Goal: Task Accomplishment & Management: Complete application form

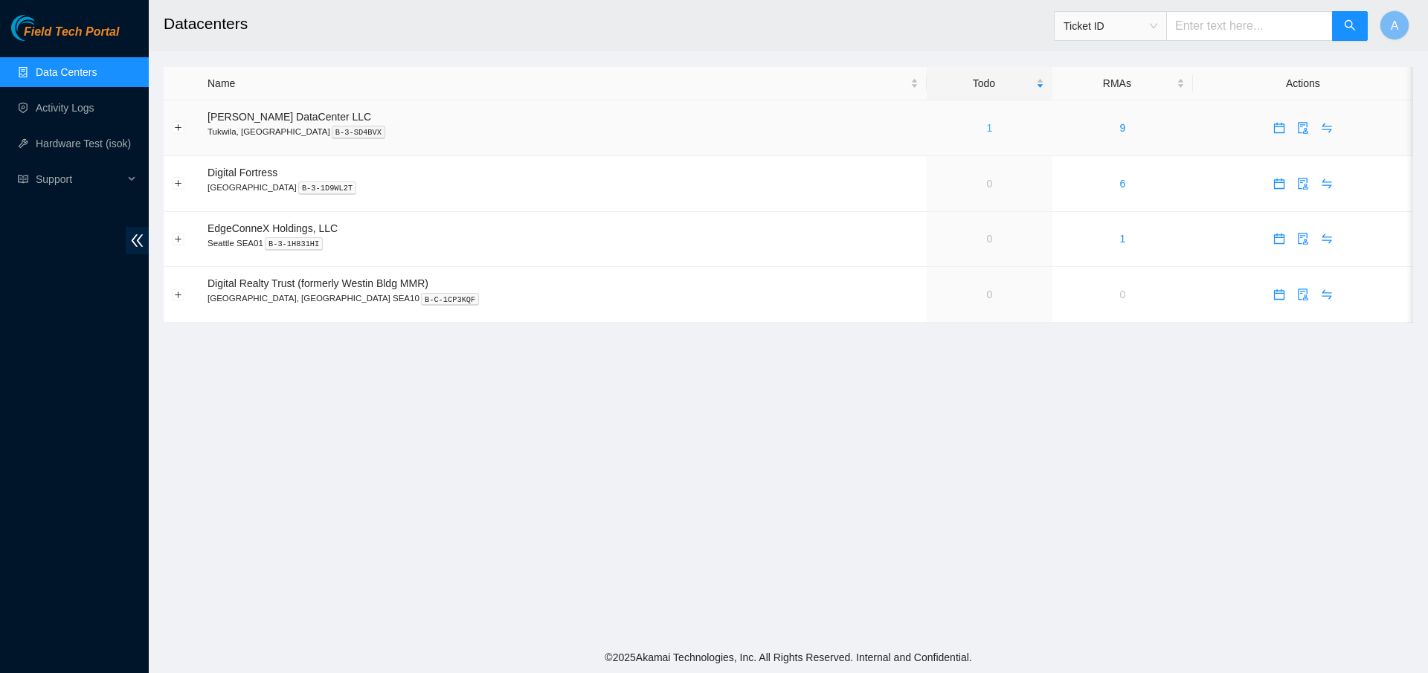
click at [987, 125] on link "1" at bounding box center [990, 128] width 6 height 12
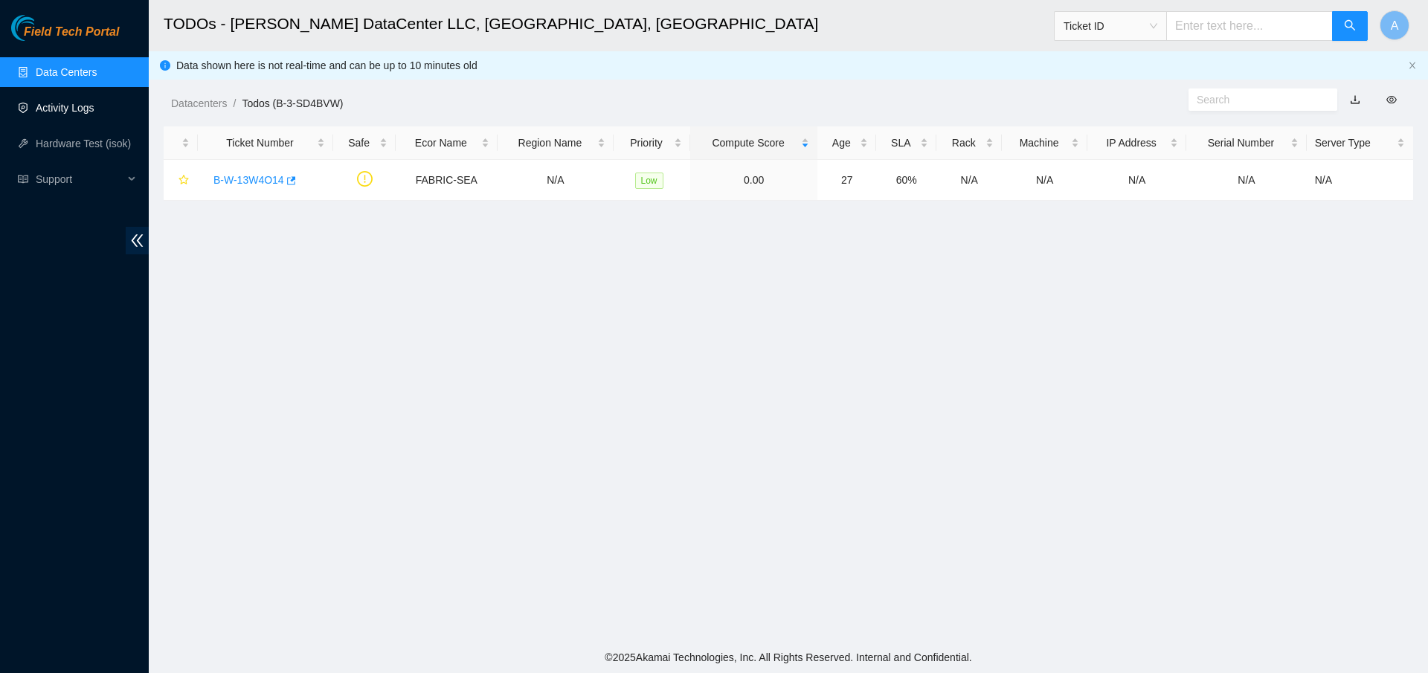
click at [63, 106] on link "Activity Logs" at bounding box center [65, 108] width 59 height 12
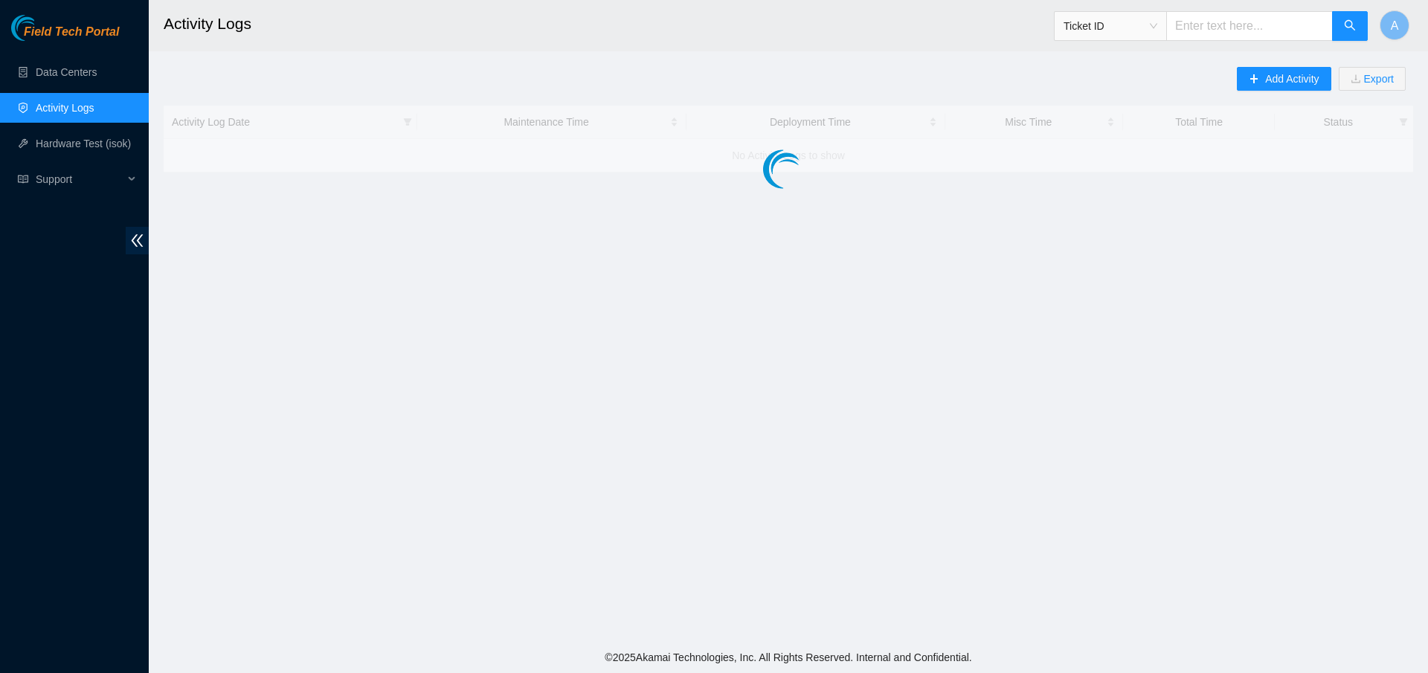
click at [63, 106] on link "Activity Logs" at bounding box center [65, 108] width 59 height 12
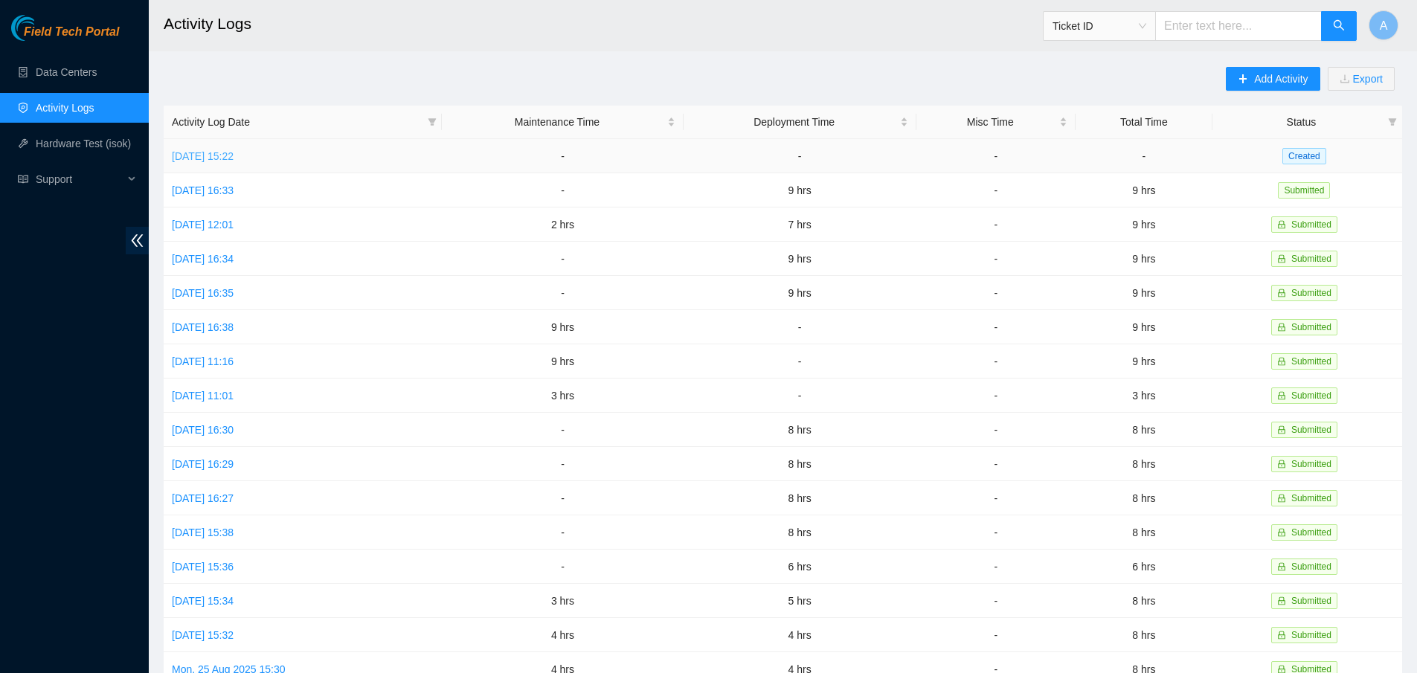
click at [234, 156] on link "[DATE] 15:22" at bounding box center [203, 156] width 62 height 12
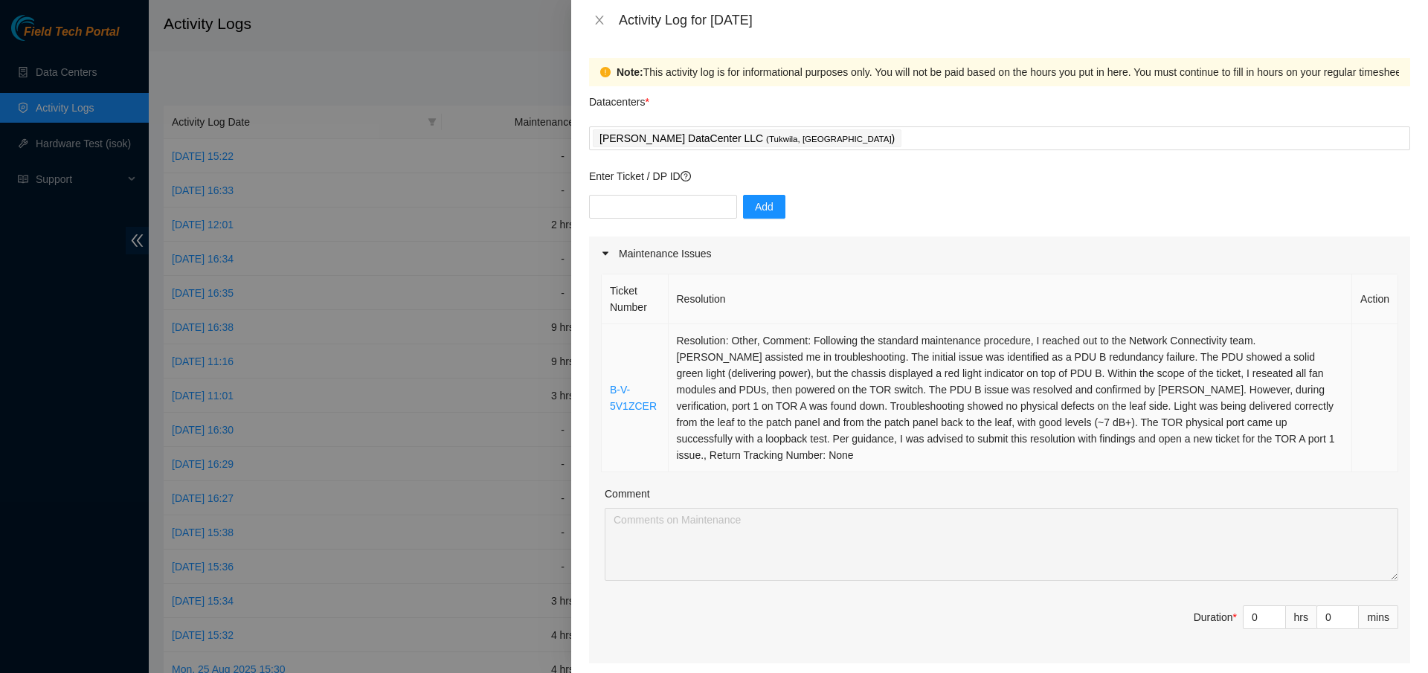
click at [678, 340] on td "Resolution: Other, Comment: Following the standard maintenance procedure, I rea…" at bounding box center [1011, 398] width 684 height 148
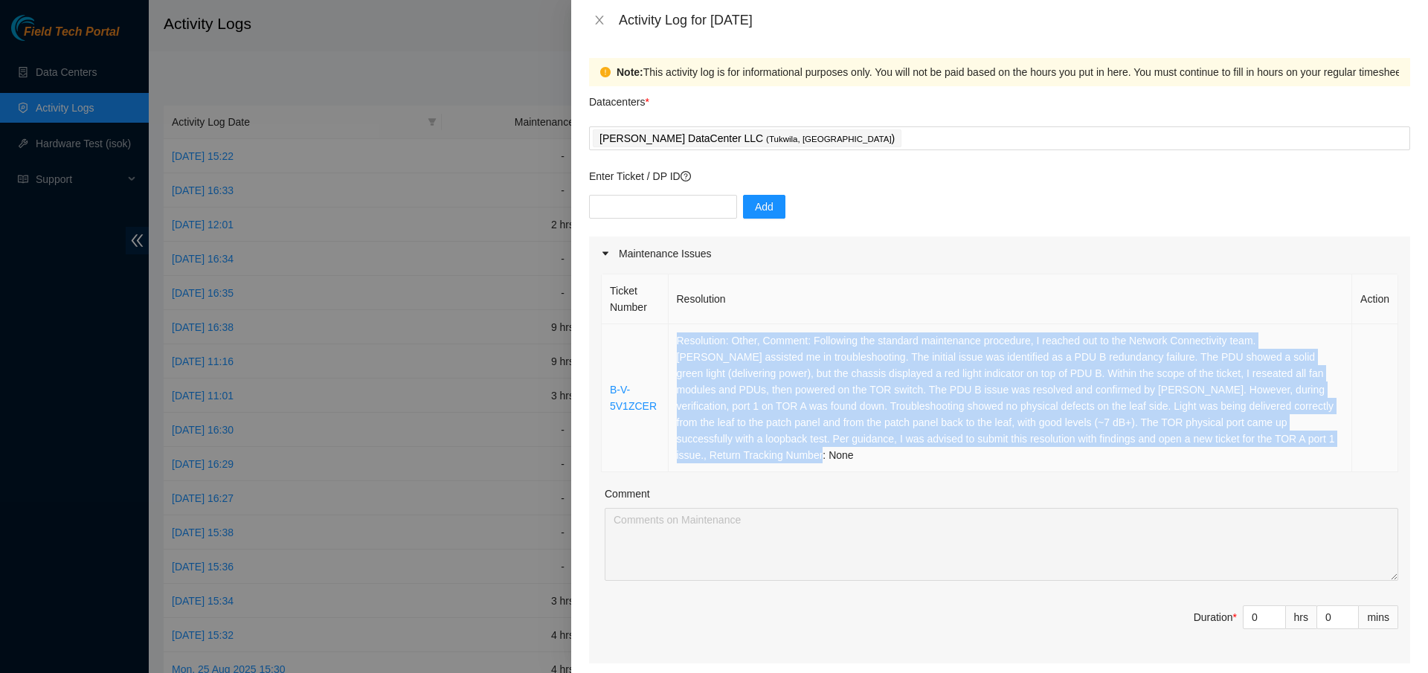
drag, startPoint x: 678, startPoint y: 340, endPoint x: 1068, endPoint y: 467, distance: 410.7
click at [1068, 467] on td "Resolution: Other, Comment: Following the standard maintenance procedure, I rea…" at bounding box center [1011, 398] width 684 height 148
copy td "Resolution: Other, Comment: Following the standard maintenance procedure, I rea…"
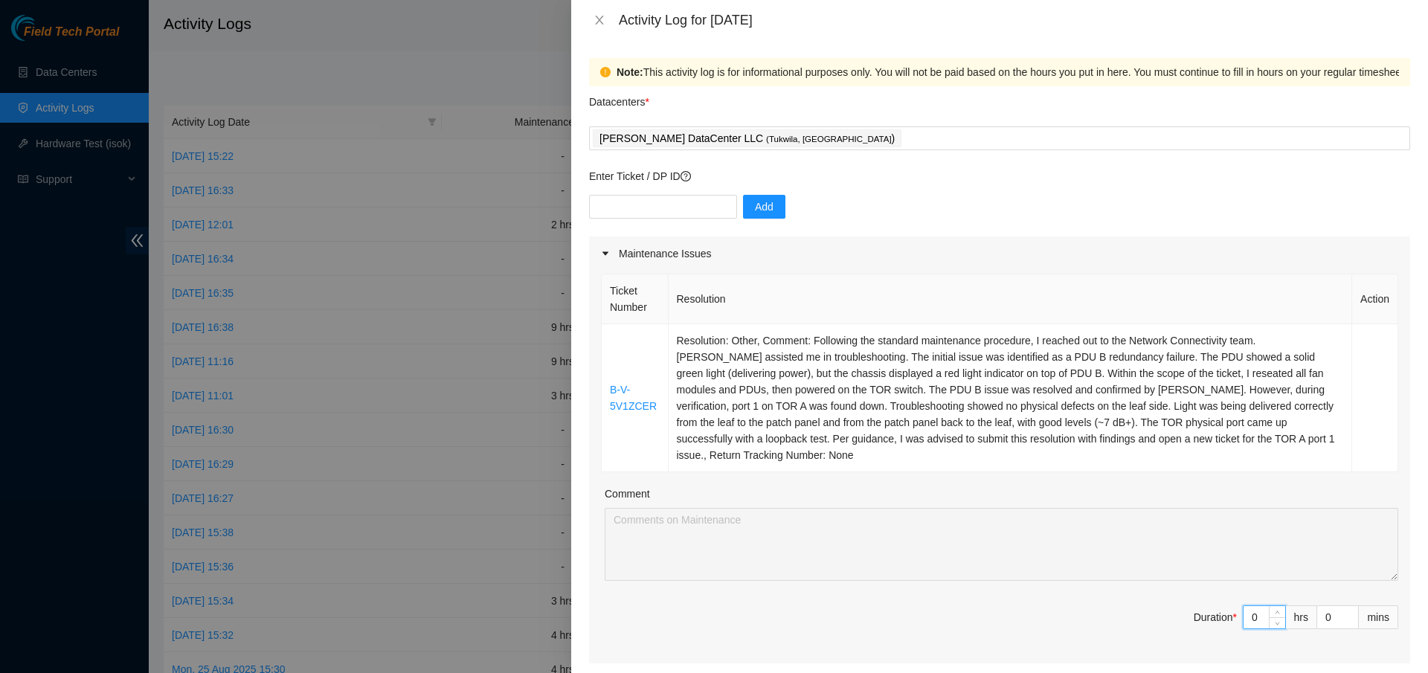
drag, startPoint x: 1148, startPoint y: 609, endPoint x: 1071, endPoint y: 602, distance: 76.9
click at [1070, 603] on div "Ticket Number Resolution Action B-V-5V1ZCER Comment Duration * 0 hrs 0 mins" at bounding box center [999, 467] width 821 height 393
type input "8"
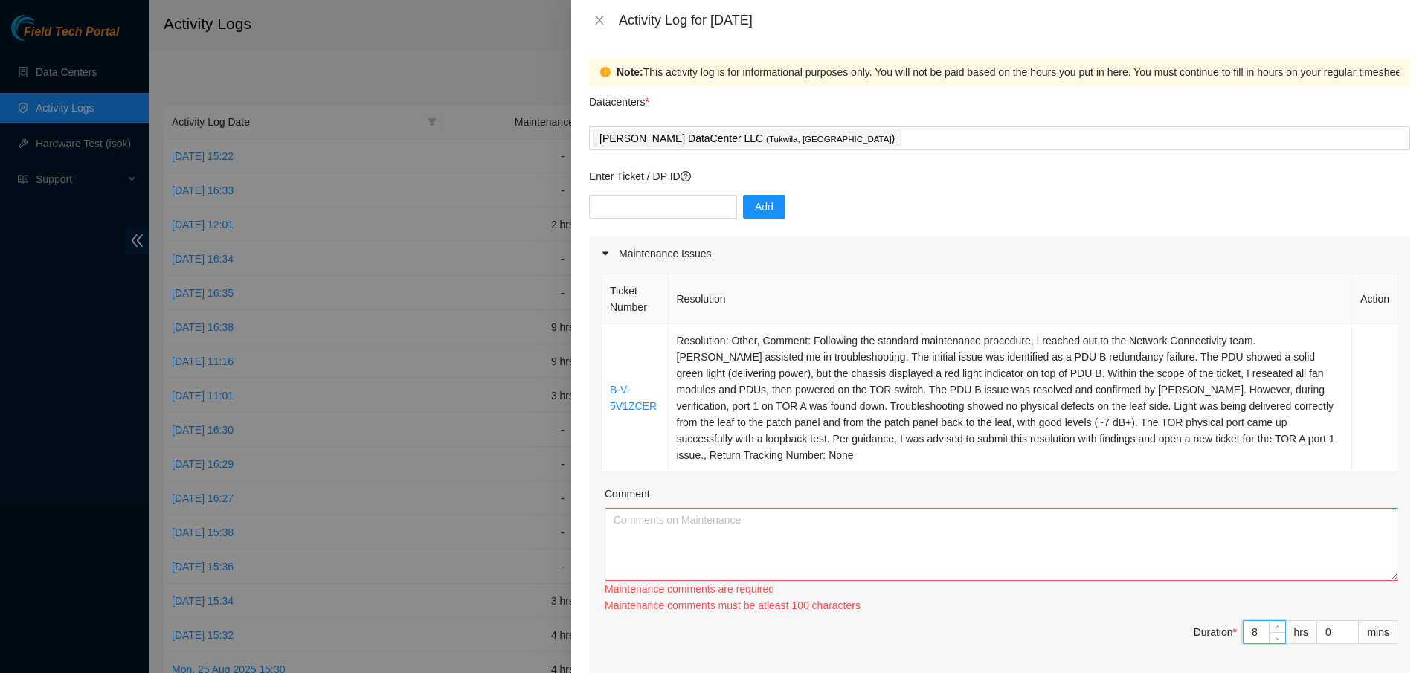
type input "8"
click at [713, 515] on textarea "Comment" at bounding box center [1002, 544] width 794 height 73
paste textarea "Resolution: Other, Comment: Following the standard maintenance procedure, I rea…"
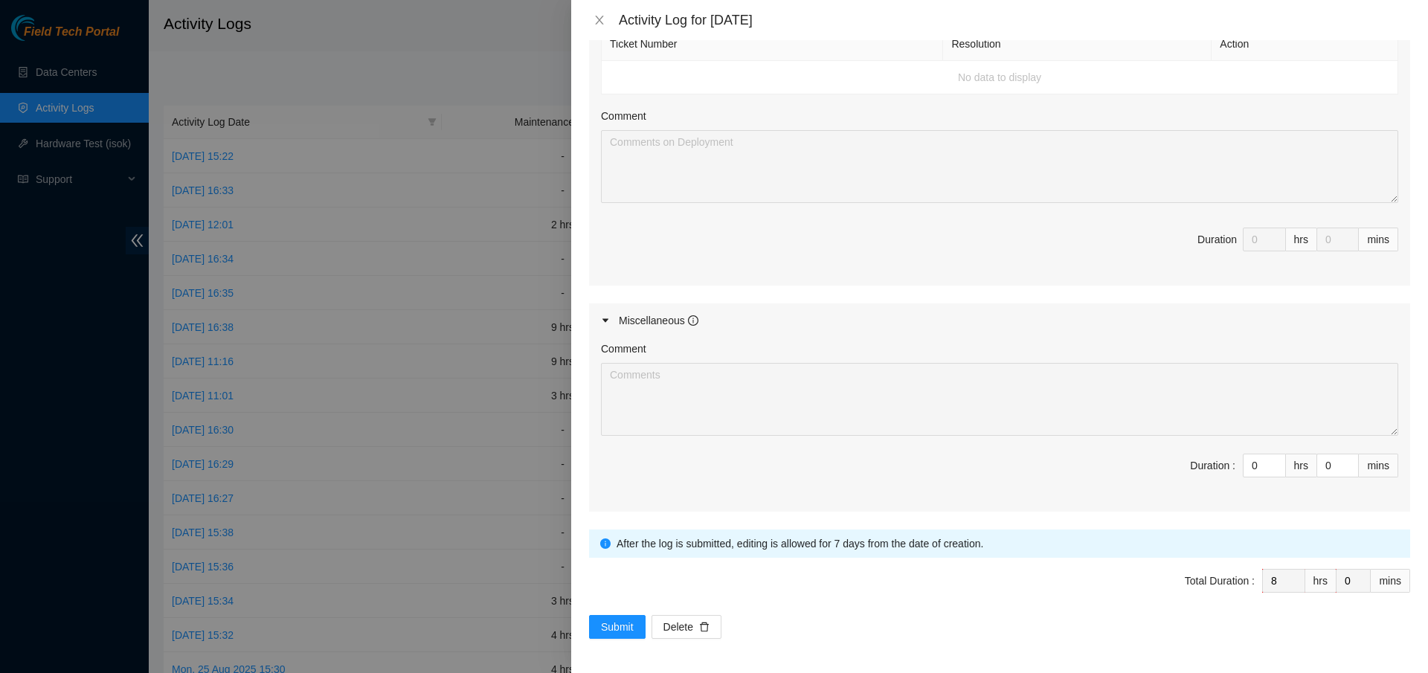
scroll to position [695, 0]
type textarea "Resolution: Other, Comment: Following the standard maintenance procedure, I rea…"
drag, startPoint x: 623, startPoint y: 631, endPoint x: 614, endPoint y: 599, distance: 33.4
click at [613, 601] on form "Datacenters * [PERSON_NAME] DataCenter LLC ( [GEOGRAPHIC_DATA], [GEOGRAPHIC_DAT…" at bounding box center [999, 15] width 821 height 1244
click at [627, 622] on span "Submit" at bounding box center [617, 625] width 33 height 16
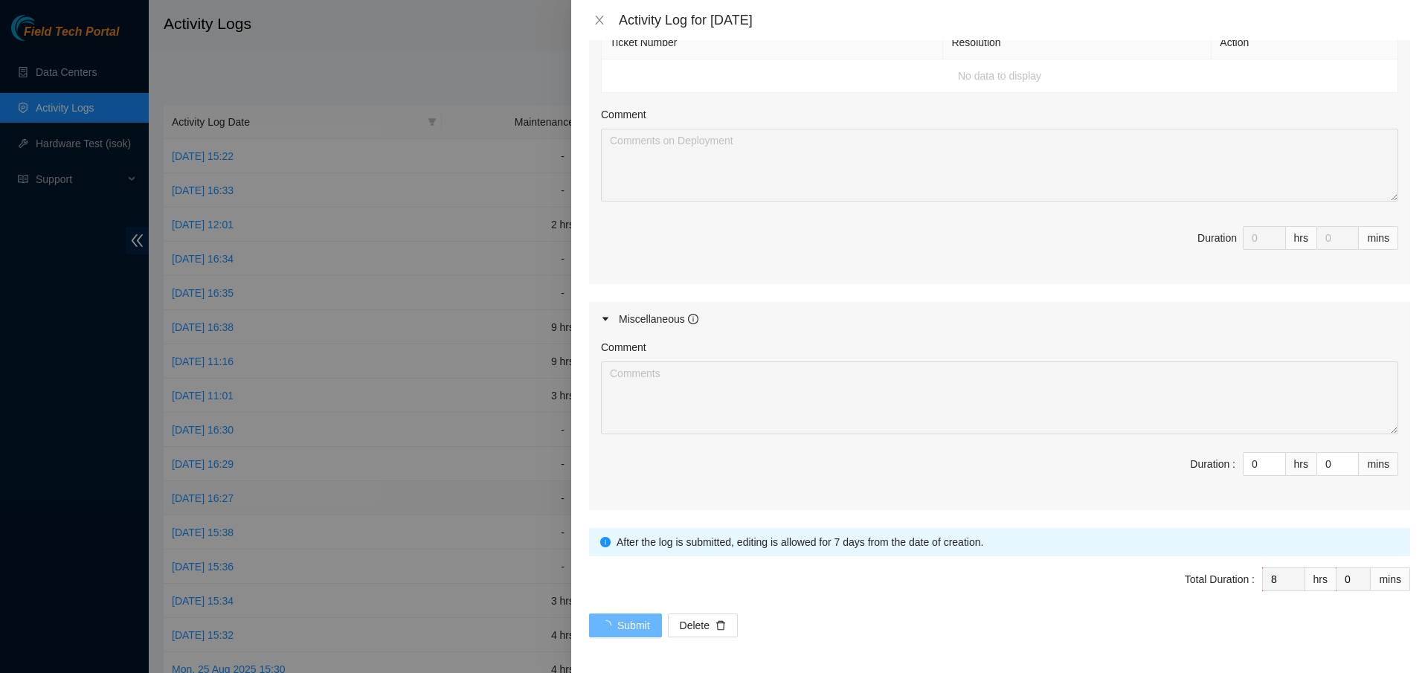
scroll to position [0, 0]
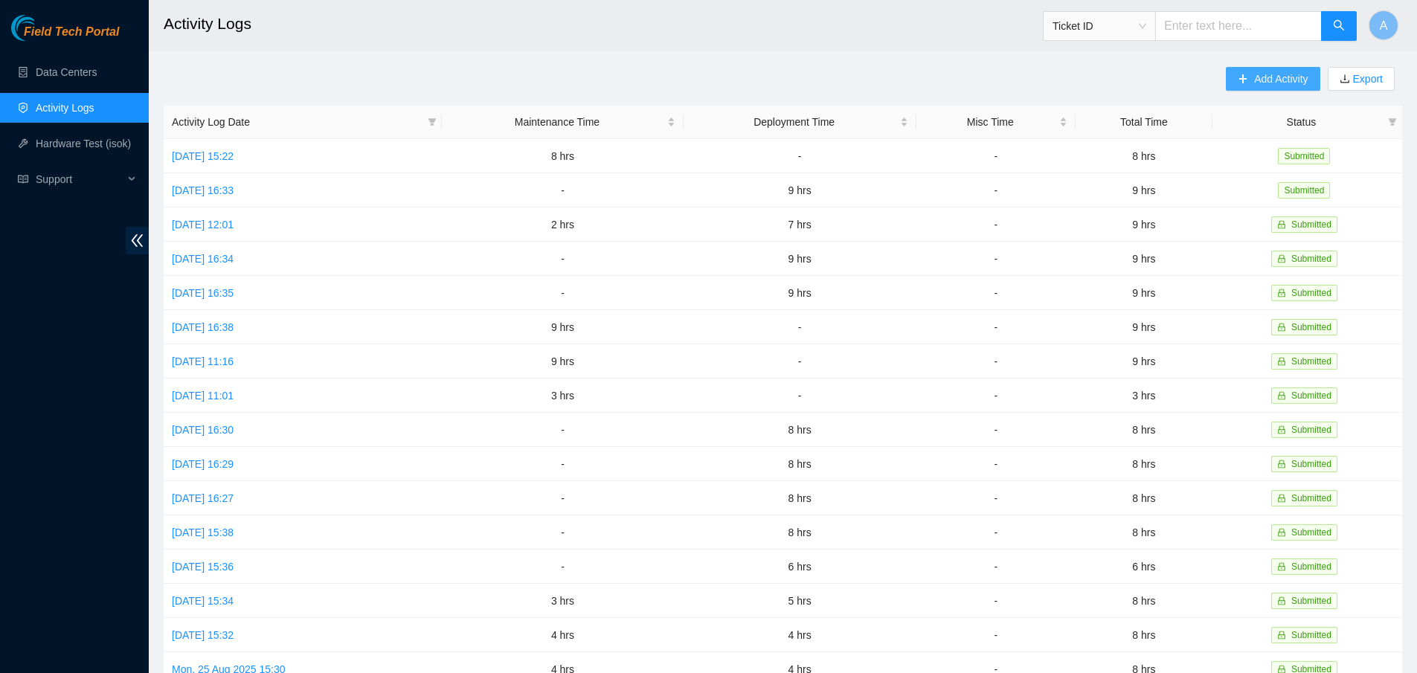
click at [1280, 83] on span "Add Activity" at bounding box center [1281, 79] width 54 height 16
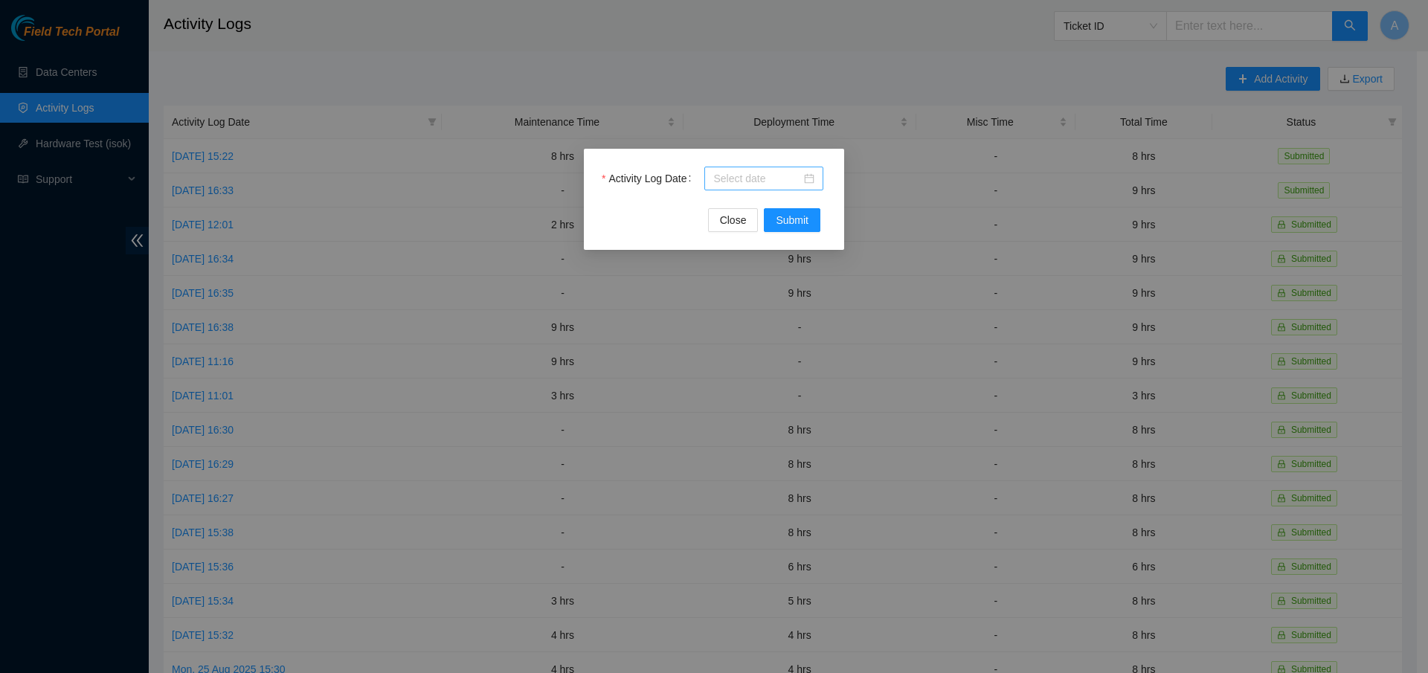
click at [808, 174] on div at bounding box center [763, 178] width 101 height 16
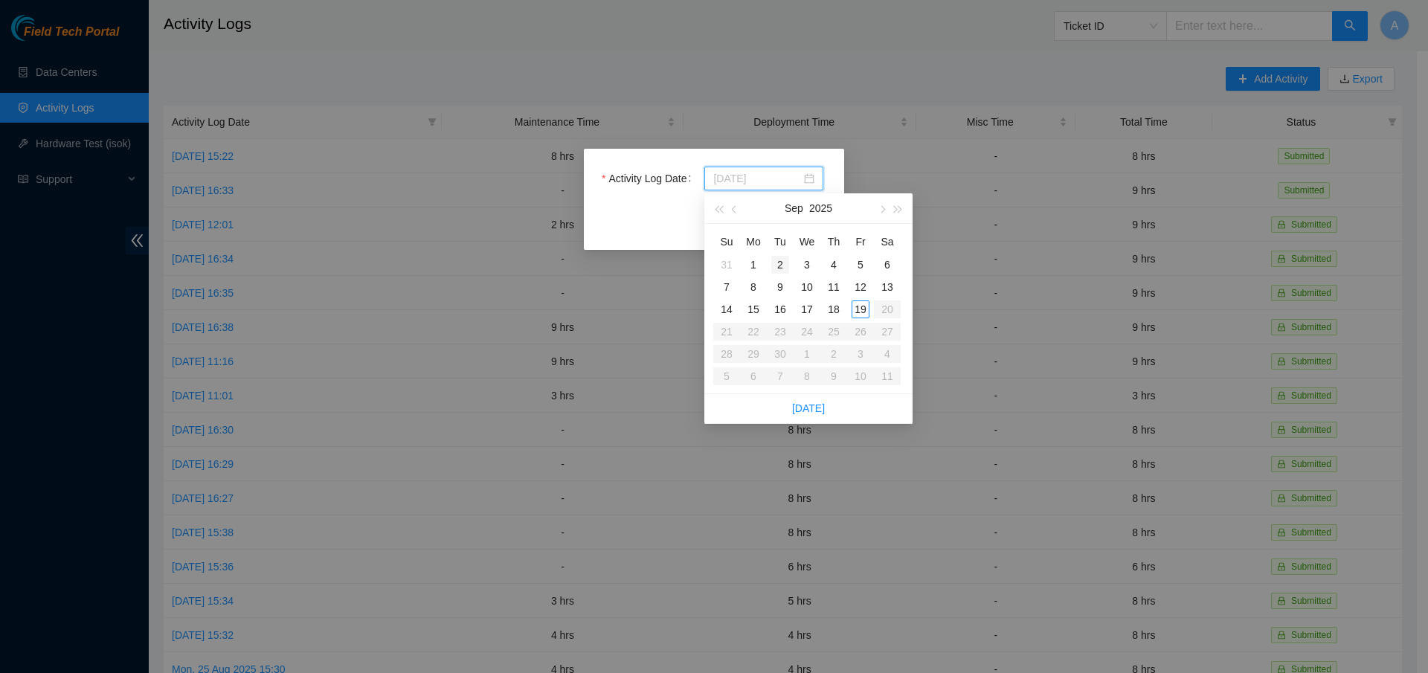
type input "[DATE]"
click at [865, 308] on div "19" at bounding box center [861, 309] width 18 height 18
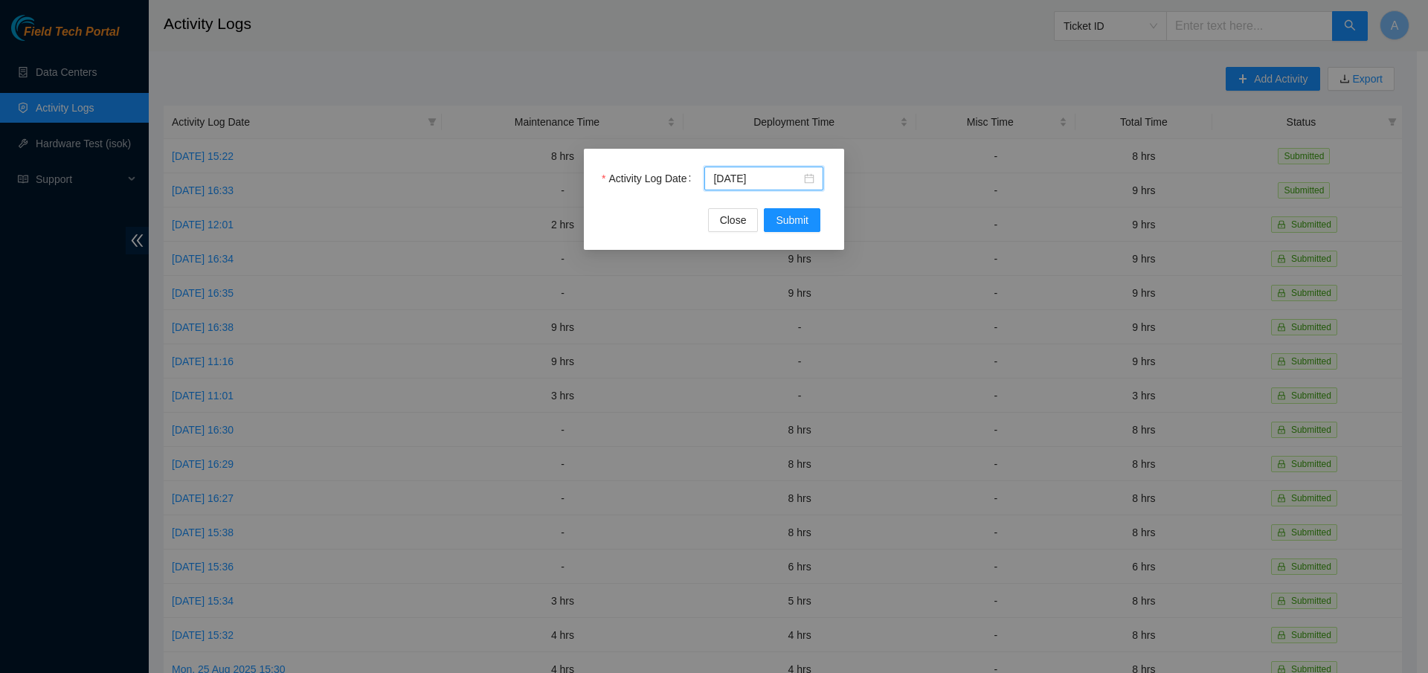
click at [673, 212] on div "Close Submit" at bounding box center [714, 220] width 225 height 24
click at [631, 213] on div "Close Submit" at bounding box center [714, 220] width 225 height 24
click at [677, 210] on div "Close Submit" at bounding box center [714, 220] width 225 height 24
click at [682, 210] on div "Close Submit" at bounding box center [714, 220] width 225 height 24
click at [810, 173] on div "[DATE]" at bounding box center [763, 178] width 101 height 16
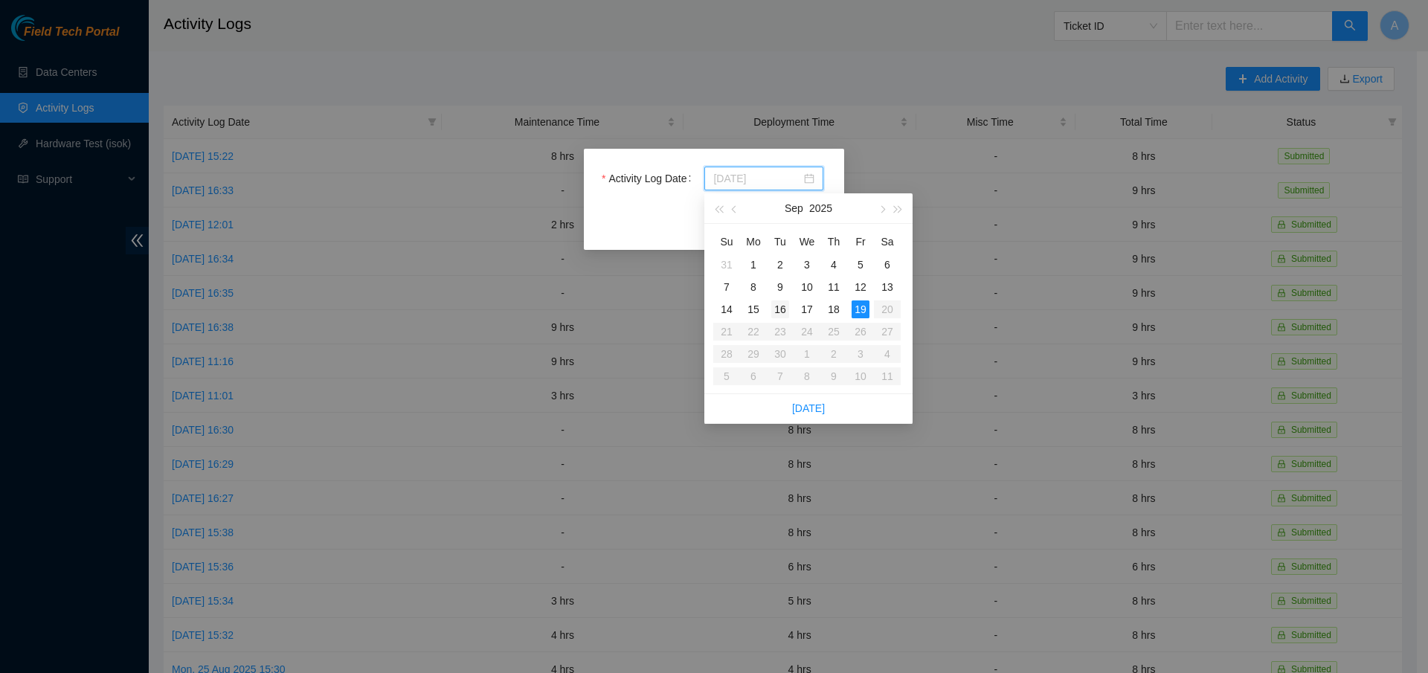
type input "[DATE]"
click at [773, 307] on div "16" at bounding box center [780, 309] width 18 height 18
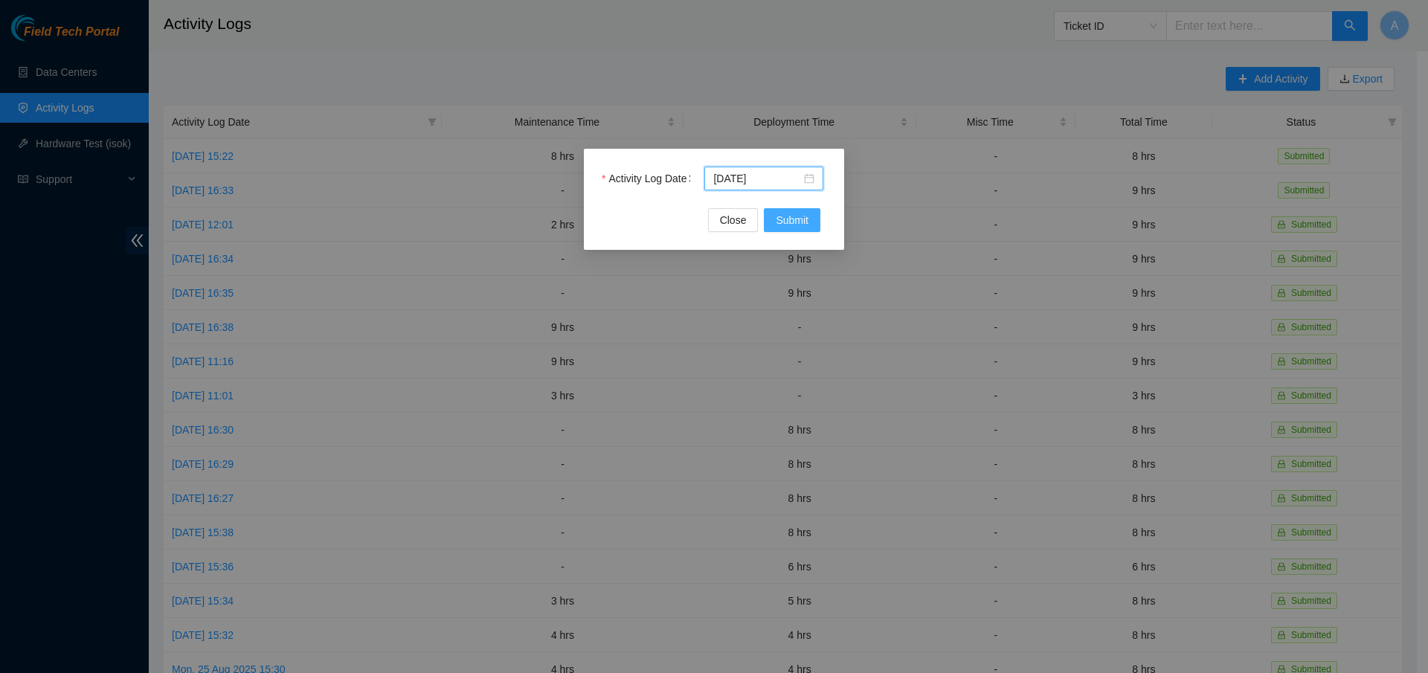
click at [805, 223] on span "Submit" at bounding box center [792, 220] width 33 height 16
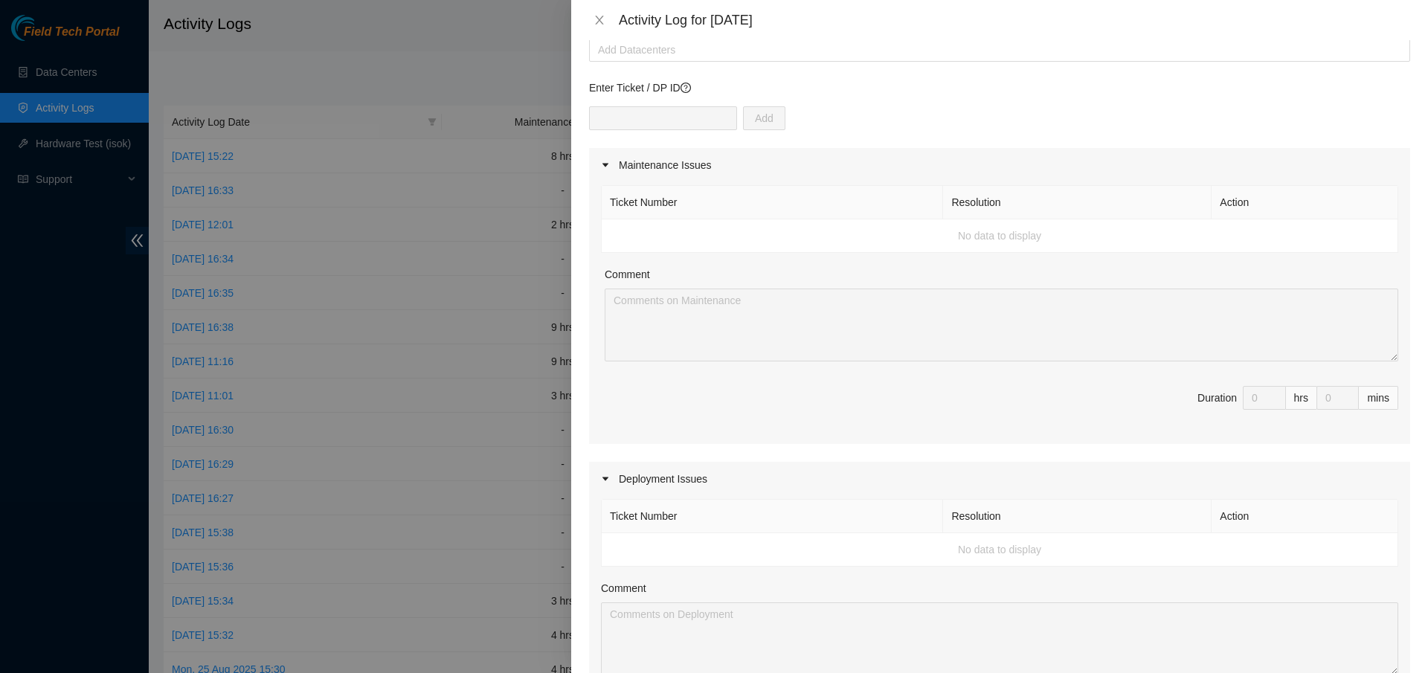
scroll to position [89, 0]
click at [663, 55] on div at bounding box center [1000, 49] width 814 height 18
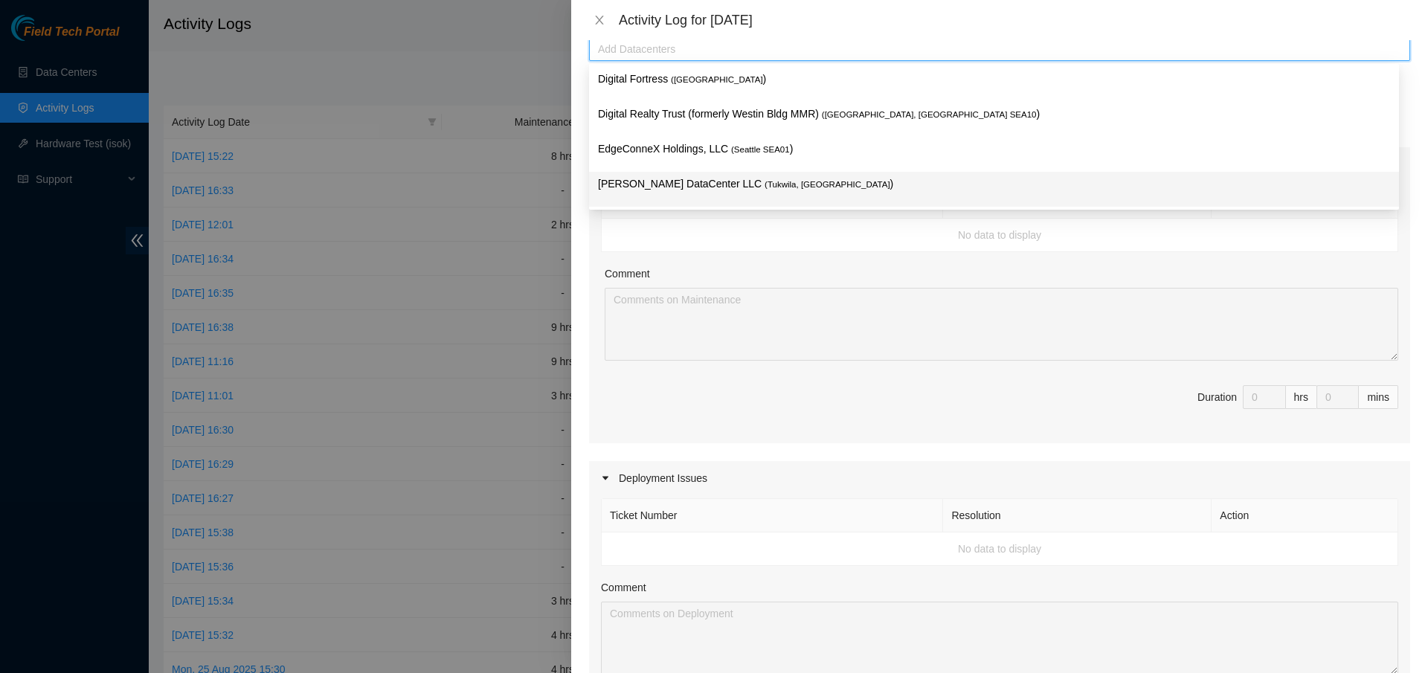
click at [765, 180] on span "( [GEOGRAPHIC_DATA], [GEOGRAPHIC_DATA]" at bounding box center [828, 184] width 126 height 9
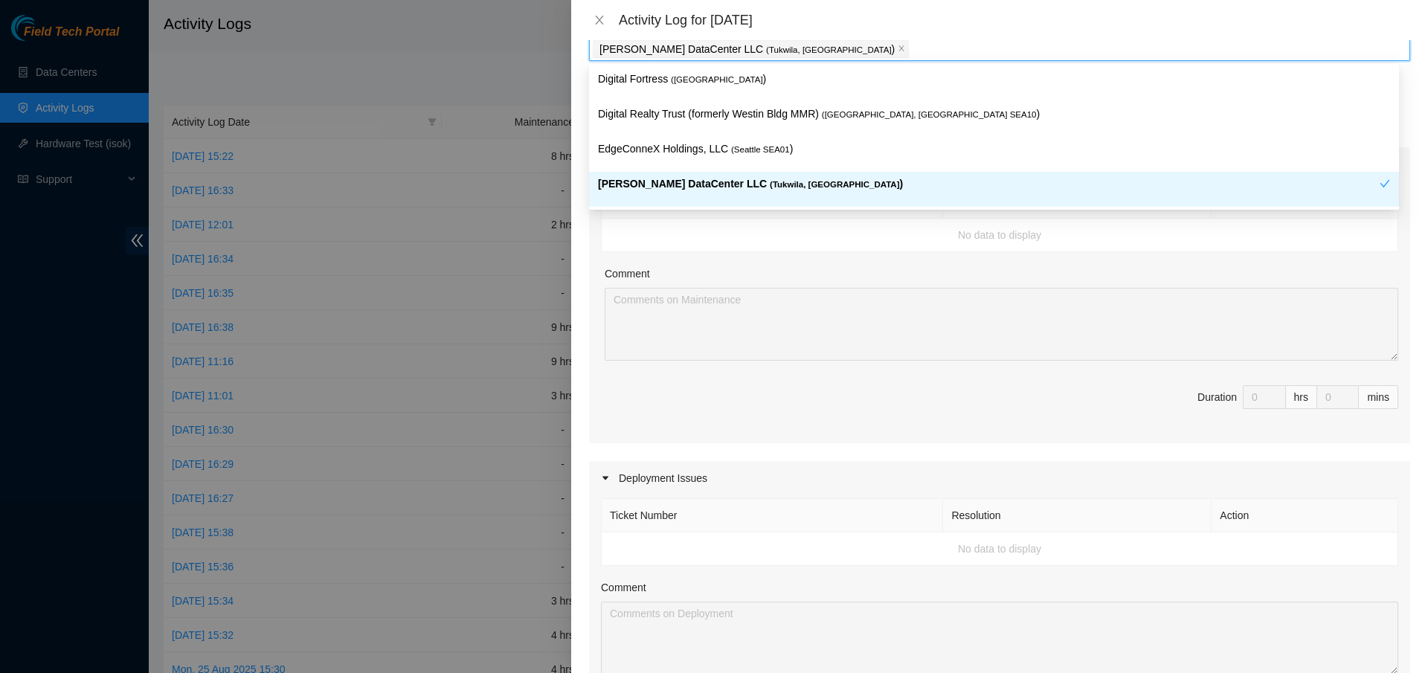
scroll to position [88, 0]
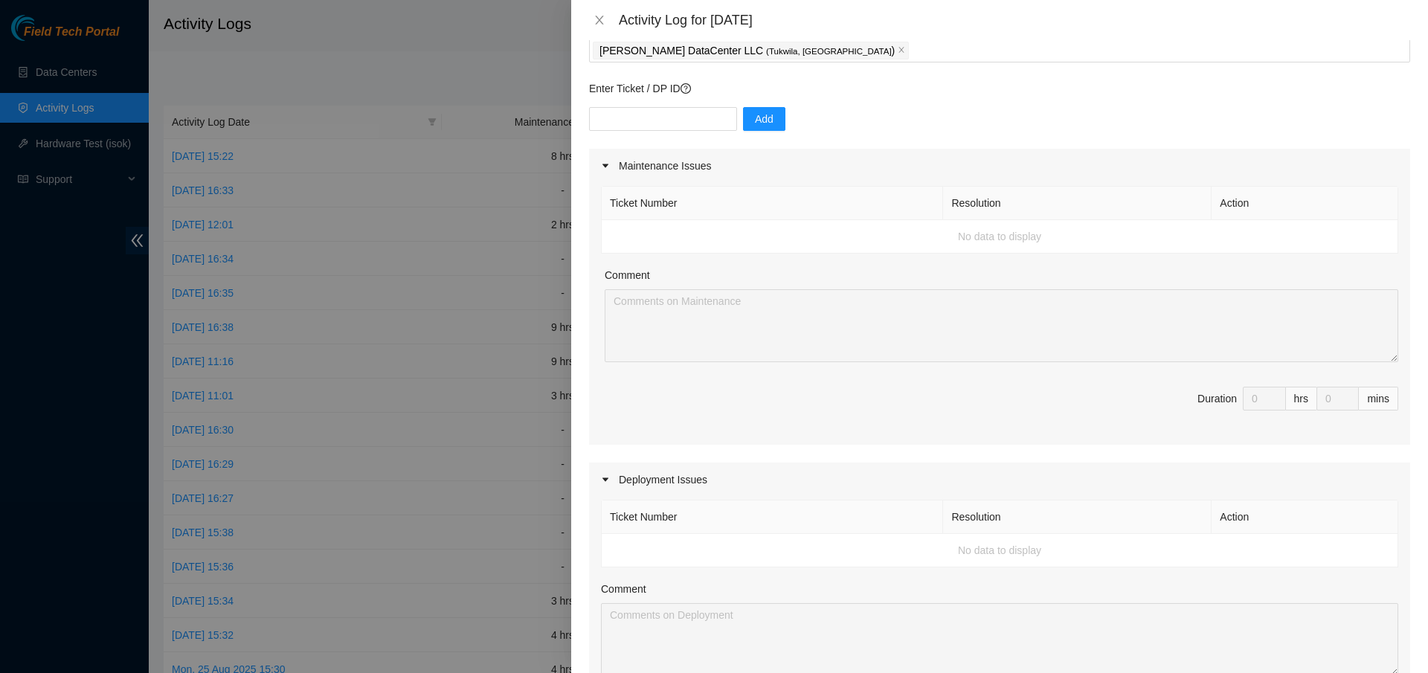
click at [669, 255] on div "Ticket Number Resolution Action No data to display Comment Duration 0 hrs 0 mins" at bounding box center [999, 314] width 821 height 262
click at [629, 122] on input "text" at bounding box center [663, 119] width 148 height 24
type input "dp85243"
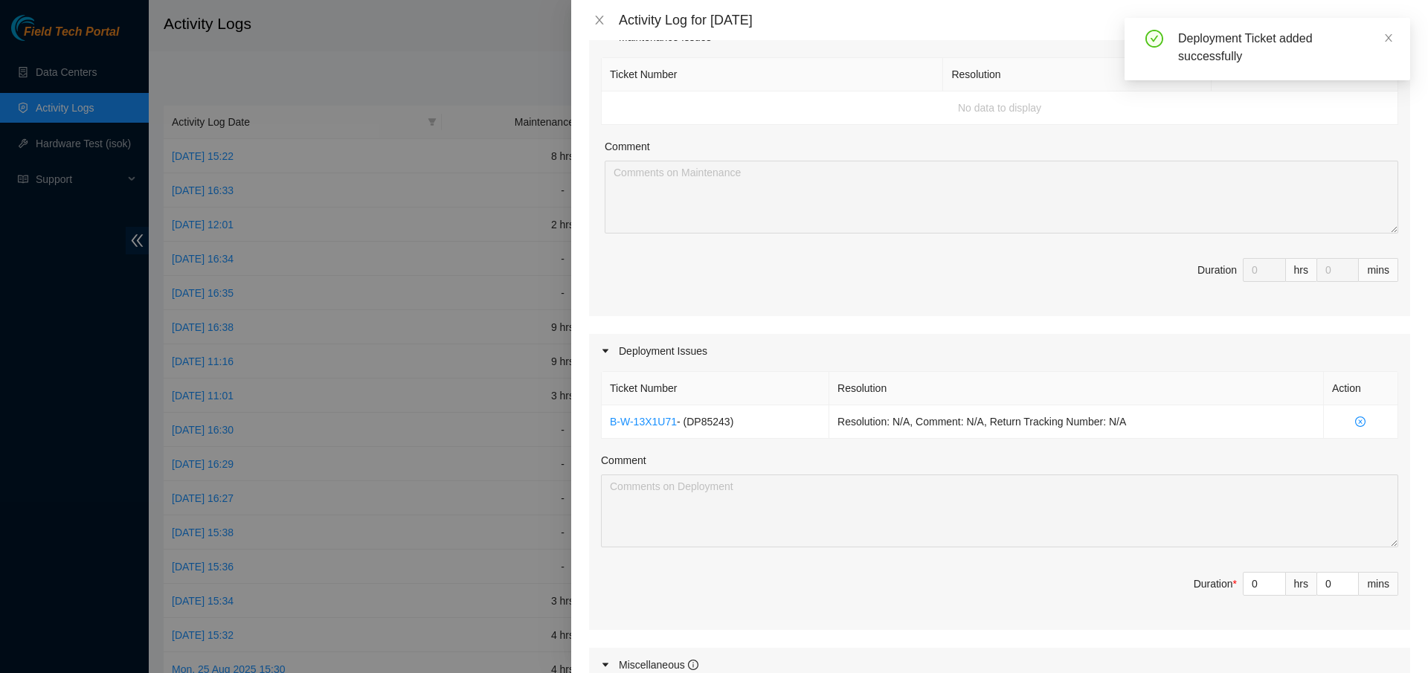
scroll to position [266, 0]
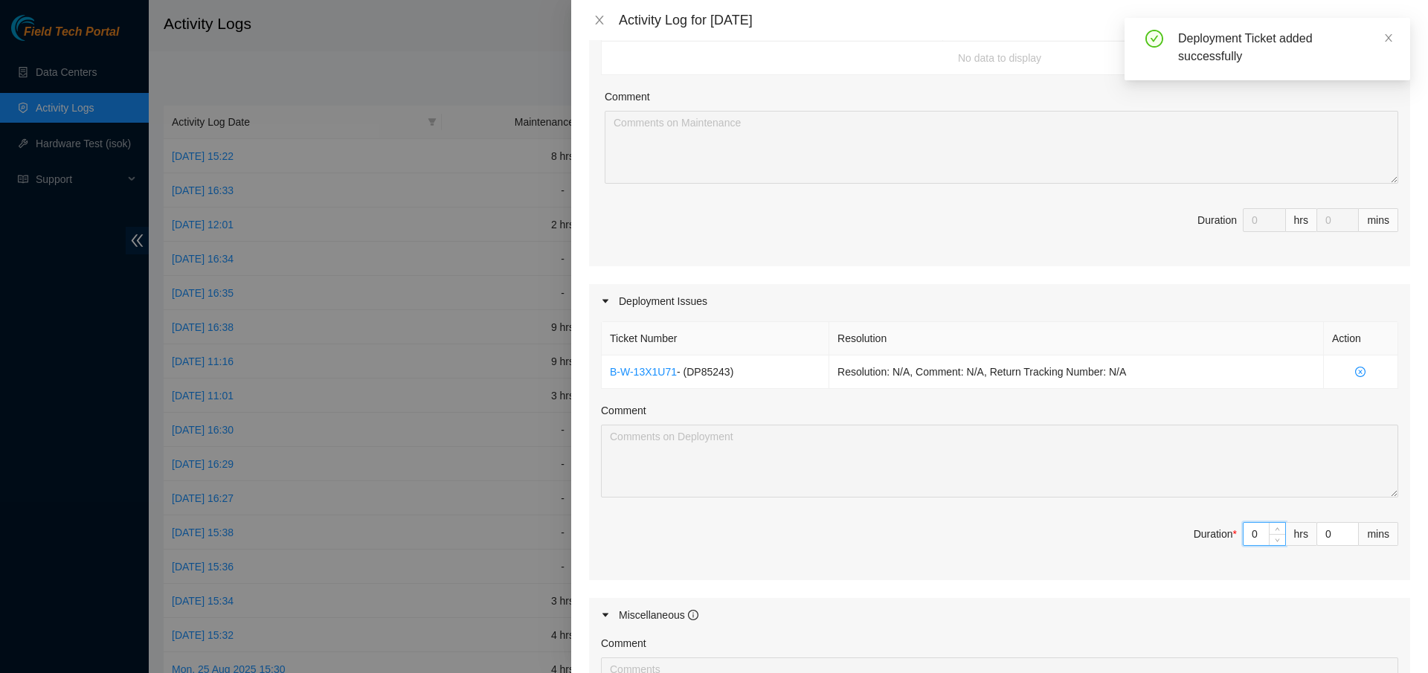
drag, startPoint x: 1251, startPoint y: 541, endPoint x: 1167, endPoint y: 538, distance: 84.1
click at [1165, 540] on span "Duration * 0 hrs 0 mins" at bounding box center [999, 543] width 797 height 42
type input "6"
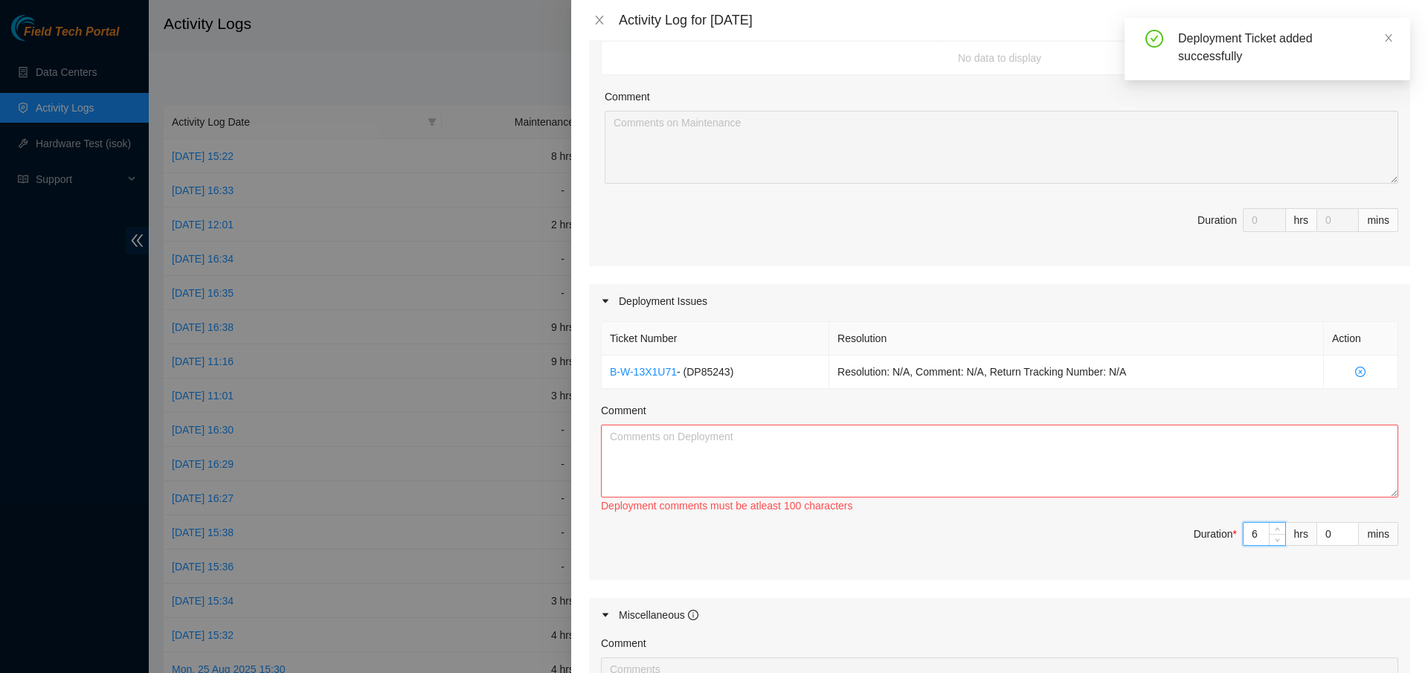
type input "6"
click at [880, 460] on textarea "Comment" at bounding box center [999, 461] width 797 height 73
type textarea "s"
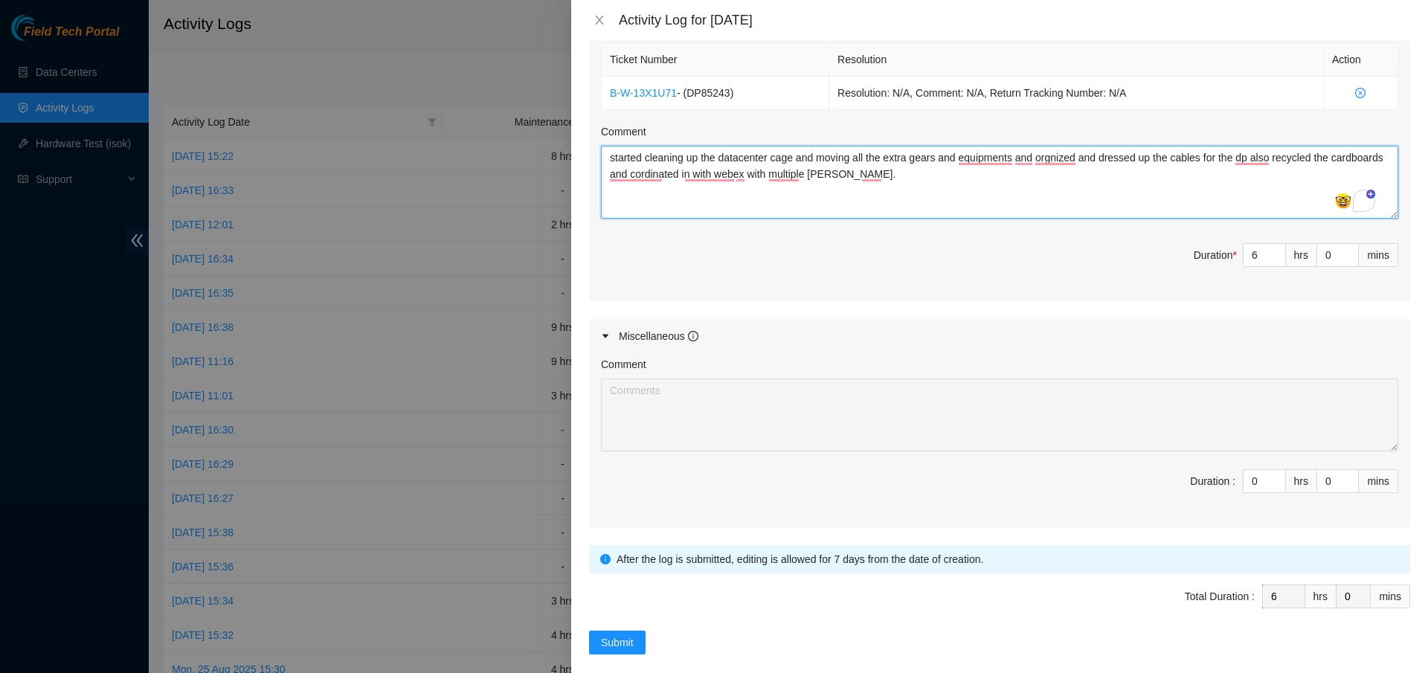
scroll to position [564, 0]
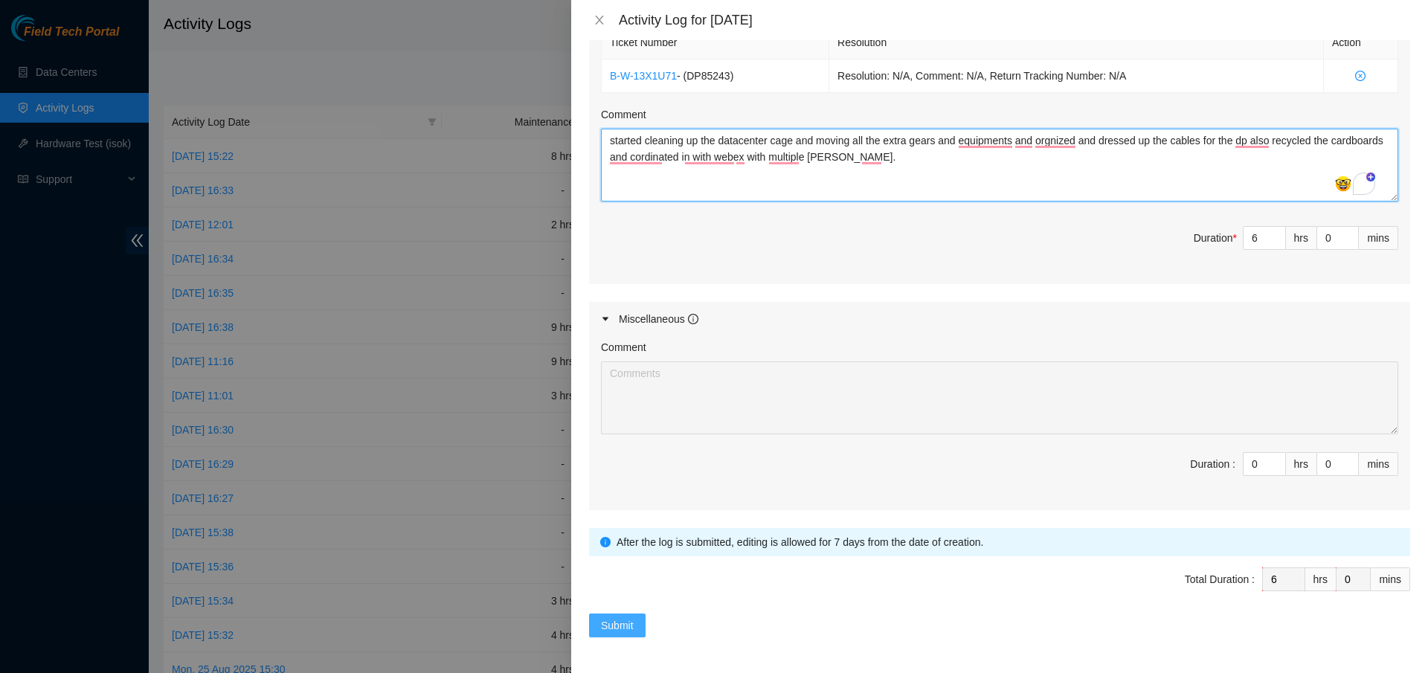
type textarea "started cleaning up the datacenter cage and moving all the extra gears and equi…"
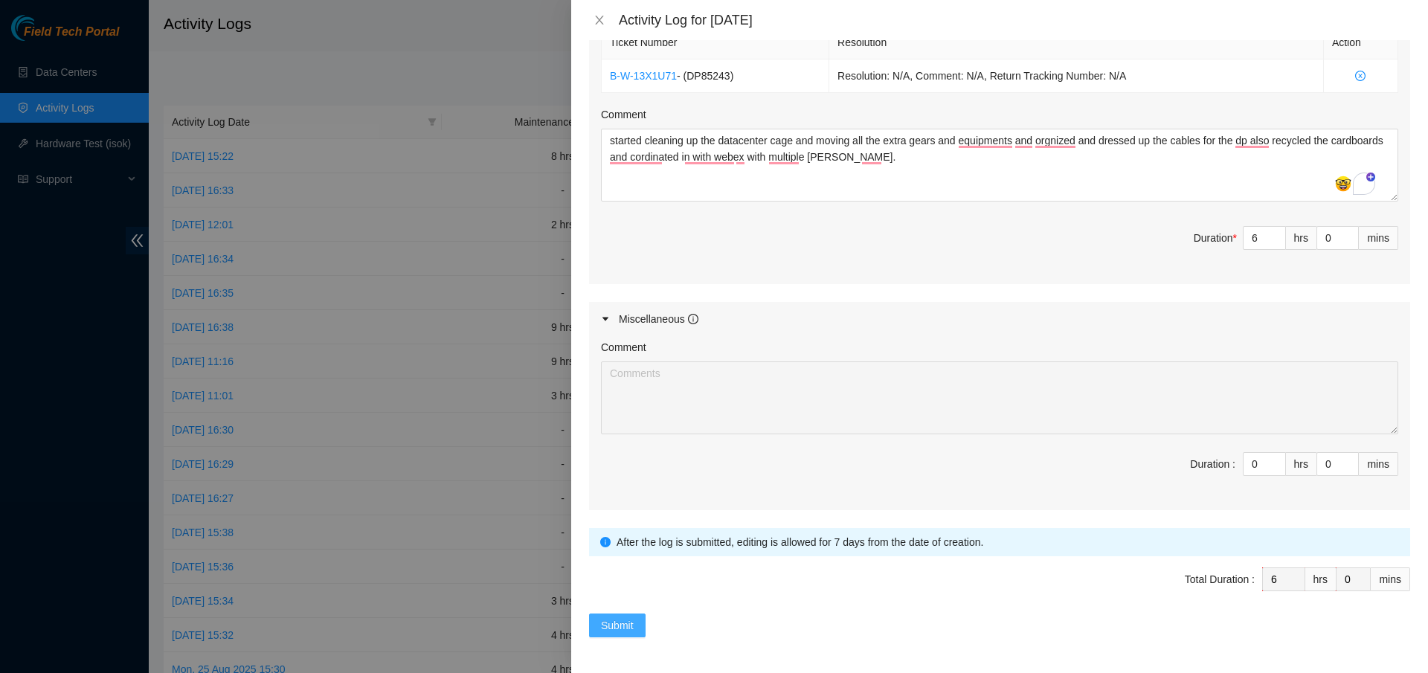
click at [622, 632] on span "Submit" at bounding box center [617, 625] width 33 height 16
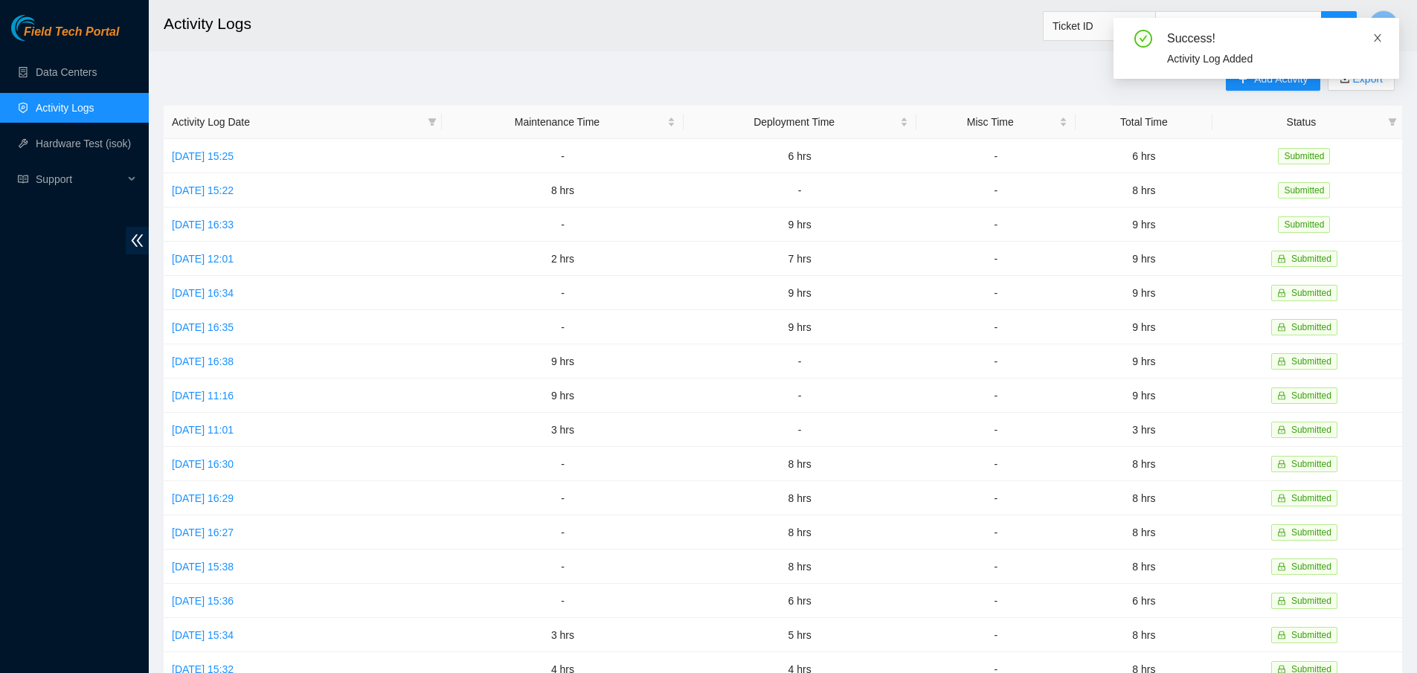
click at [1377, 35] on icon "close" at bounding box center [1377, 38] width 10 height 10
click at [1269, 74] on span "Add Activity" at bounding box center [1281, 79] width 54 height 16
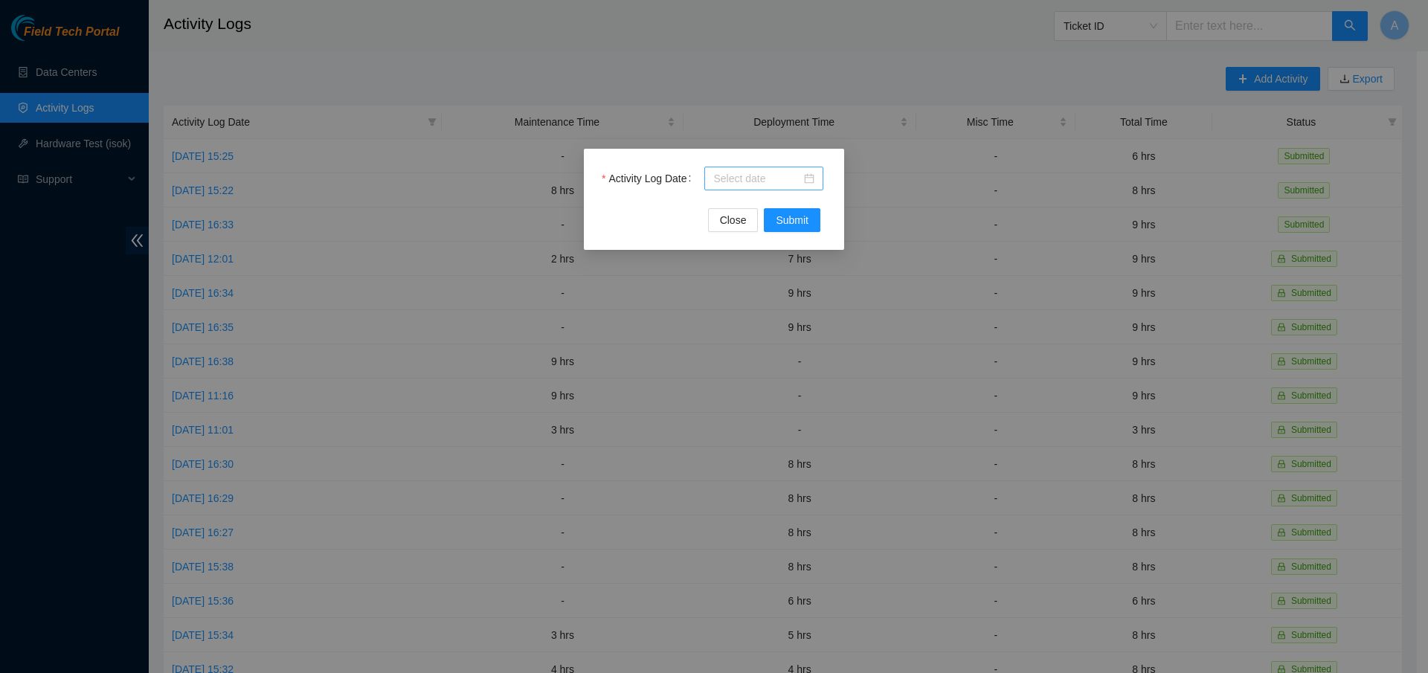
click at [808, 178] on div at bounding box center [763, 178] width 101 height 16
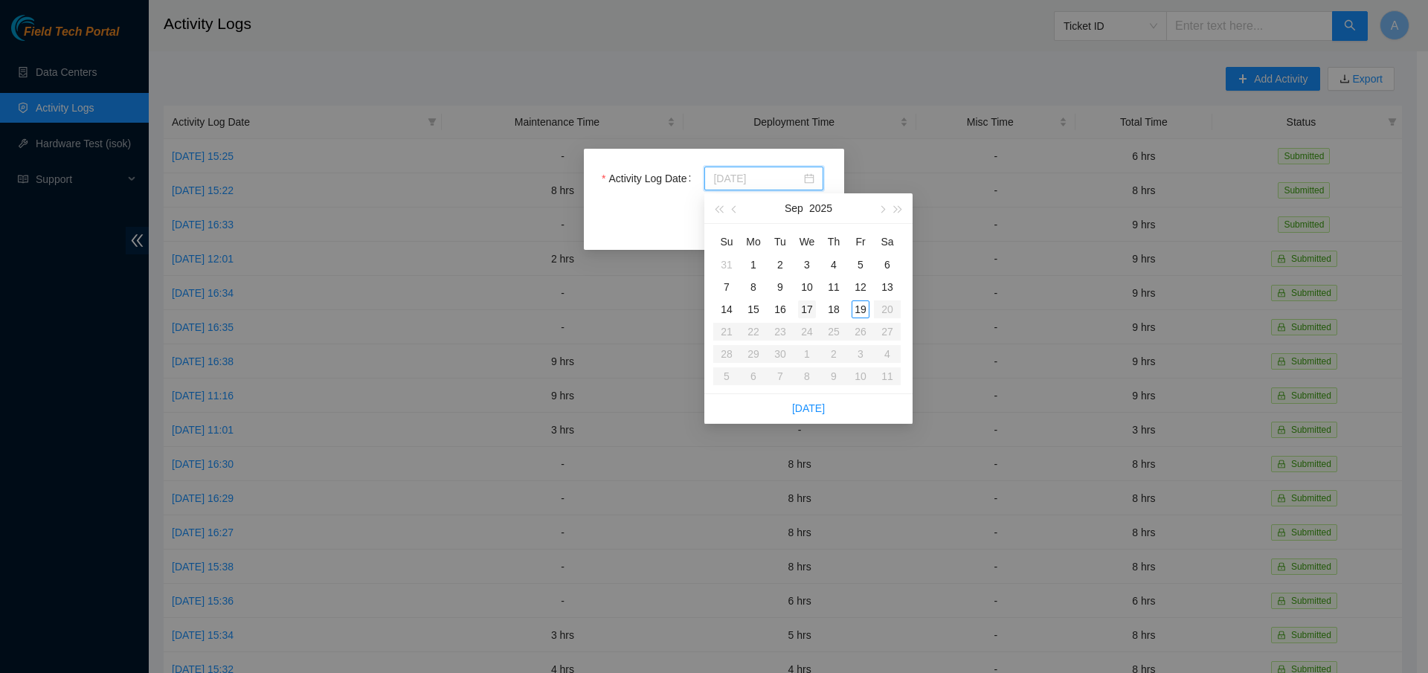
type input "[DATE]"
click at [811, 309] on div "17" at bounding box center [807, 309] width 18 height 18
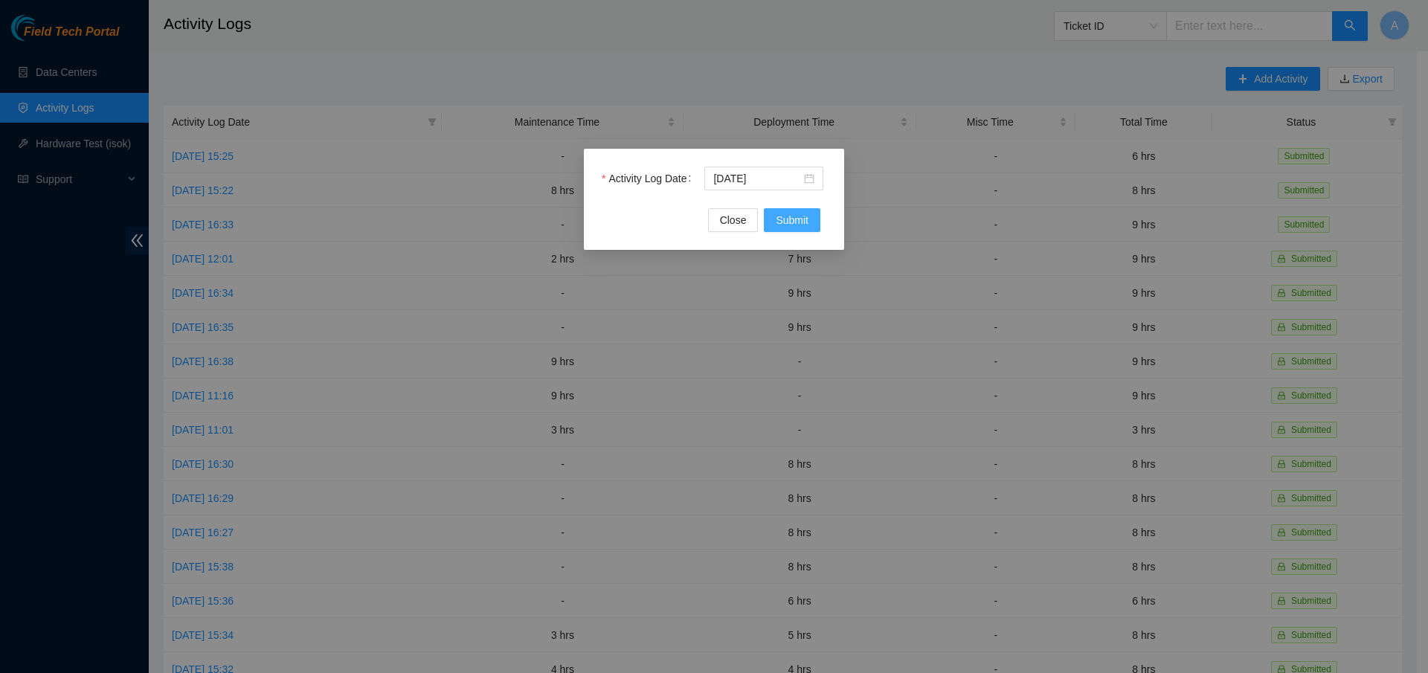
click at [789, 217] on span "Submit" at bounding box center [792, 220] width 33 height 16
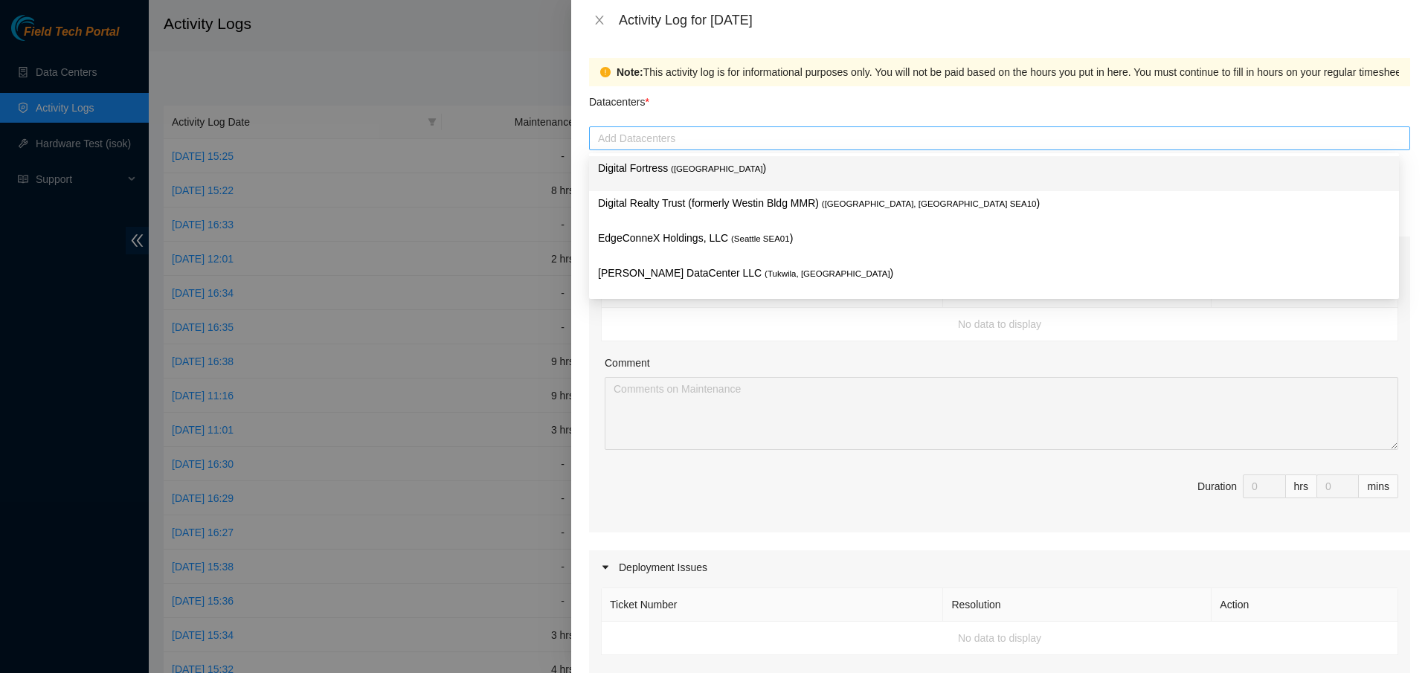
click at [675, 134] on div at bounding box center [1000, 138] width 814 height 18
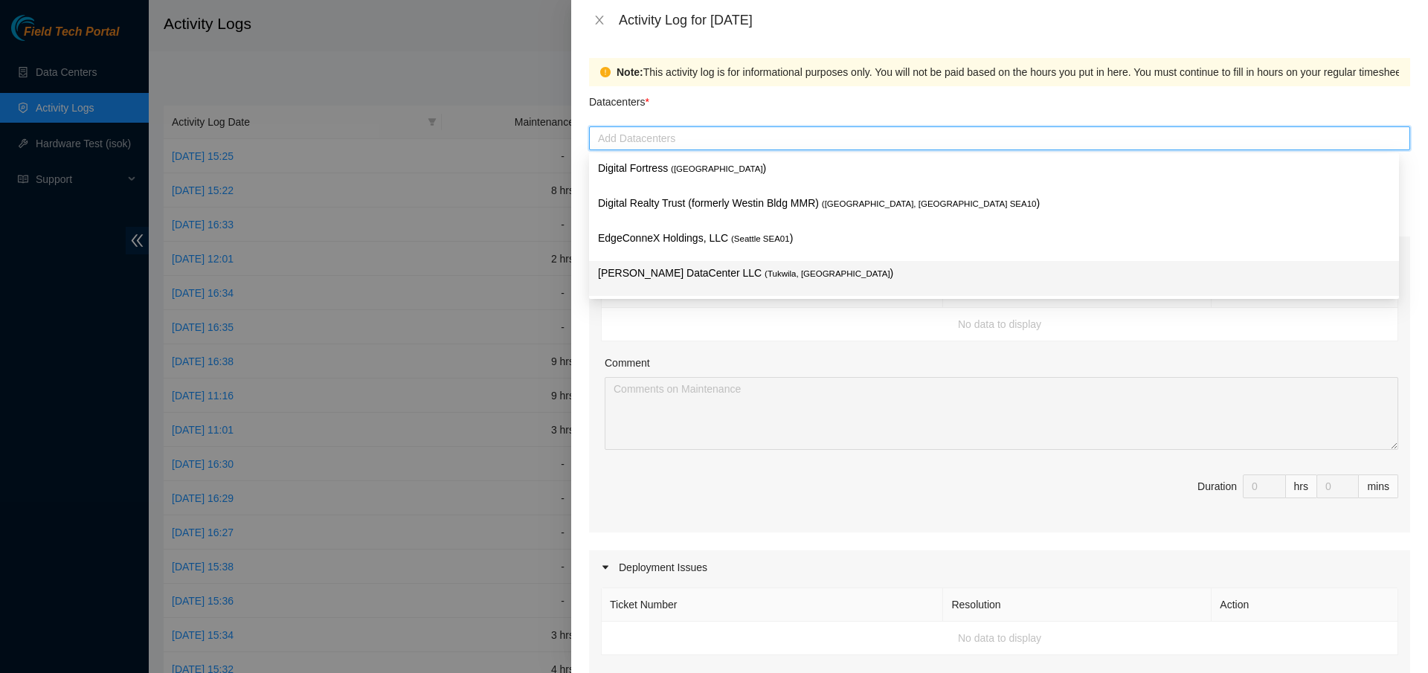
type input "m"
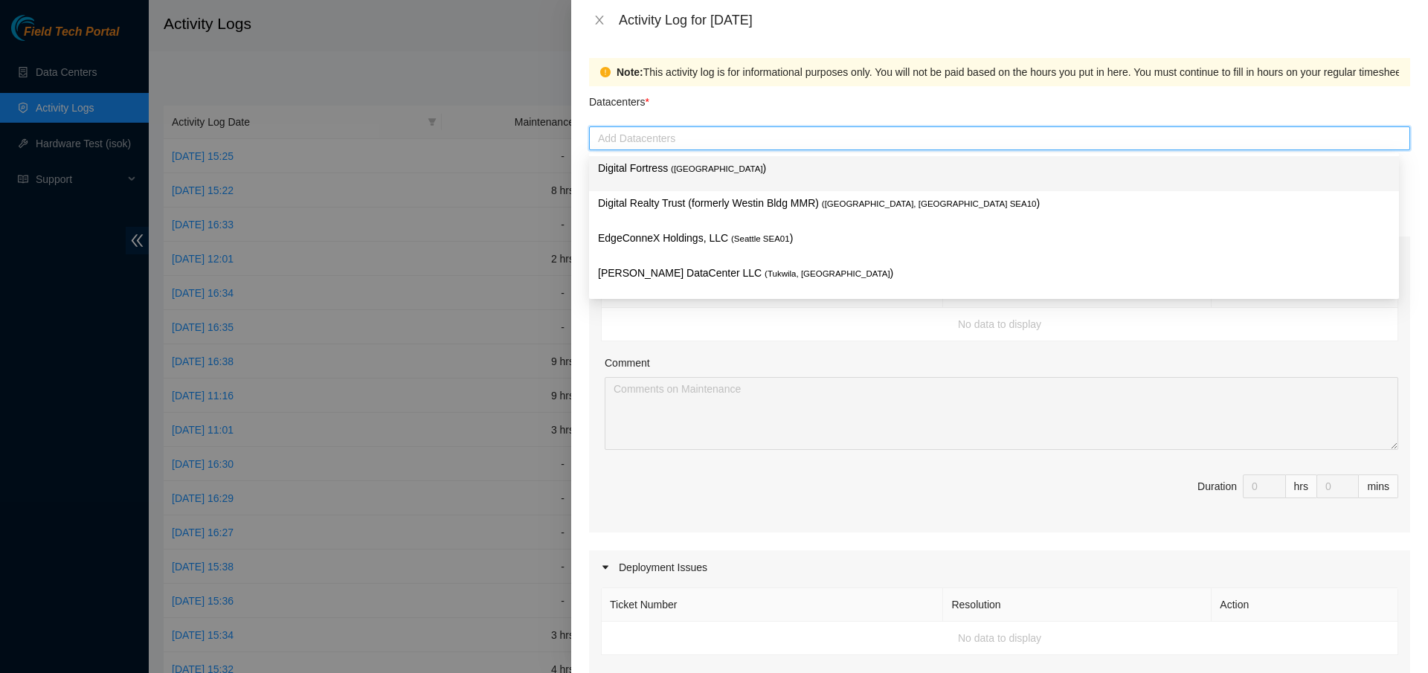
type input "s"
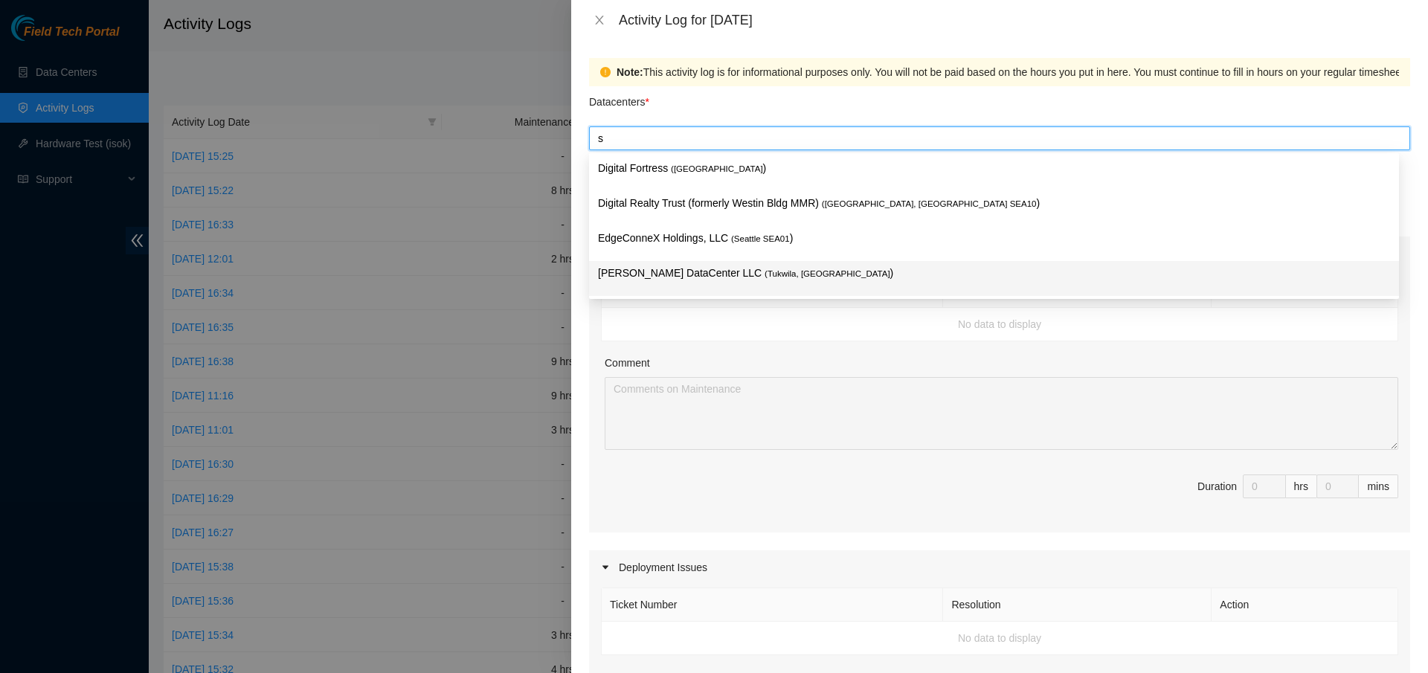
click at [738, 261] on div "[PERSON_NAME] DataCenter LLC ( [GEOGRAPHIC_DATA], [GEOGRAPHIC_DATA] )" at bounding box center [994, 278] width 810 height 35
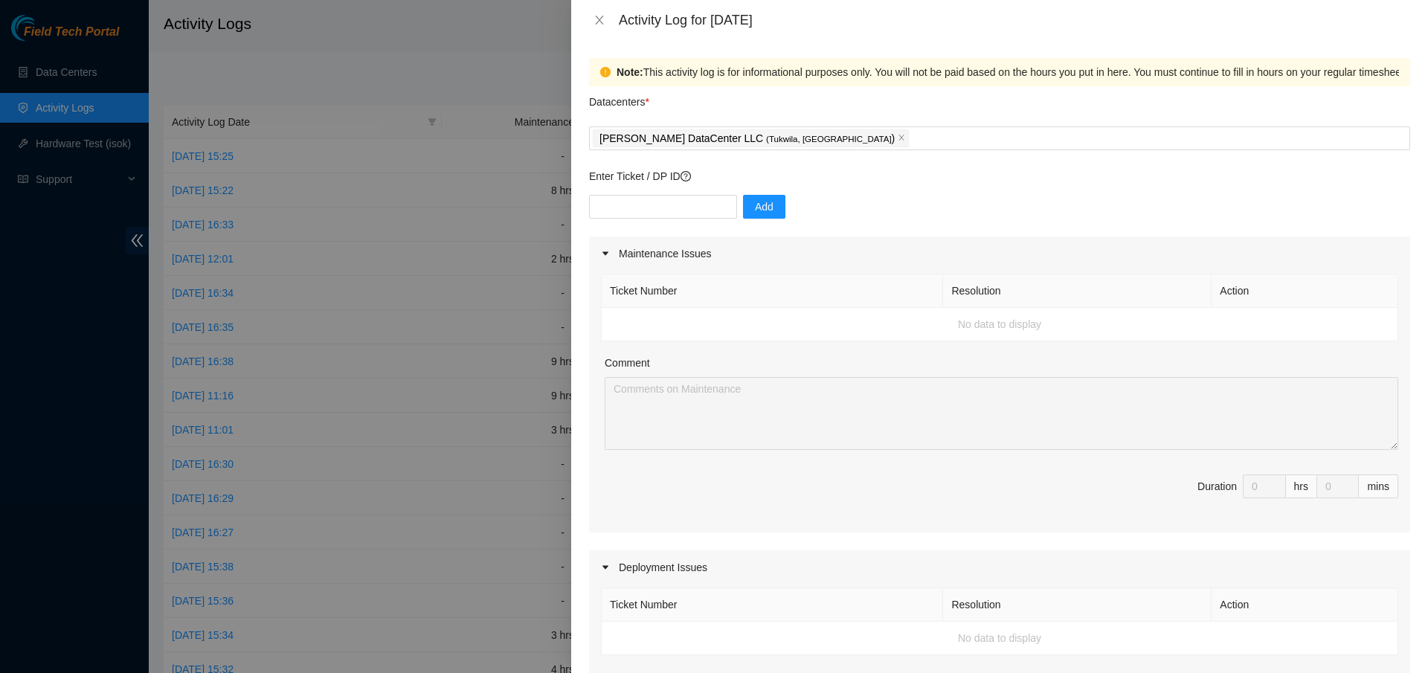
click at [646, 331] on td "No data to display" at bounding box center [1000, 324] width 797 height 33
click at [634, 204] on input "text" at bounding box center [663, 207] width 148 height 24
paste input "B-W-13W4O14"
type input "B-W-13W4O14"
click at [773, 205] on span "Add" at bounding box center [764, 207] width 19 height 16
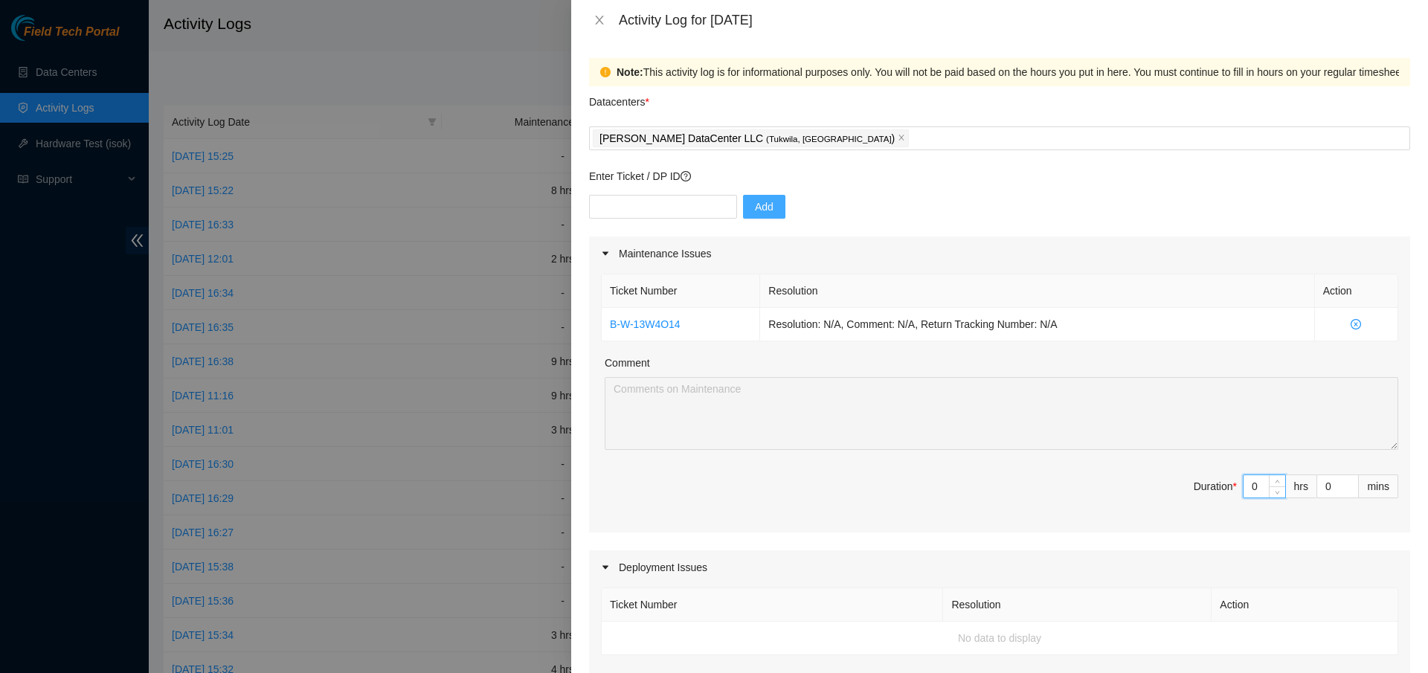
drag, startPoint x: 1250, startPoint y: 485, endPoint x: 1221, endPoint y: 492, distance: 29.9
click at [1221, 492] on span "Duration * 0 hrs 0 mins" at bounding box center [999, 496] width 797 height 42
type input "1"
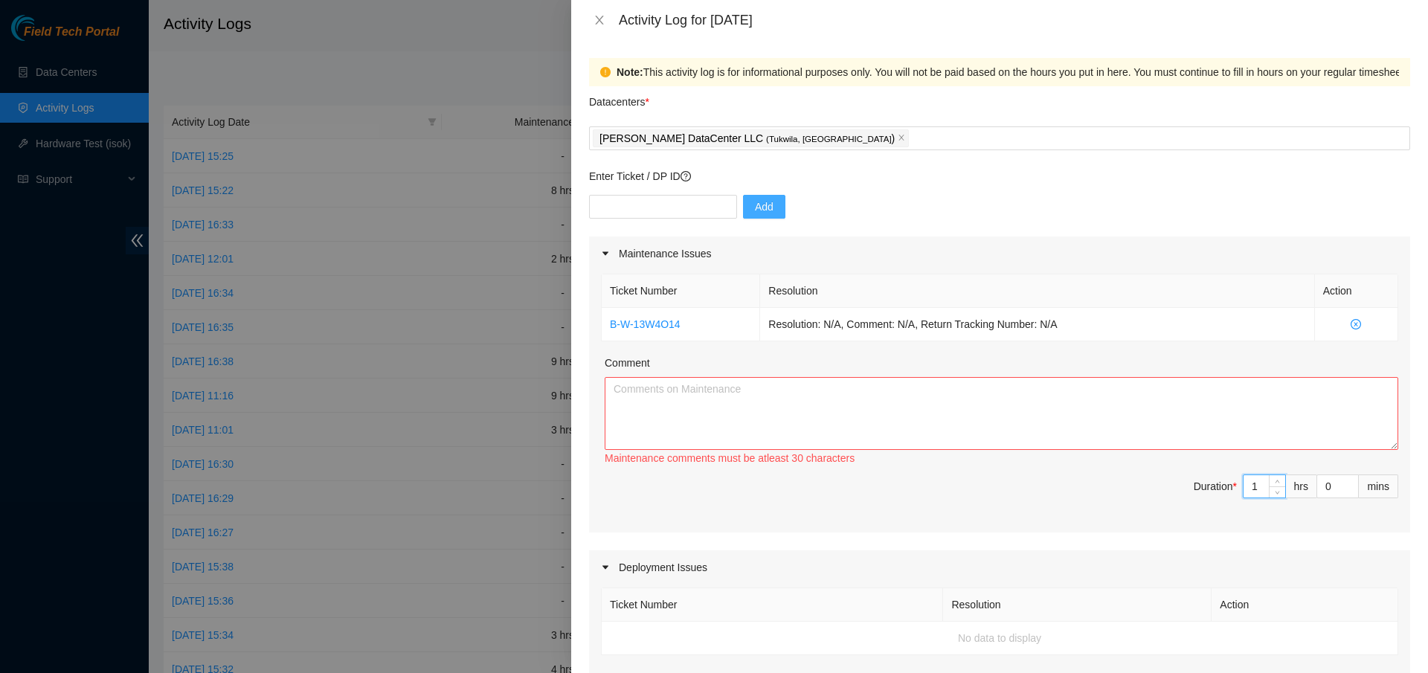
type input "10"
click at [884, 402] on textarea "Comment" at bounding box center [1002, 413] width 794 height 73
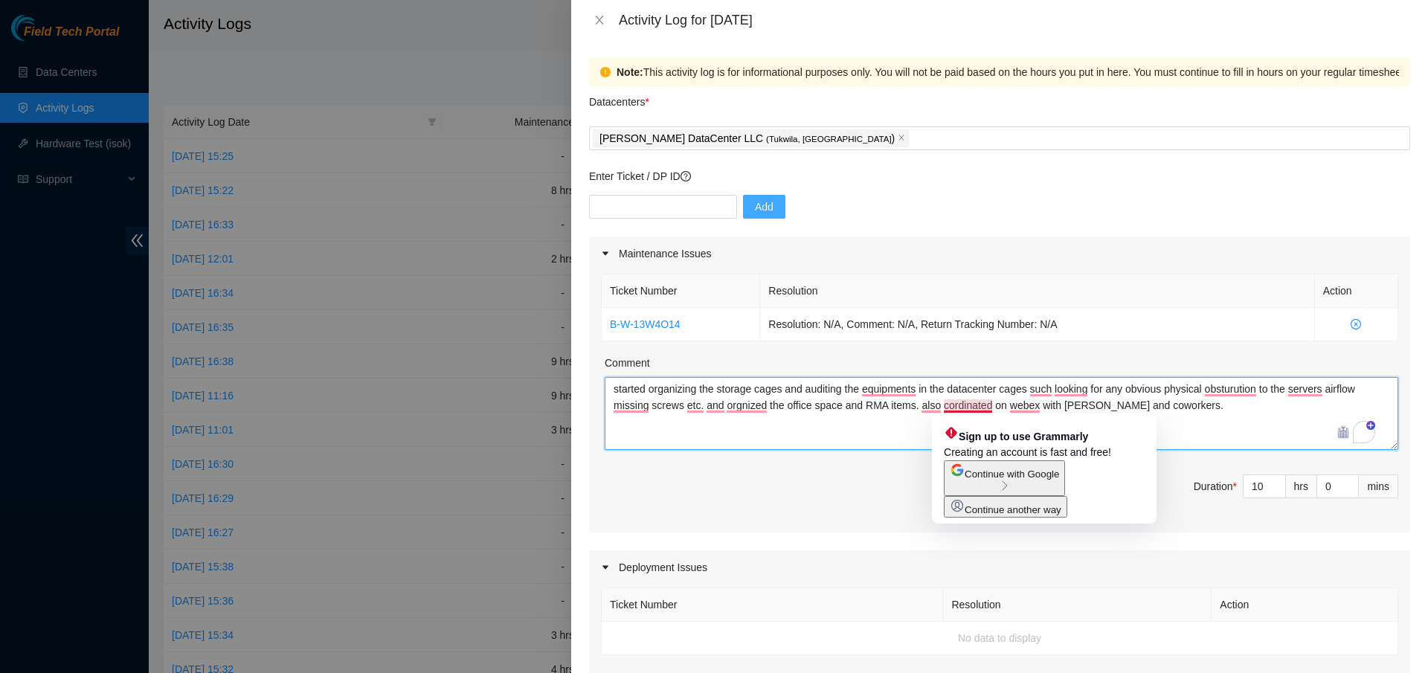
click at [961, 401] on textarea "started organizing the storage cages and auditing the equipments in the datacen…" at bounding box center [1002, 413] width 794 height 73
click at [1234, 438] on textarea "started organizing the storage cages and auditing the equipments in the datacen…" at bounding box center [1002, 413] width 794 height 73
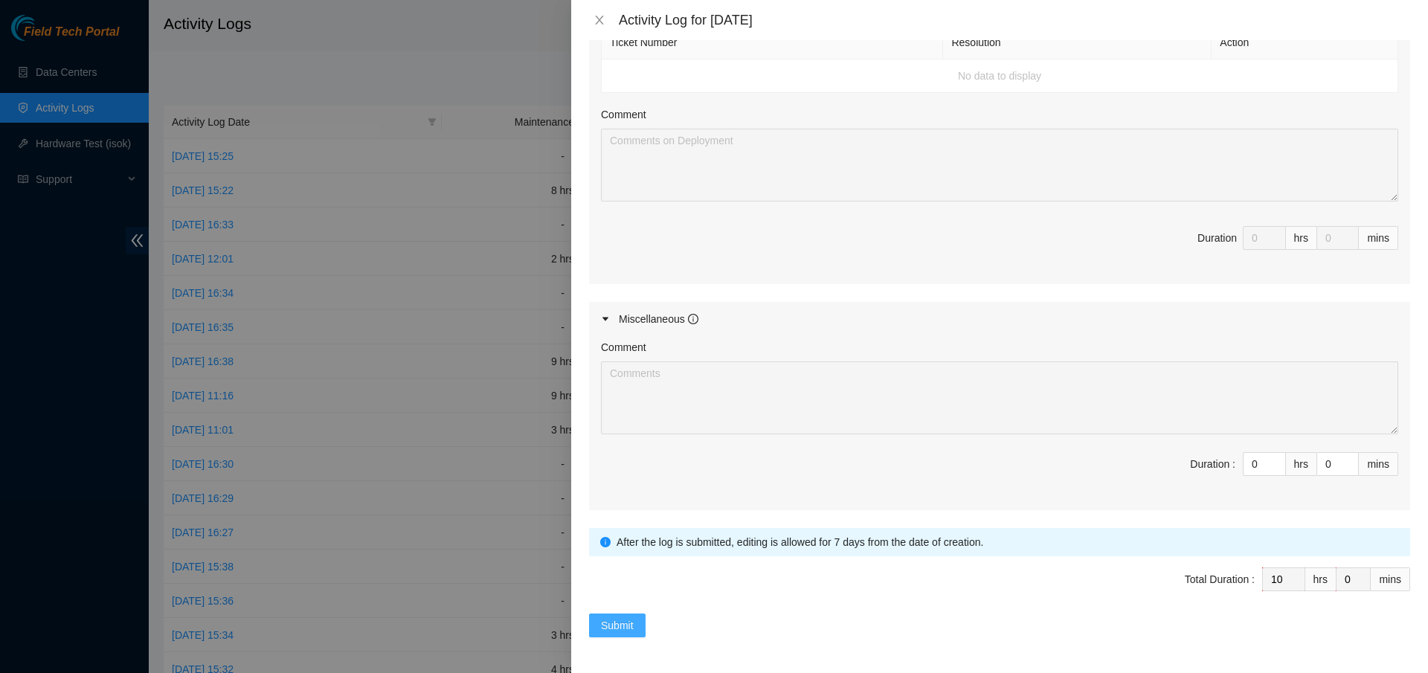
type textarea "started organizing the storage cages and auditing the equipments in the datacen…"
click at [619, 633] on span "Submit" at bounding box center [617, 625] width 33 height 16
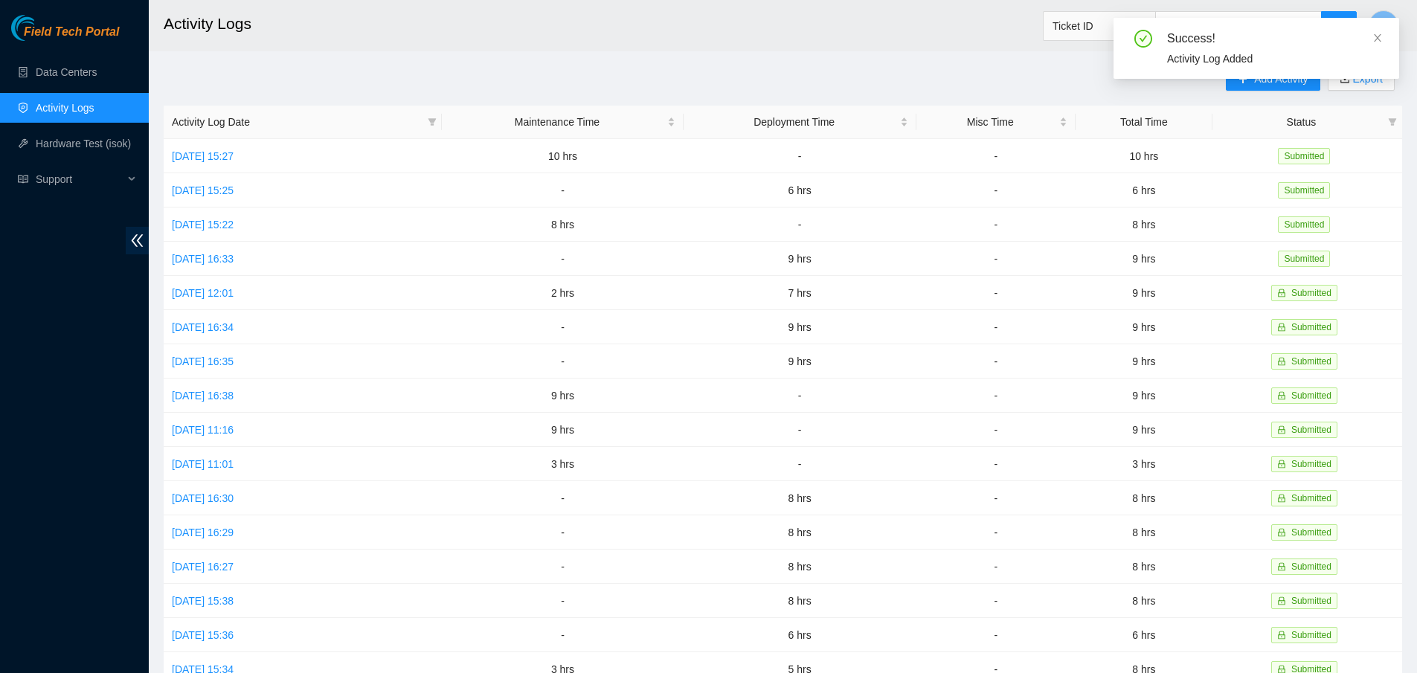
click at [1390, 36] on div "Success! Activity Log Added" at bounding box center [1256, 48] width 286 height 61
click at [1379, 42] on icon "close" at bounding box center [1377, 38] width 10 height 10
click at [1244, 78] on icon "plus" at bounding box center [1243, 78] width 8 height 1
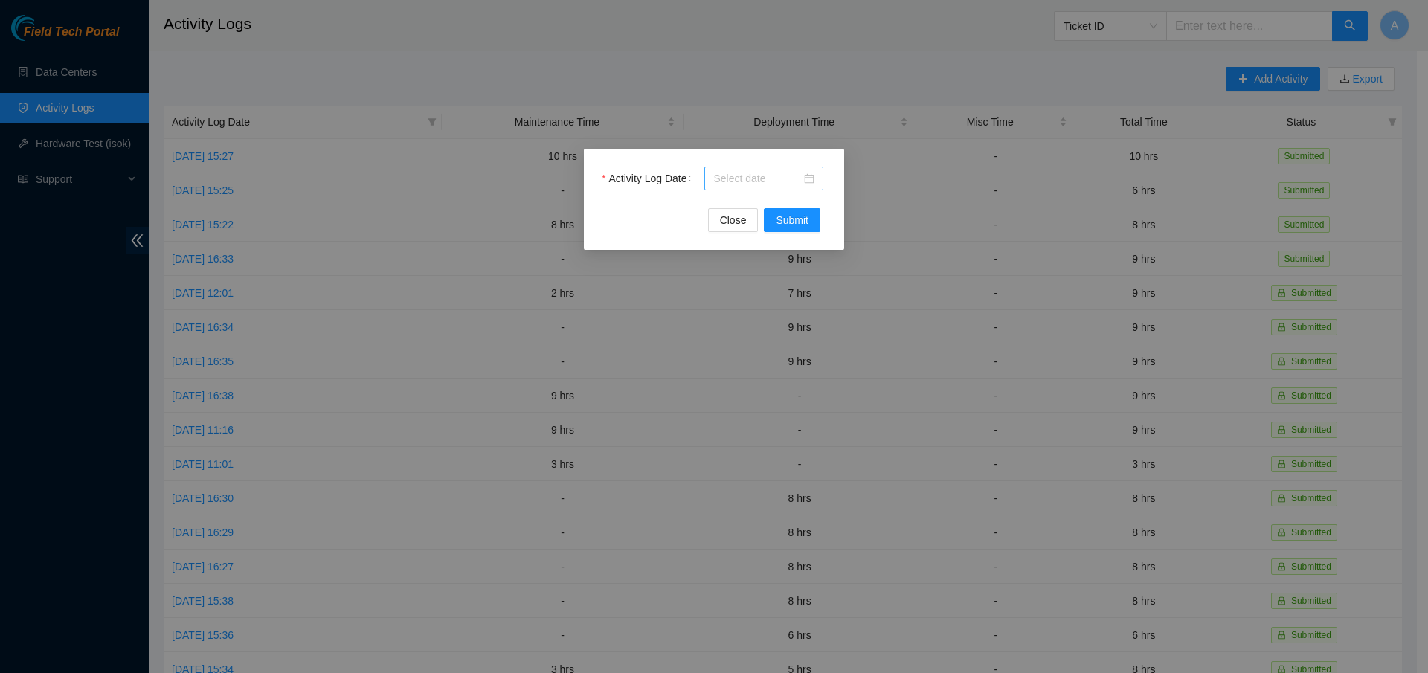
click at [811, 174] on div at bounding box center [763, 178] width 101 height 16
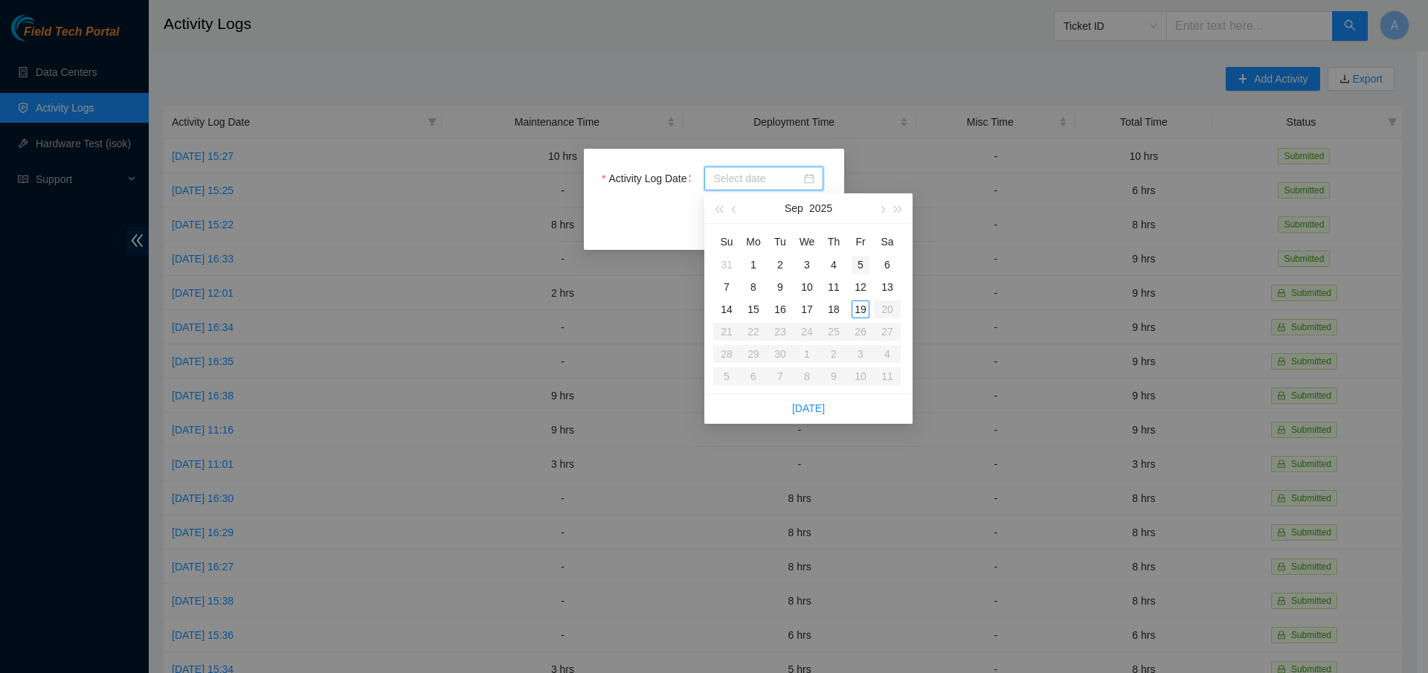
type input "[DATE]"
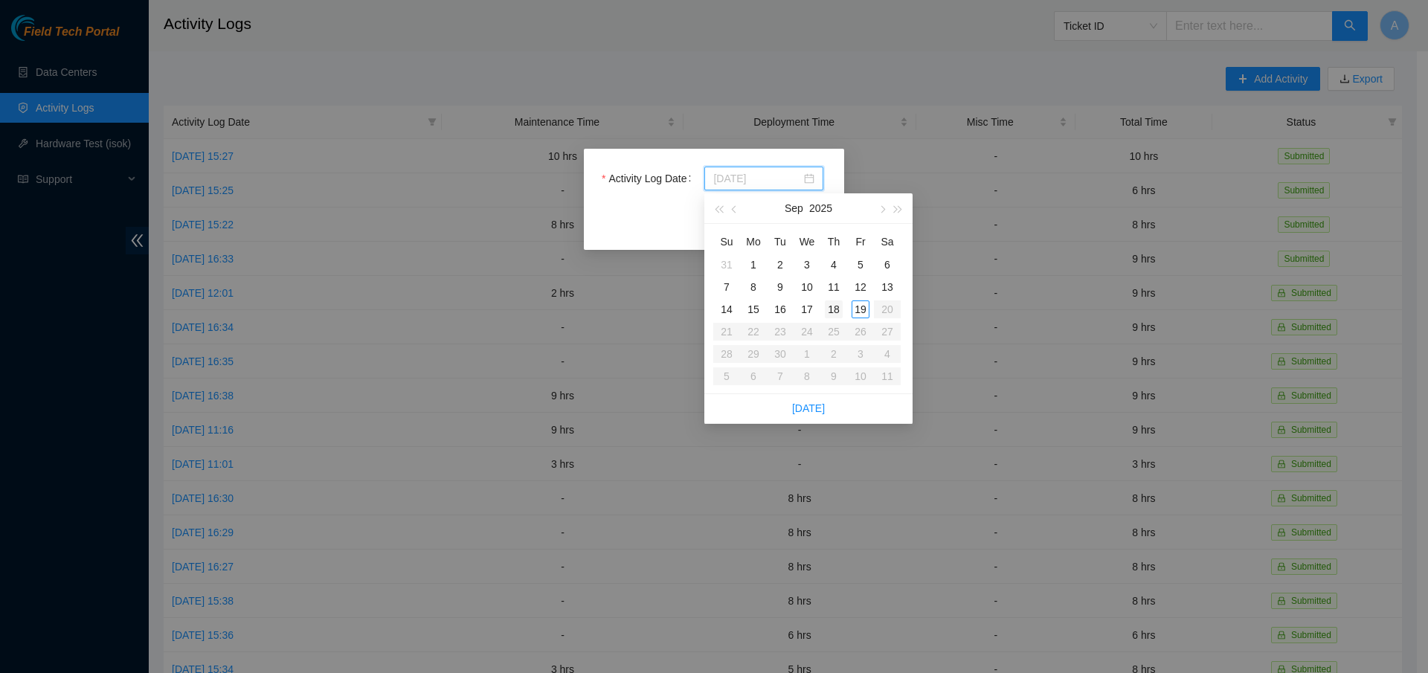
click at [836, 311] on div "18" at bounding box center [834, 309] width 18 height 18
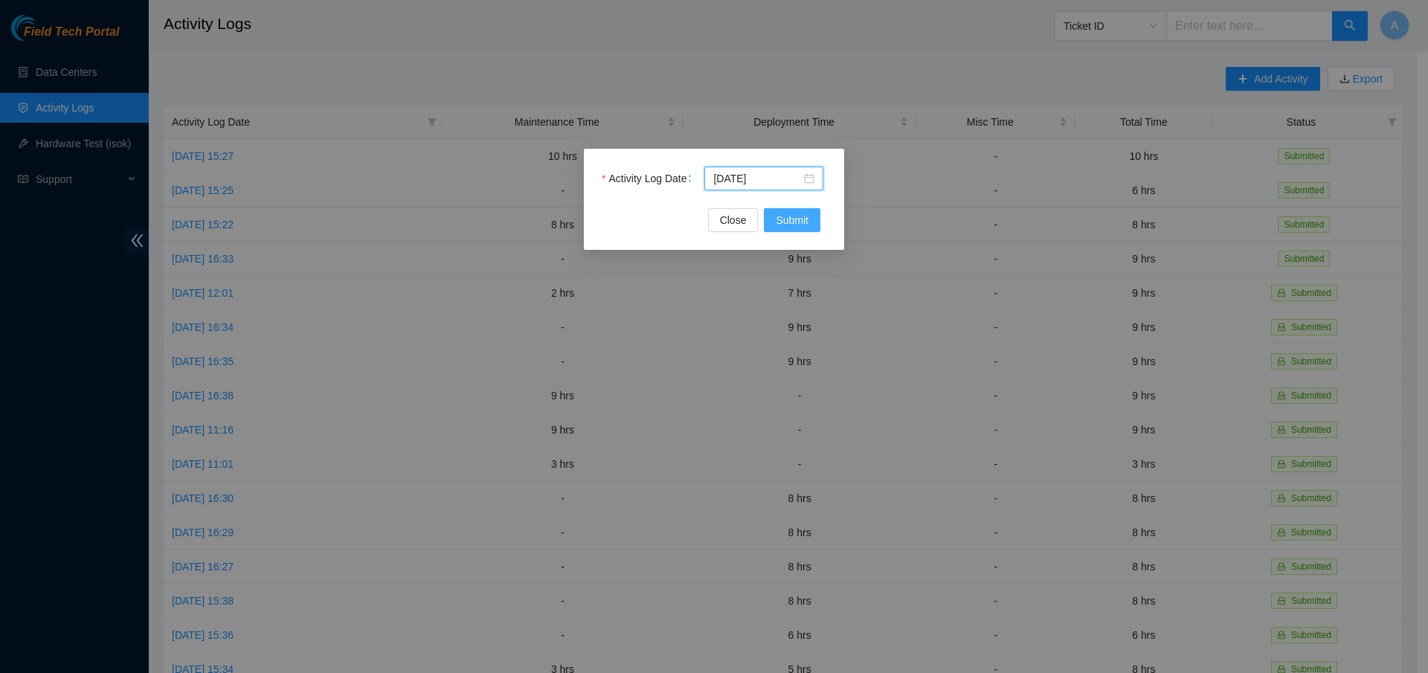
click at [799, 225] on span "Submit" at bounding box center [792, 220] width 33 height 16
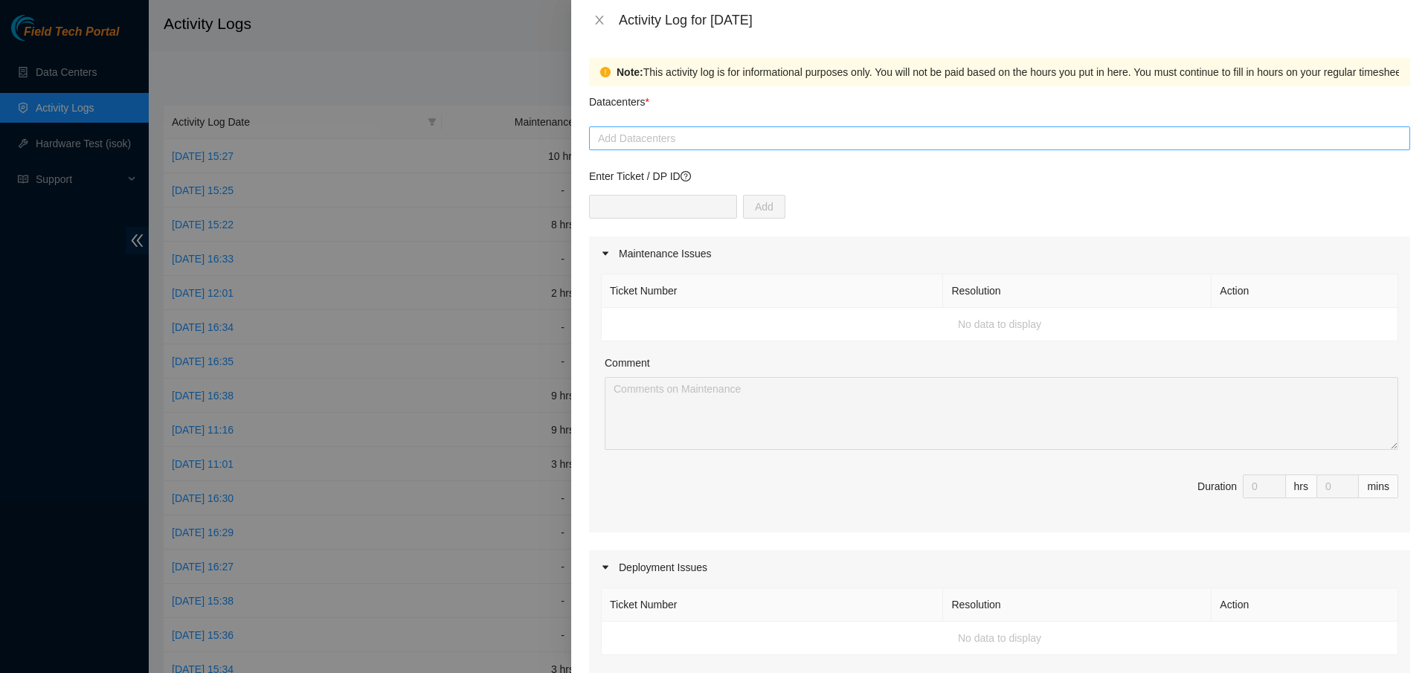
click at [643, 132] on div at bounding box center [1000, 138] width 814 height 18
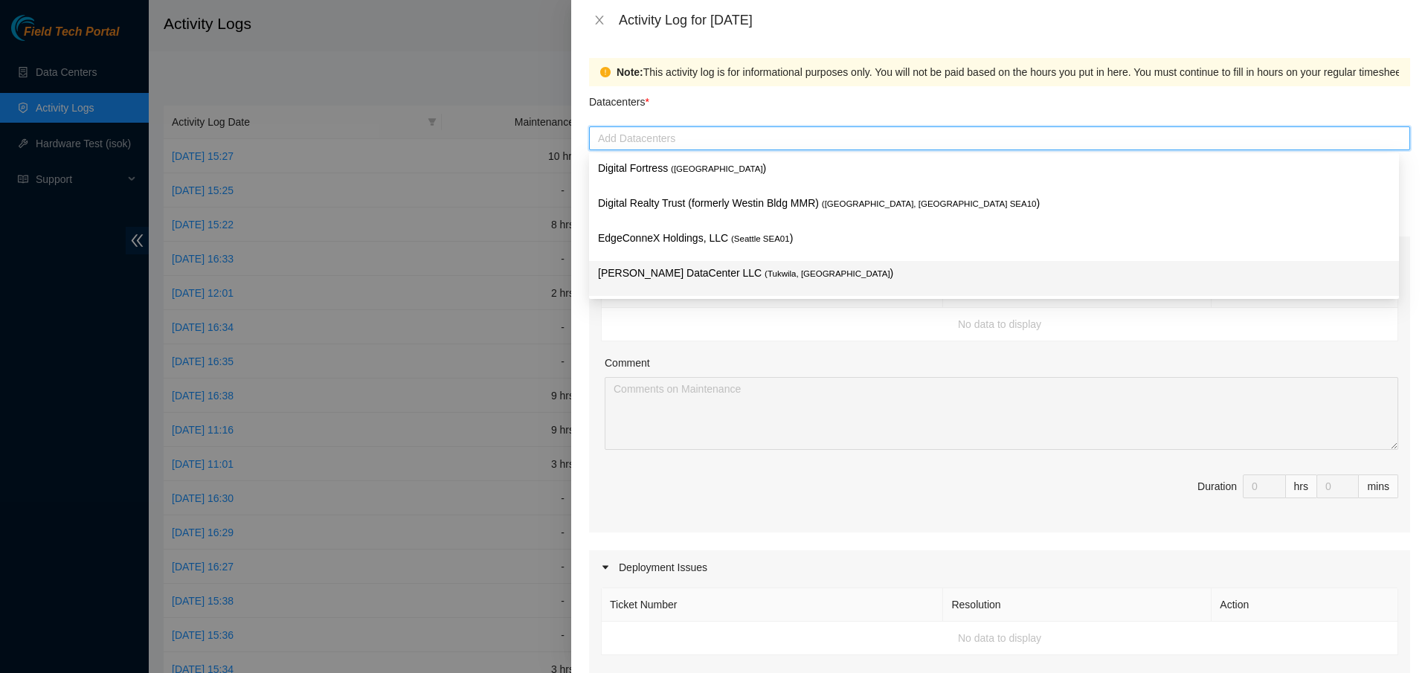
click at [704, 271] on p "[PERSON_NAME] DataCenter LLC ( [GEOGRAPHIC_DATA], [GEOGRAPHIC_DATA] )" at bounding box center [994, 273] width 792 height 17
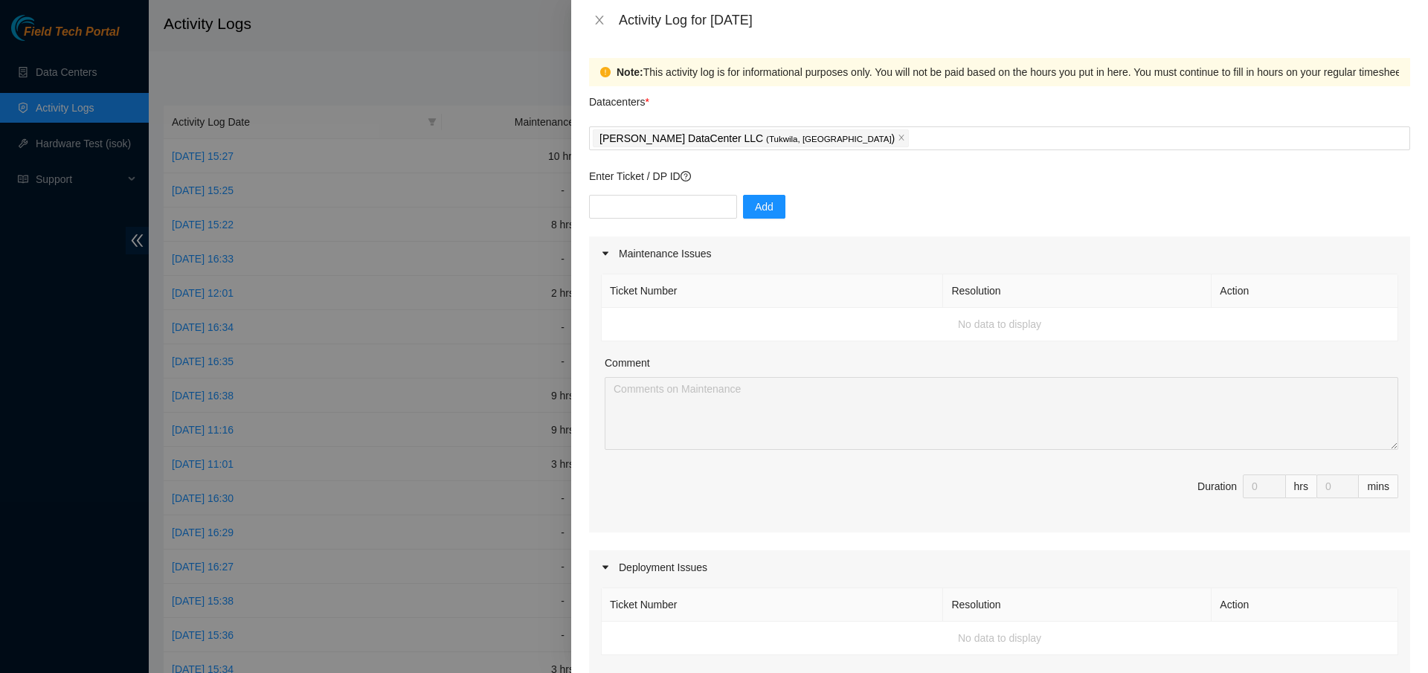
click at [592, 334] on div "Ticket Number Resolution Action No data to display Comment Duration 0 hrs 0 mins" at bounding box center [999, 402] width 821 height 262
click at [651, 210] on input "text" at bounding box center [663, 207] width 148 height 24
type input "p"
type input "DP85243"
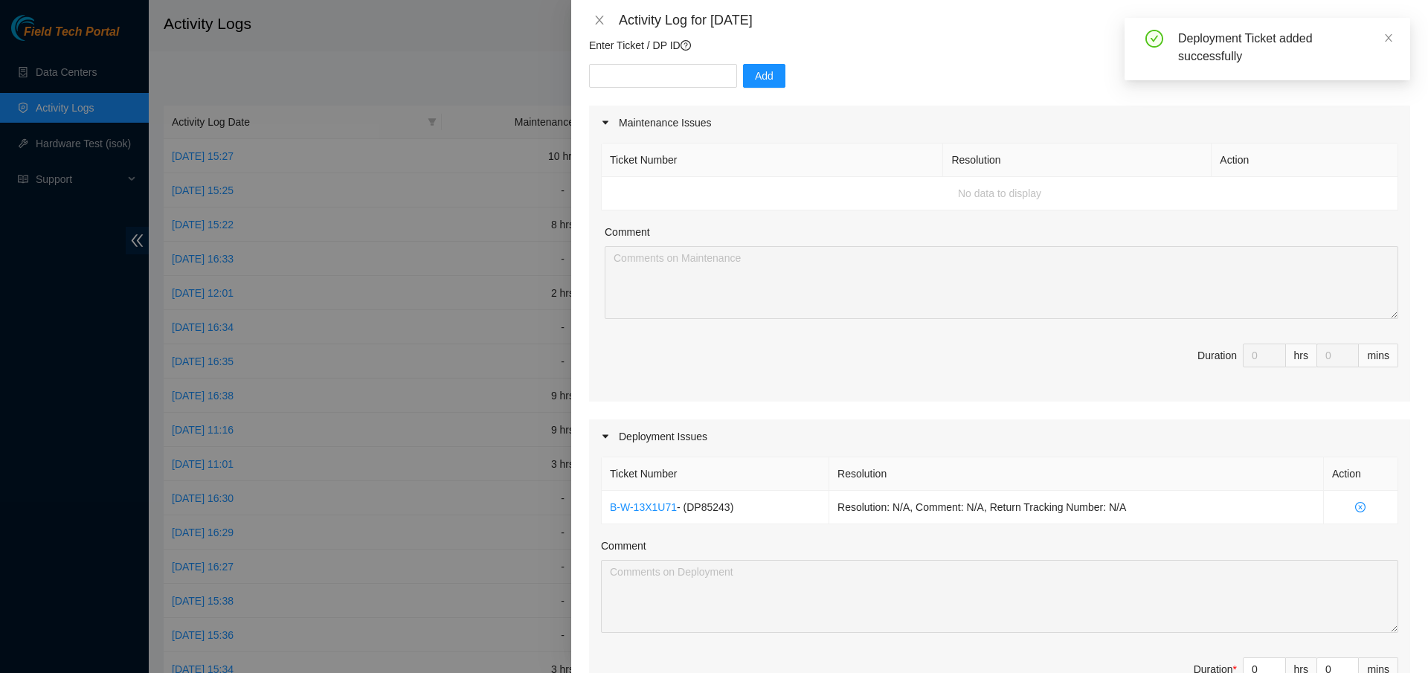
scroll to position [268, 0]
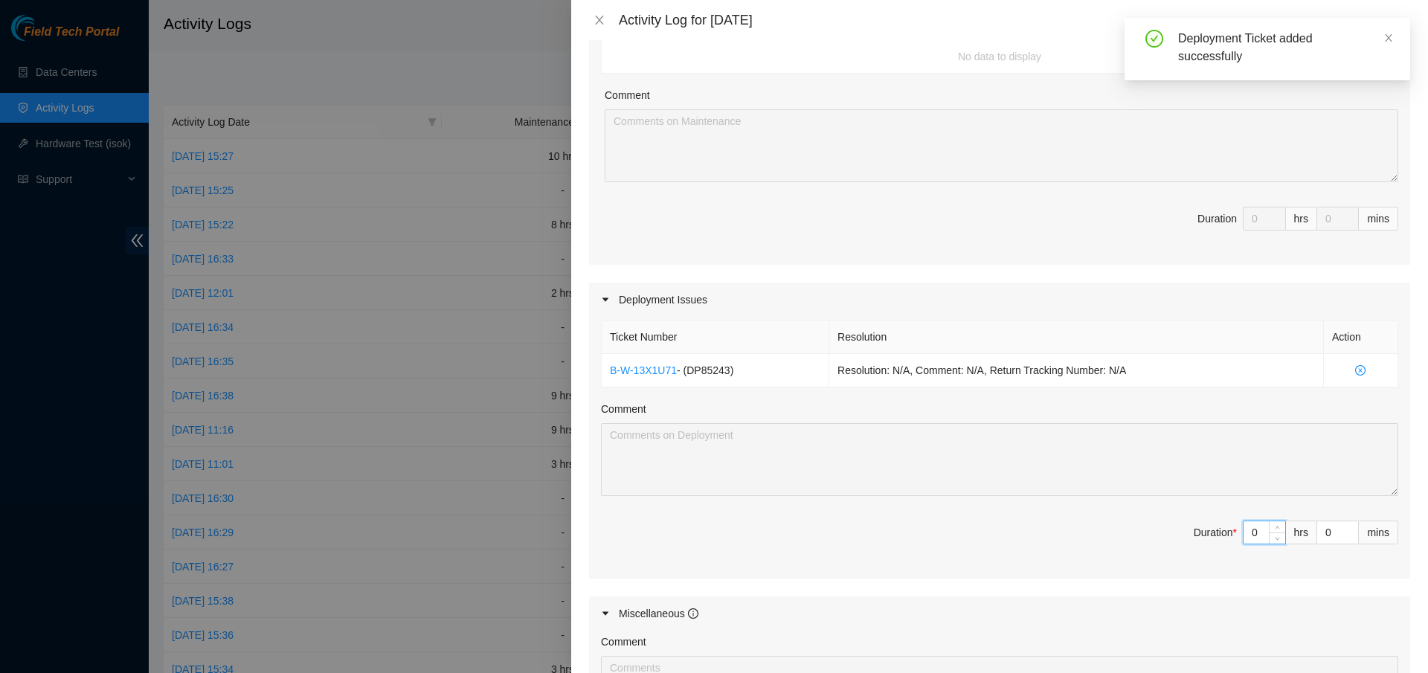
drag, startPoint x: 1252, startPoint y: 531, endPoint x: 1201, endPoint y: 530, distance: 51.3
click at [1188, 536] on span "Duration * 0 hrs 0 mins" at bounding box center [999, 542] width 797 height 42
type input "9"
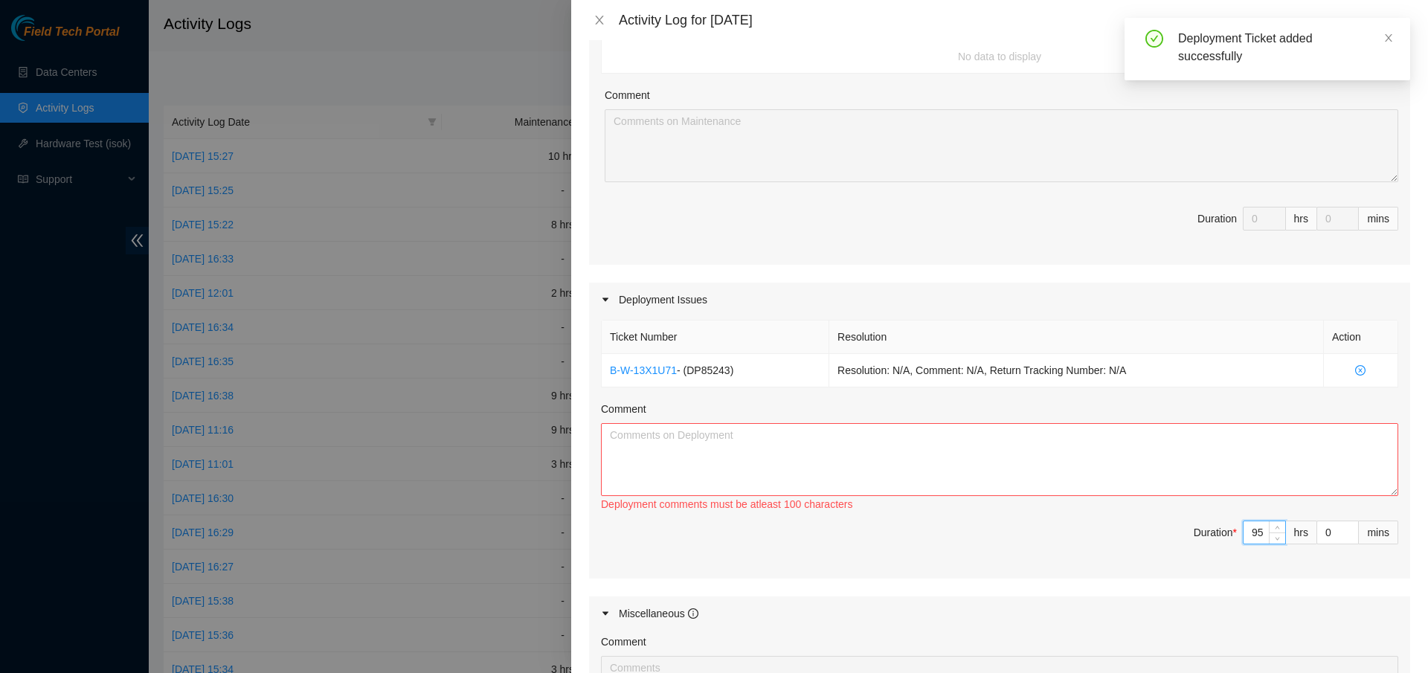
type input "9"
type input "0"
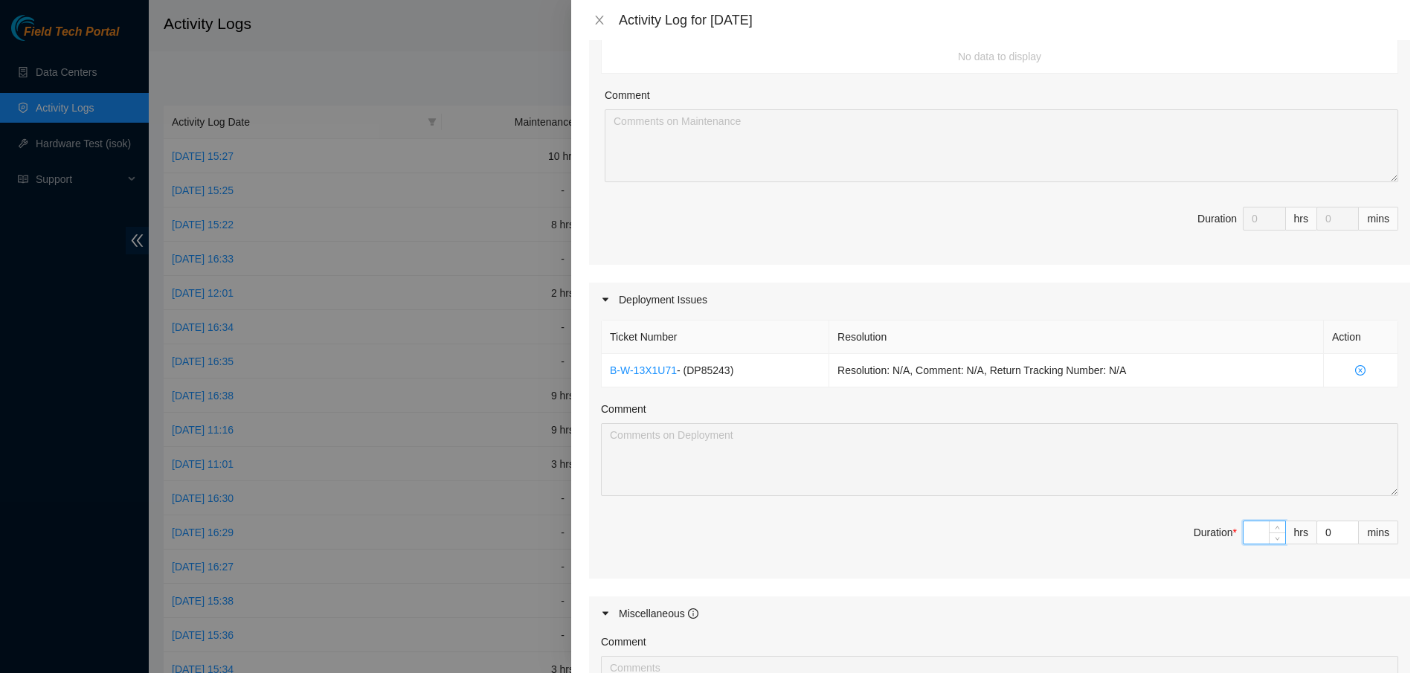
type input "6"
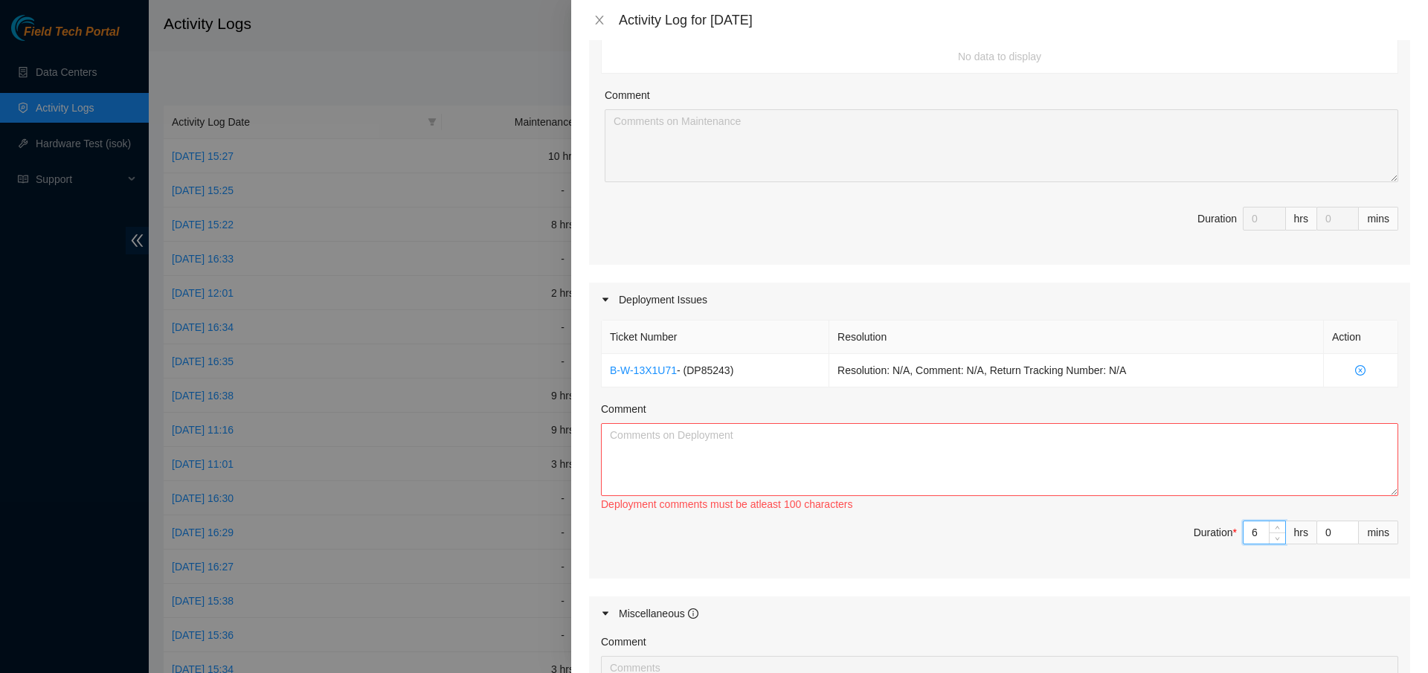
type input "6"
click at [890, 444] on textarea "Comment" at bounding box center [999, 459] width 797 height 73
type textarea "h"
type textarea "t"
type textarea "h"
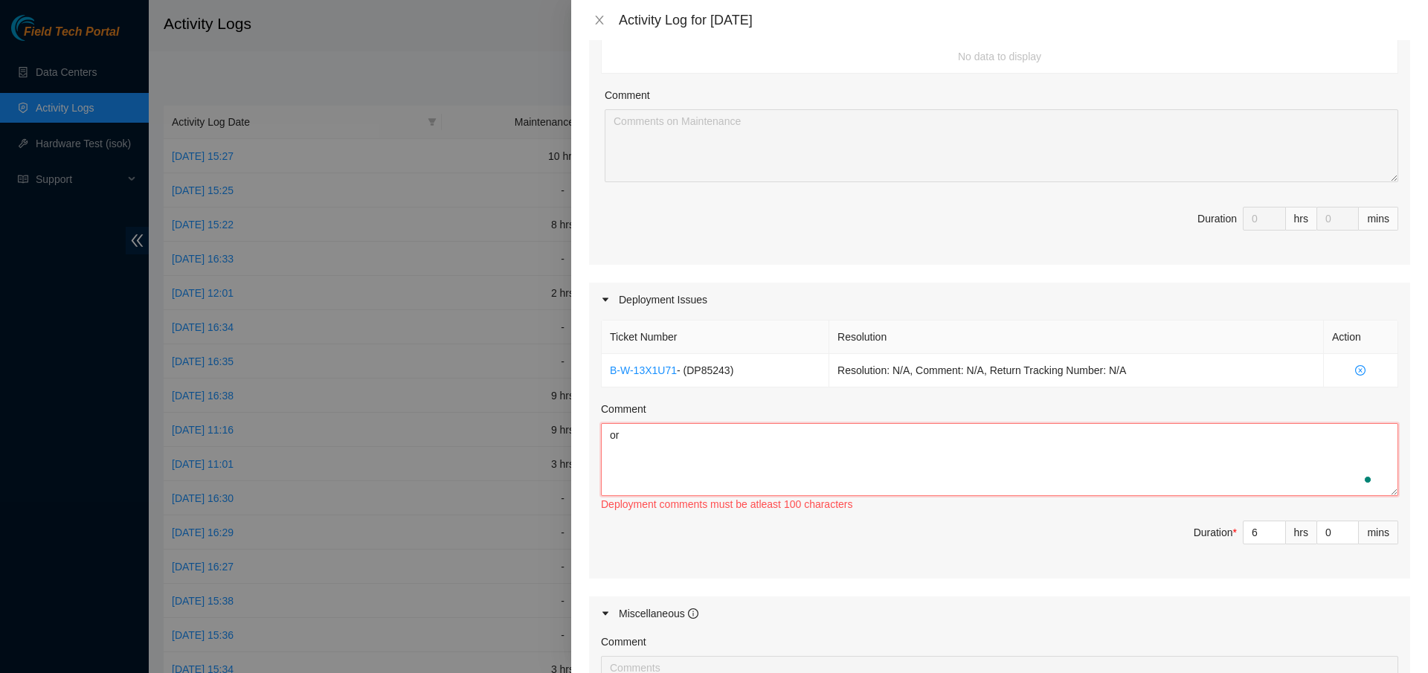
type textarea "o"
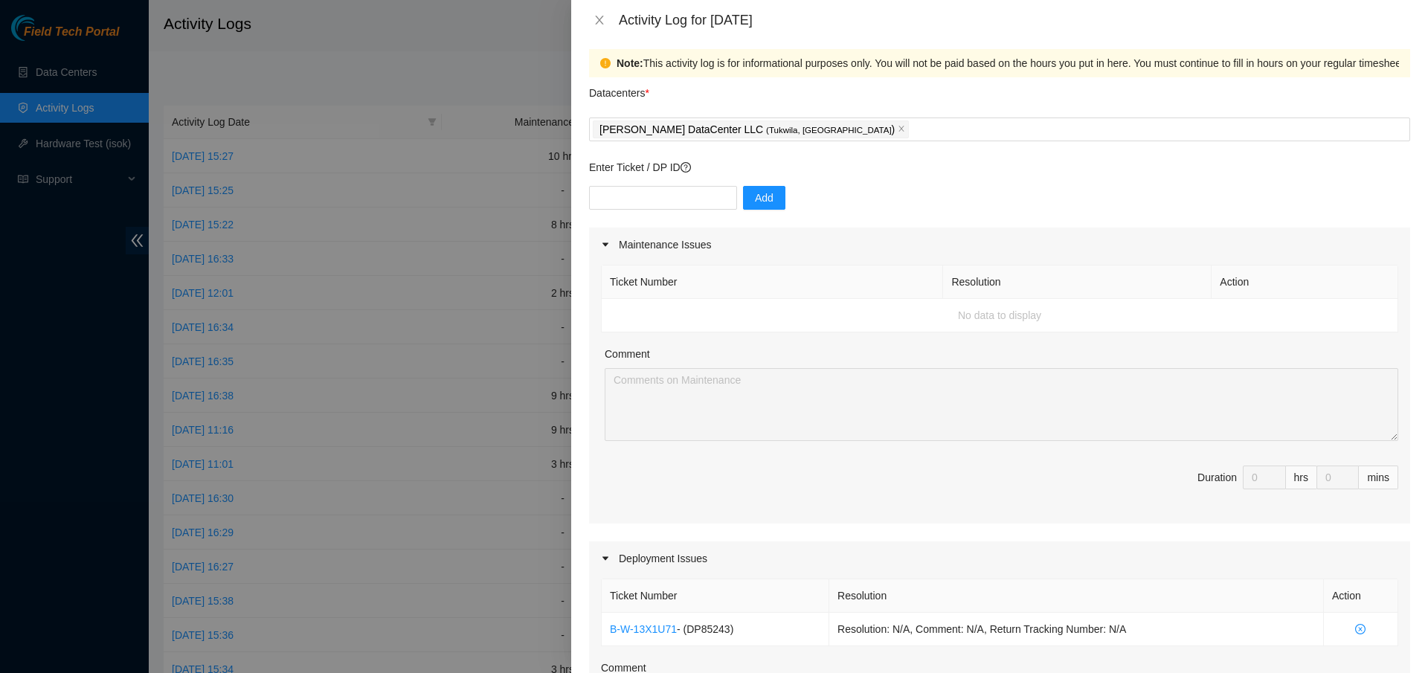
scroll to position [0, 0]
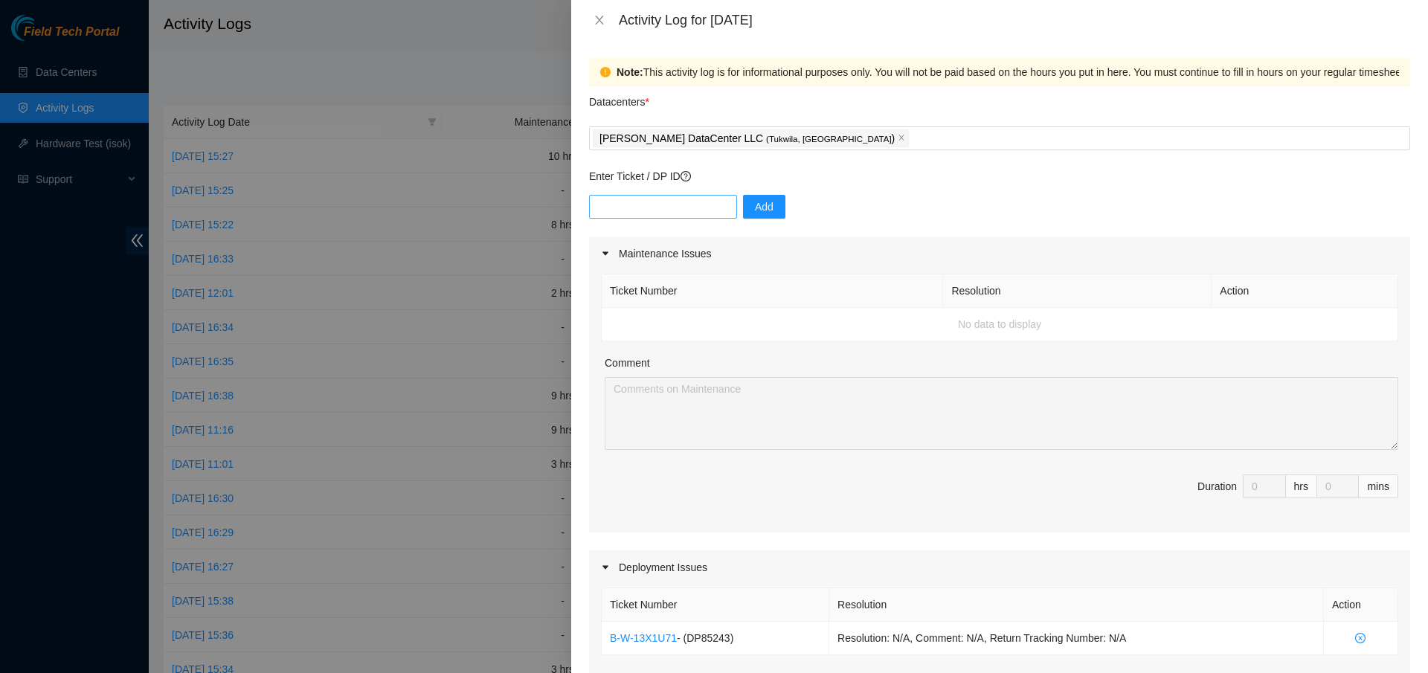
type textarea "normalized and powered on all the gears after [PERSON_NAME] swapped the pdu's a…"
click at [634, 202] on input "text" at bounding box center [663, 207] width 148 height 24
type input "B-v-59k6h5n"
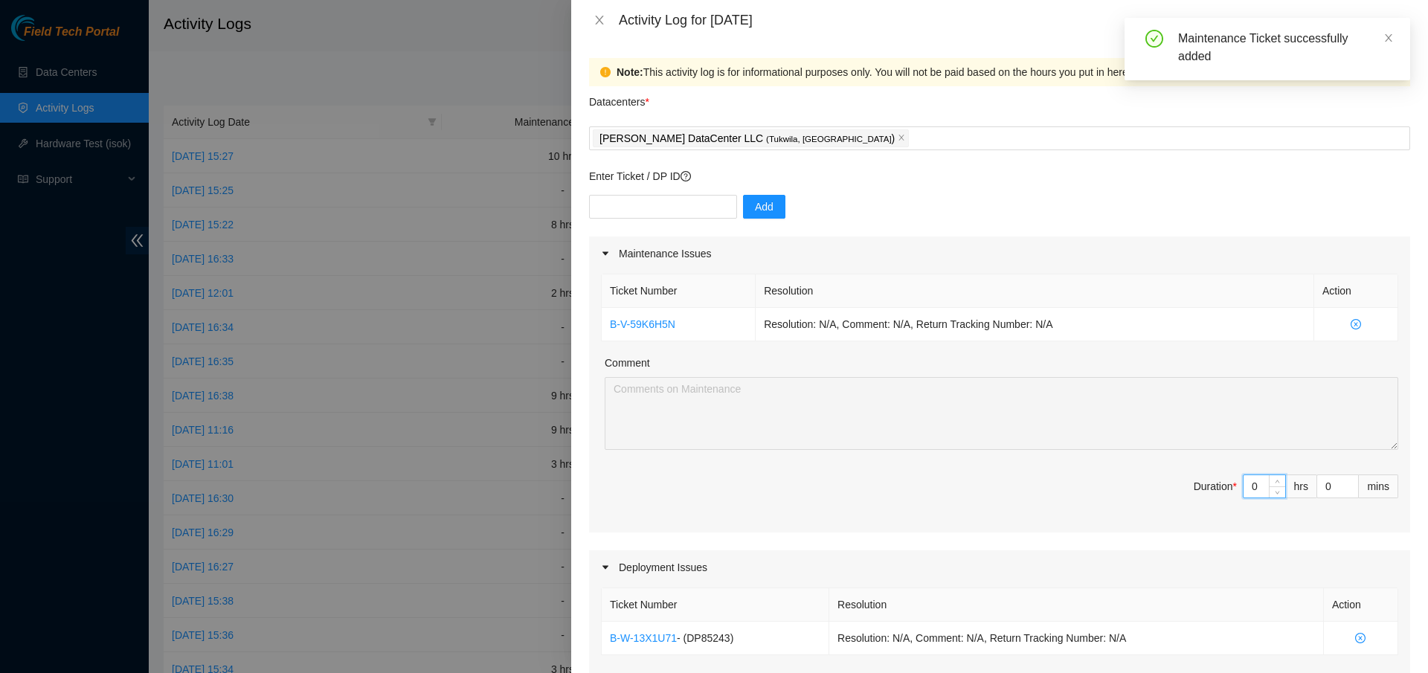
drag, startPoint x: 1252, startPoint y: 483, endPoint x: 1233, endPoint y: 483, distance: 19.4
click at [1244, 483] on input "0" at bounding box center [1265, 486] width 42 height 22
type input "2"
type input "8"
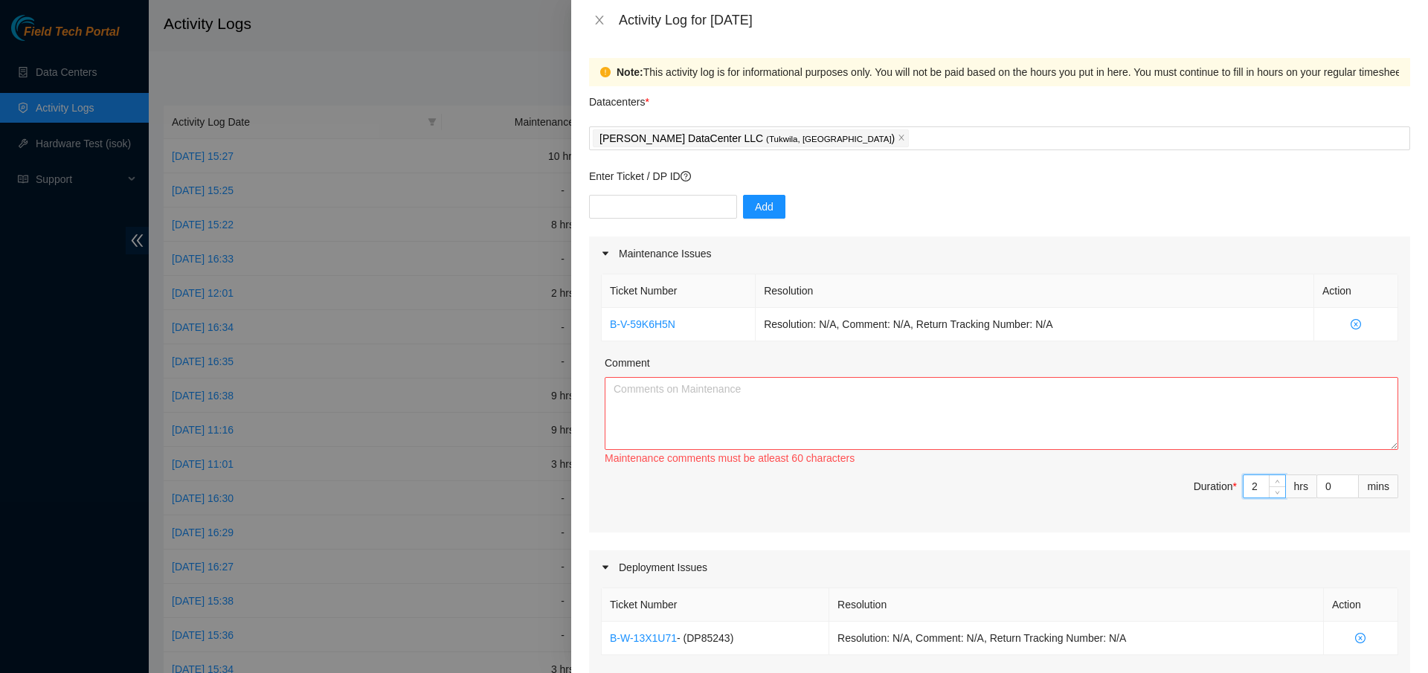
type input "2"
click at [978, 403] on textarea "Comment" at bounding box center [1002, 413] width 794 height 73
drag, startPoint x: 601, startPoint y: 322, endPoint x: 677, endPoint y: 328, distance: 76.1
click at [698, 332] on div "Ticket Number Resolution Action B-V-59K6H5N Resolution: N/A, Comment: N/A, Retu…" at bounding box center [999, 308] width 797 height 68
copy table "Ticket Number Resolution Action B-V-59K6H5N"
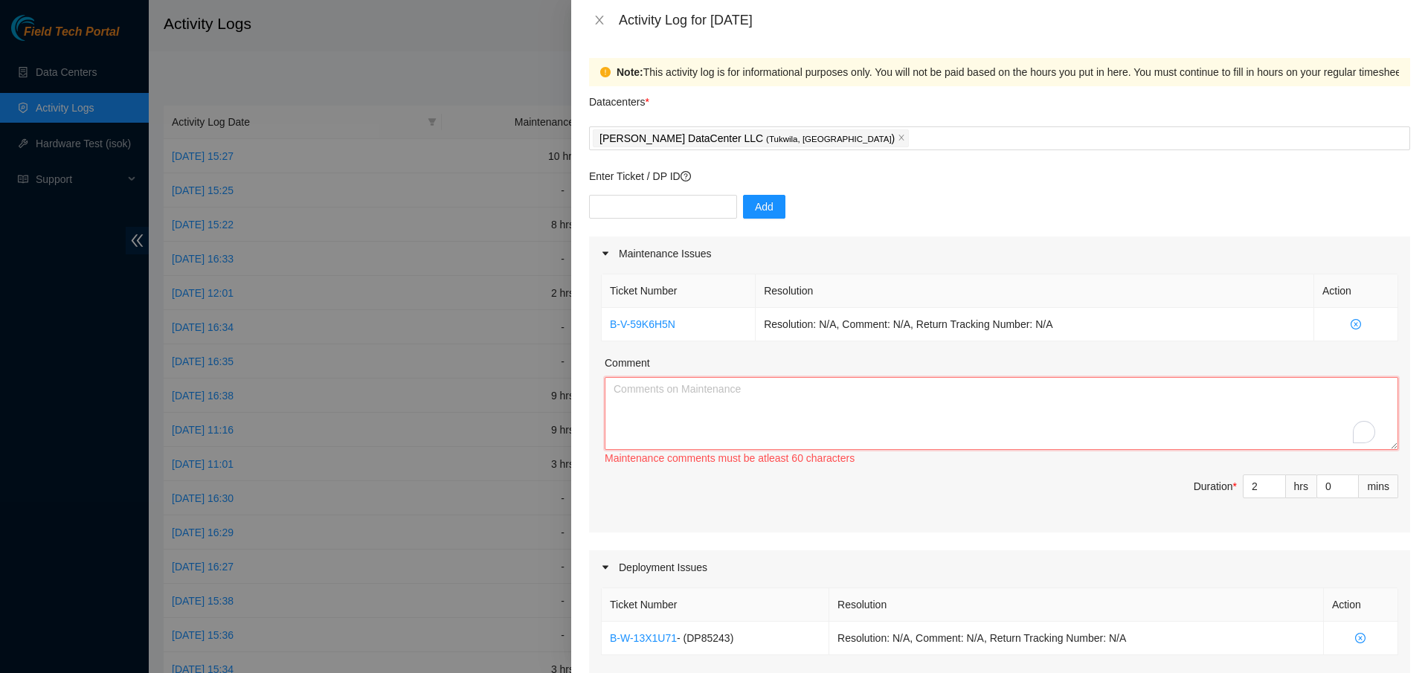
click at [738, 404] on textarea "Comment" at bounding box center [1002, 413] width 794 height 73
paste textarea "Ticket Number Resolution Action B-V-59K6H5N"
drag, startPoint x: 799, startPoint y: 393, endPoint x: 573, endPoint y: 373, distance: 226.2
click at [573, 373] on div "Note: This activity log is for informational purposes only. You will not be pai…" at bounding box center [999, 356] width 857 height 633
click at [715, 404] on textarea "B-V-59K6H5N" at bounding box center [1002, 413] width 794 height 73
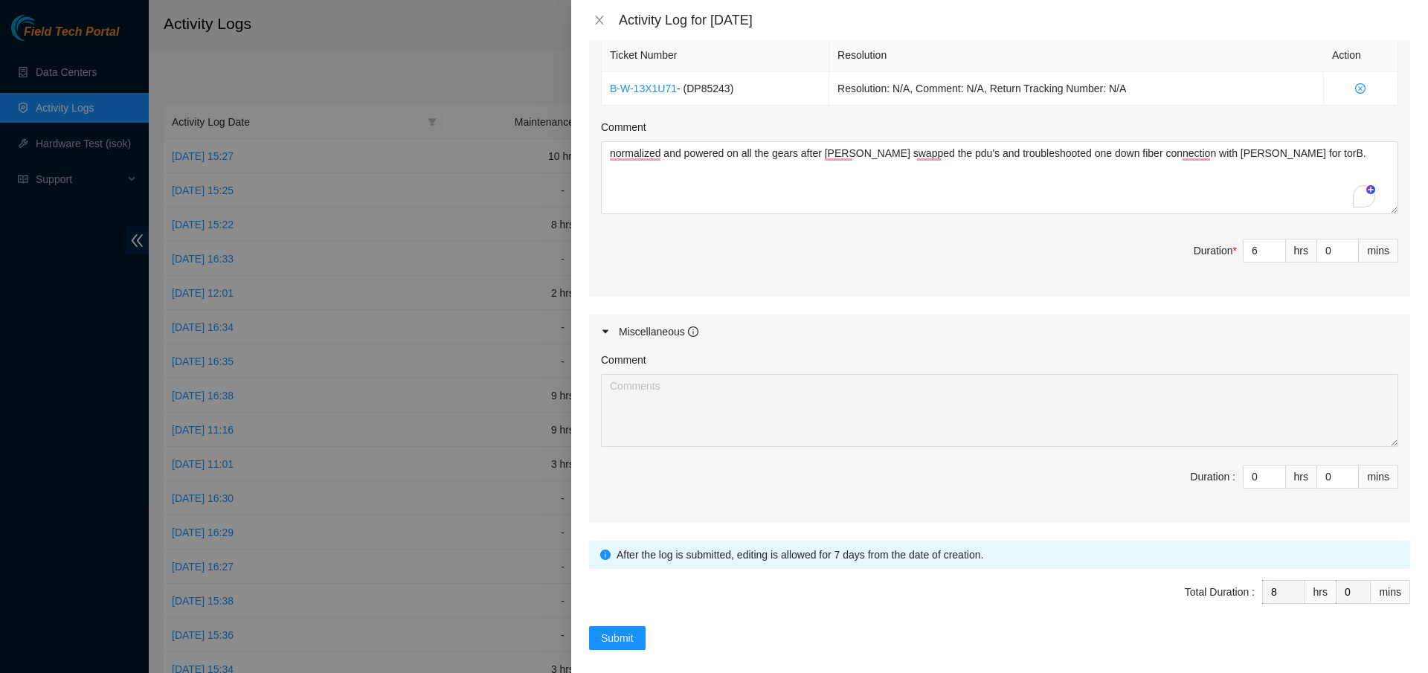
scroll to position [564, 0]
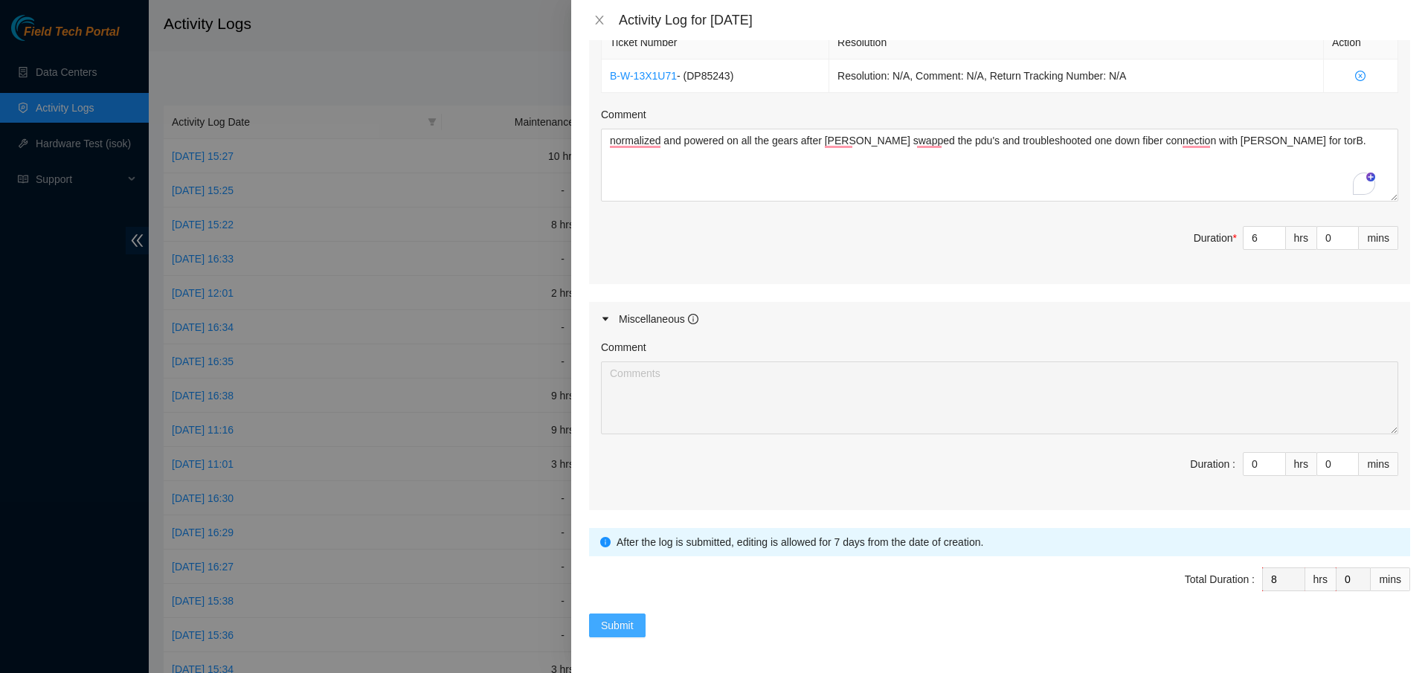
type textarea "B-V-59K6H5N started working on mentioned fiber ticket reached network connectiv…"
click at [605, 620] on span "Submit" at bounding box center [617, 625] width 33 height 16
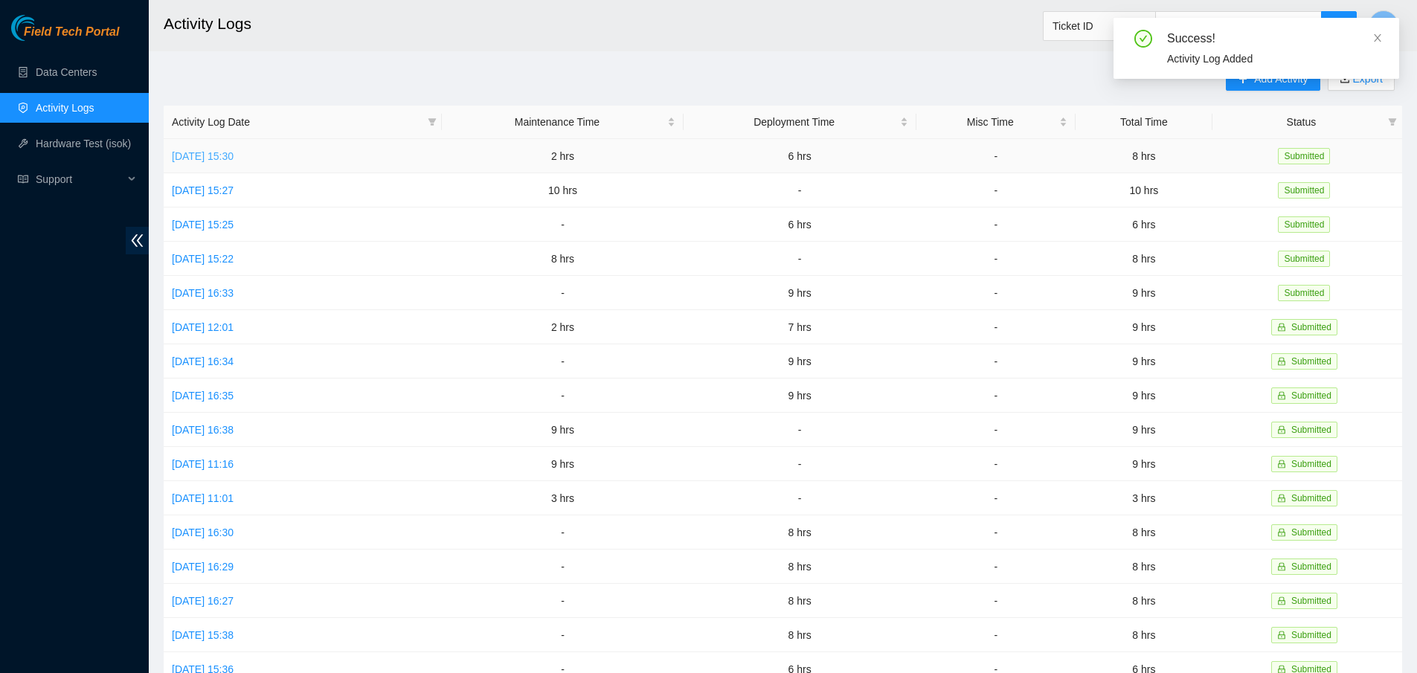
click at [211, 157] on link "[DATE] 15:30" at bounding box center [203, 156] width 62 height 12
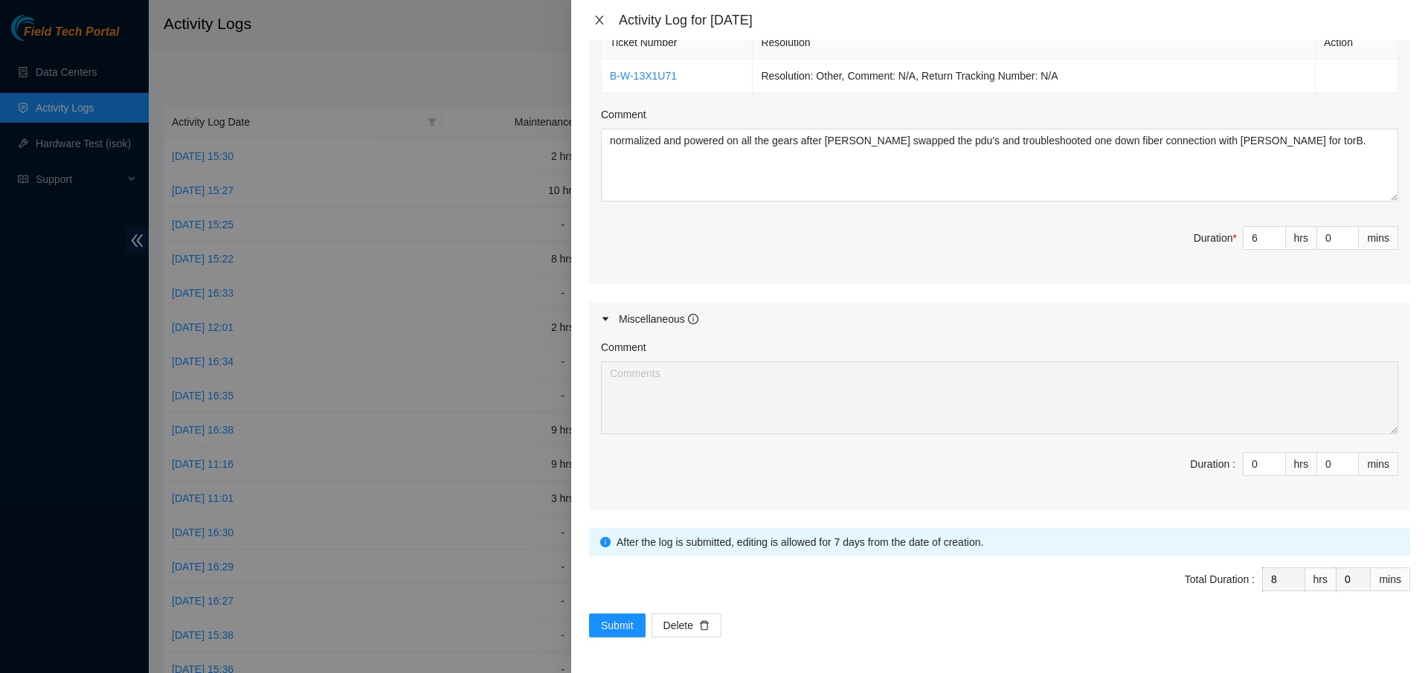
click at [596, 22] on icon "close" at bounding box center [599, 20] width 8 height 9
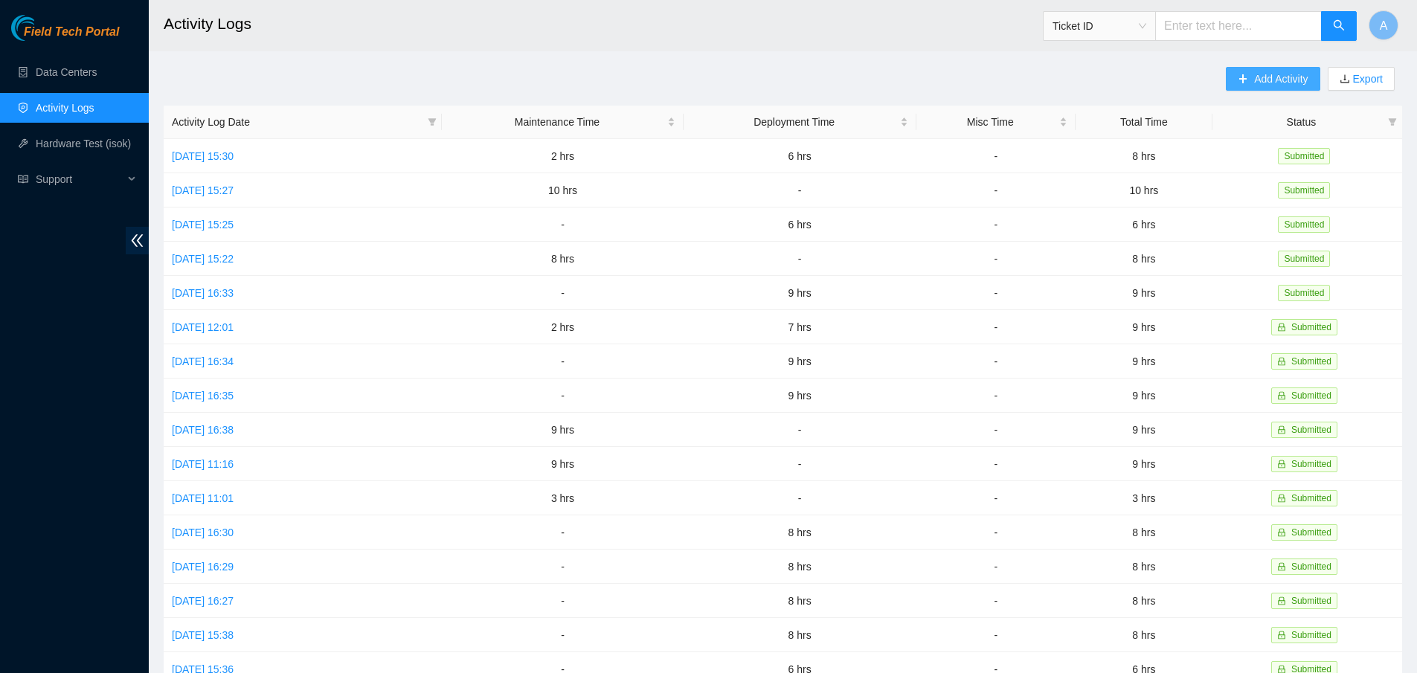
click at [1298, 83] on span "Add Activity" at bounding box center [1281, 79] width 54 height 16
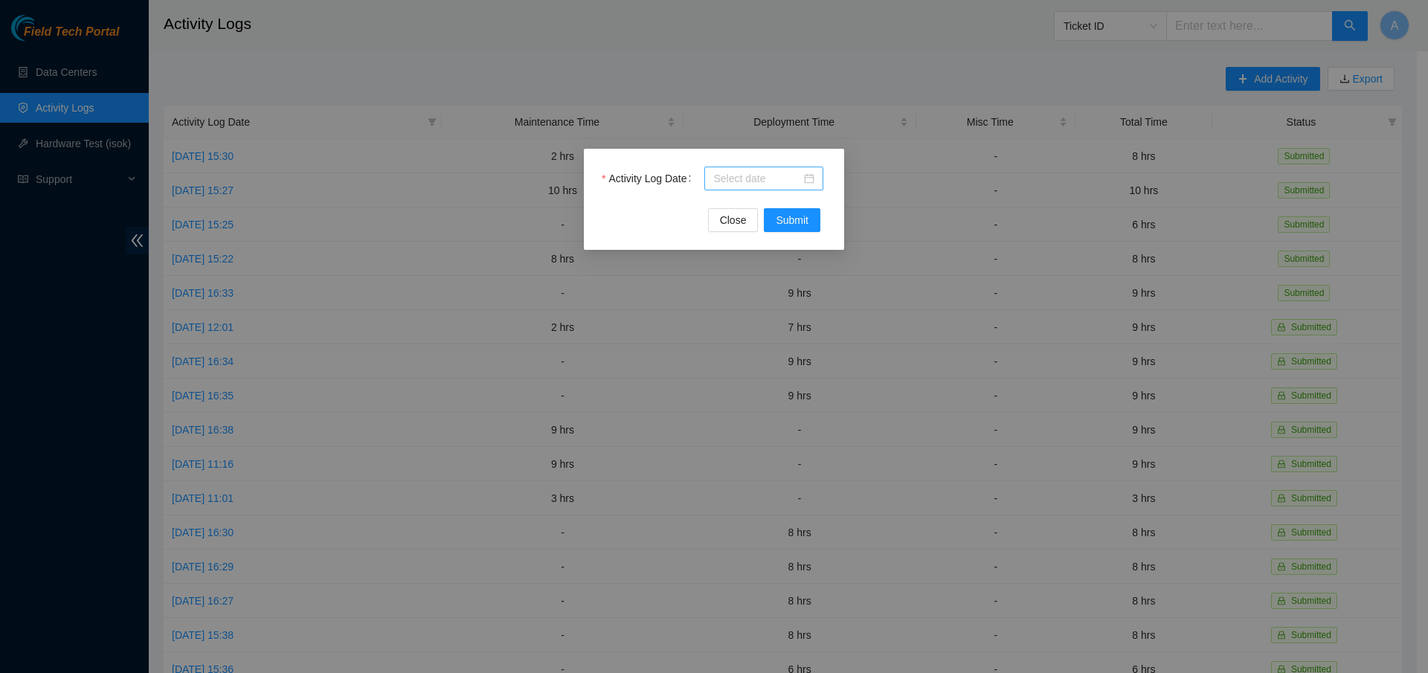
click at [811, 176] on div at bounding box center [763, 178] width 101 height 16
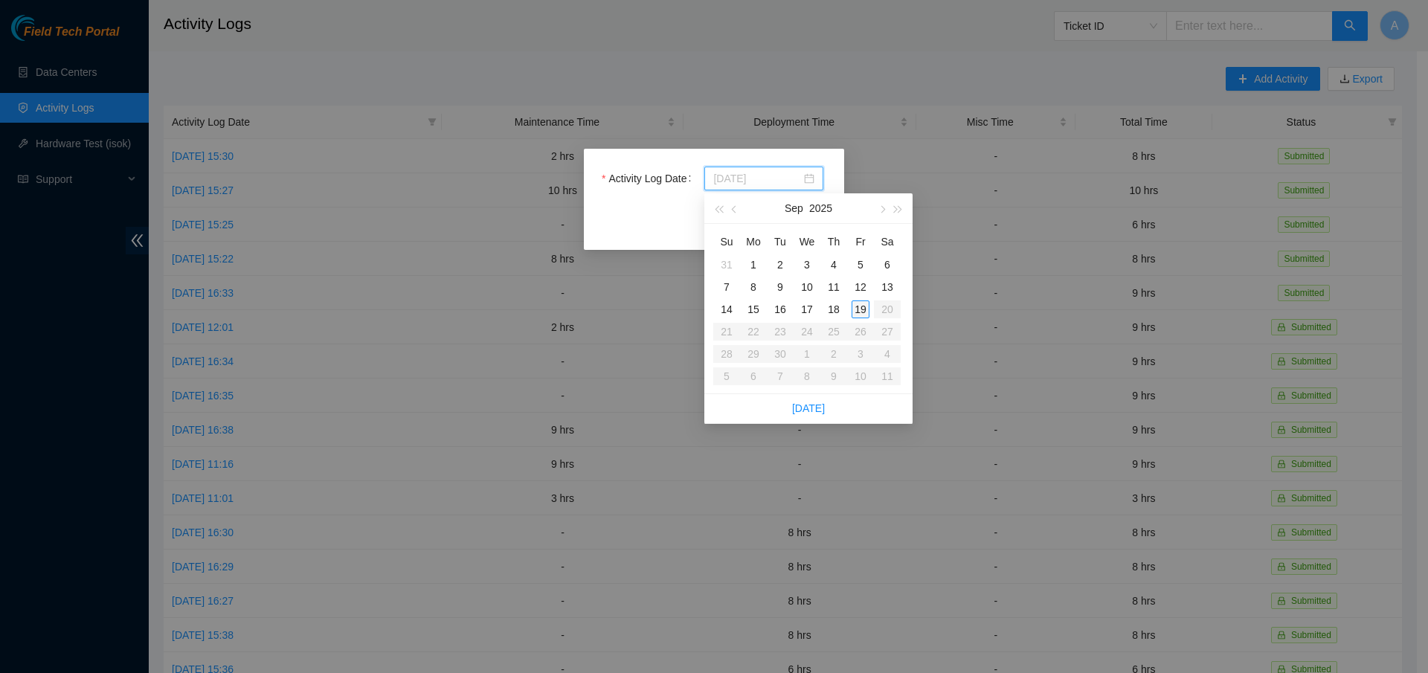
type input "[DATE]"
click at [866, 309] on div "19" at bounding box center [861, 309] width 18 height 18
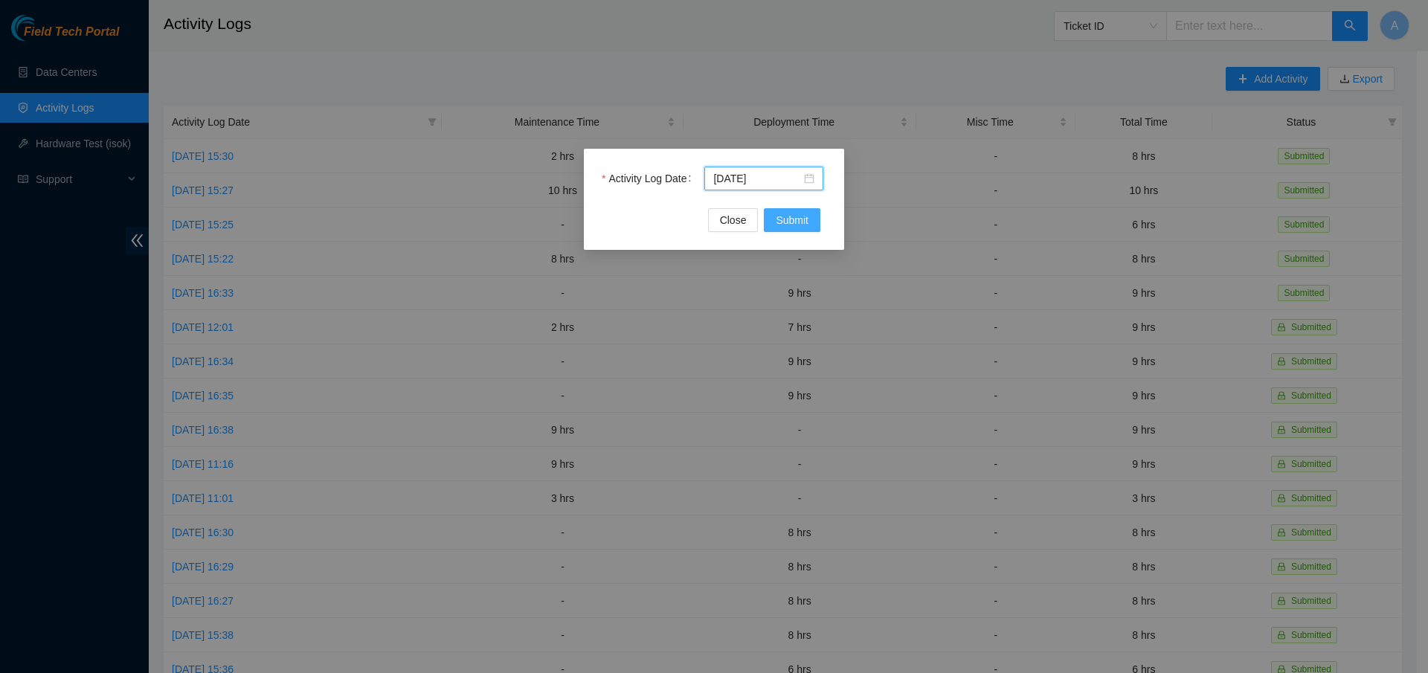
click at [799, 222] on span "Submit" at bounding box center [792, 220] width 33 height 16
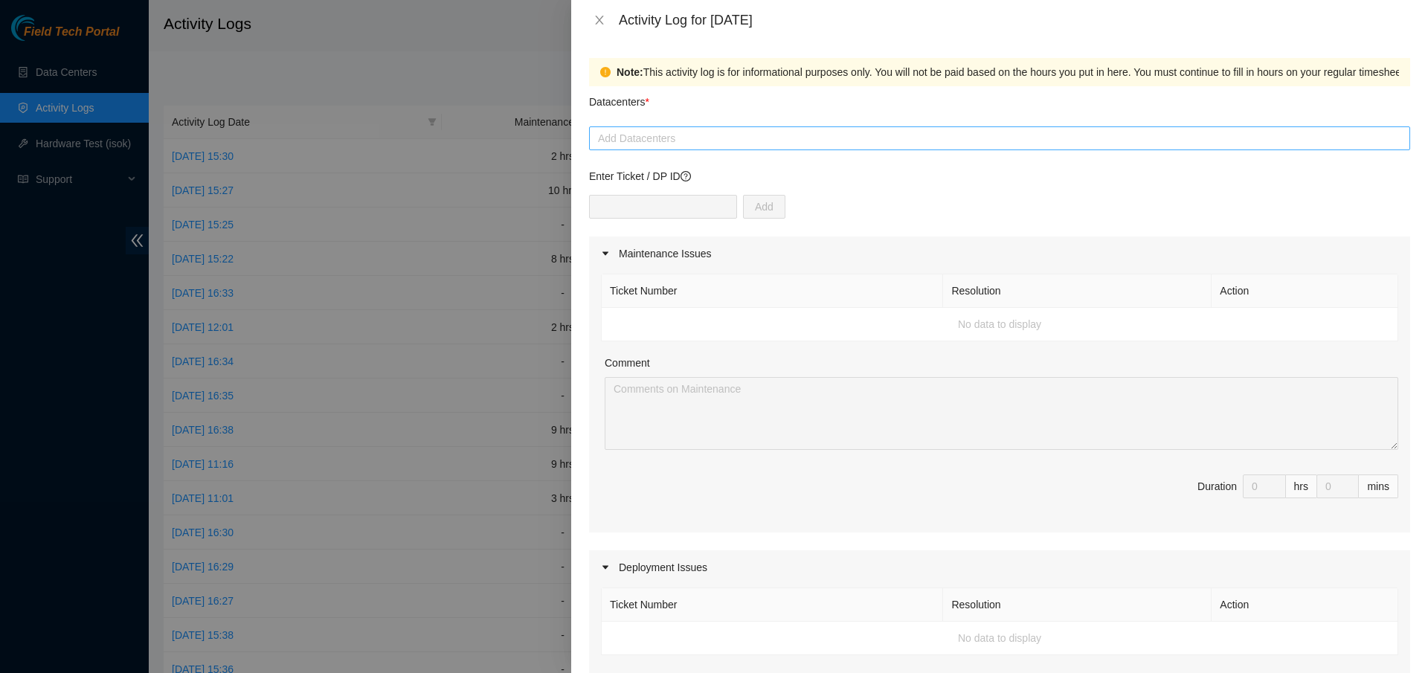
click at [642, 144] on div at bounding box center [1000, 138] width 814 height 18
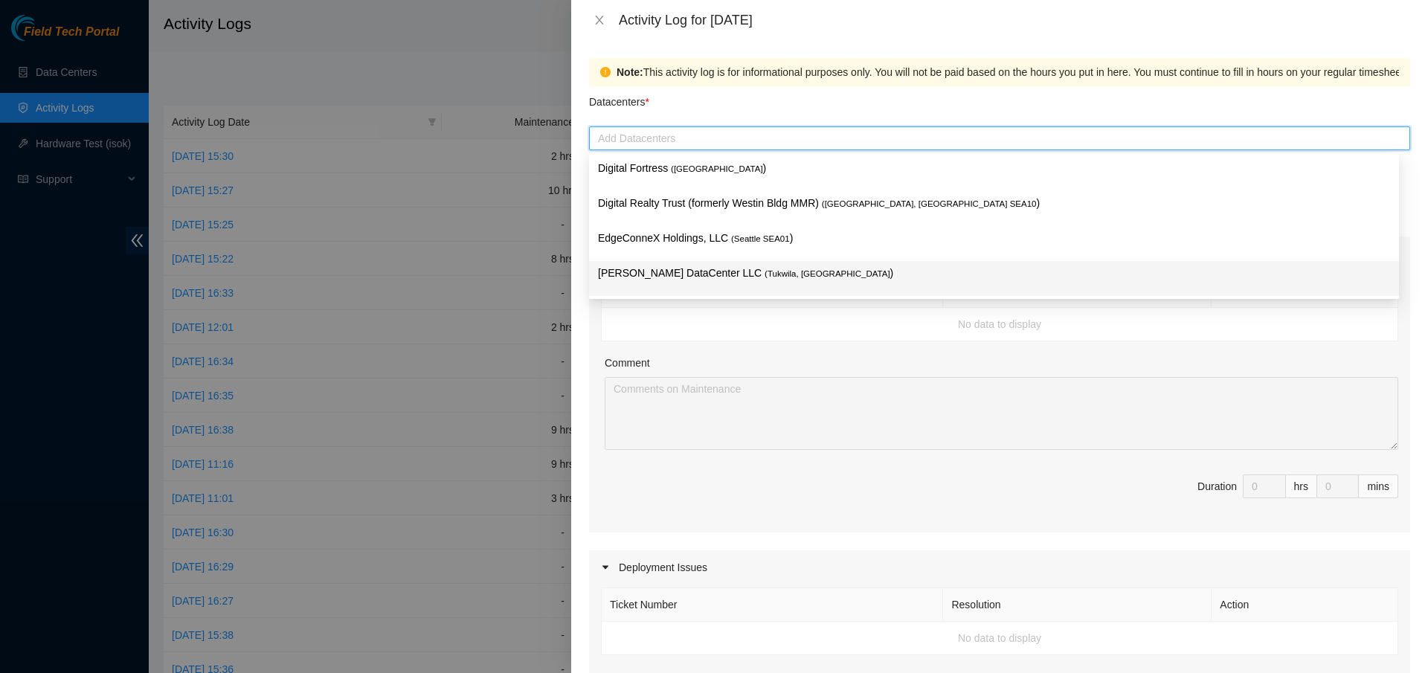
click at [707, 274] on p "[PERSON_NAME] DataCenter LLC ( [GEOGRAPHIC_DATA], [GEOGRAPHIC_DATA] )" at bounding box center [994, 273] width 792 height 17
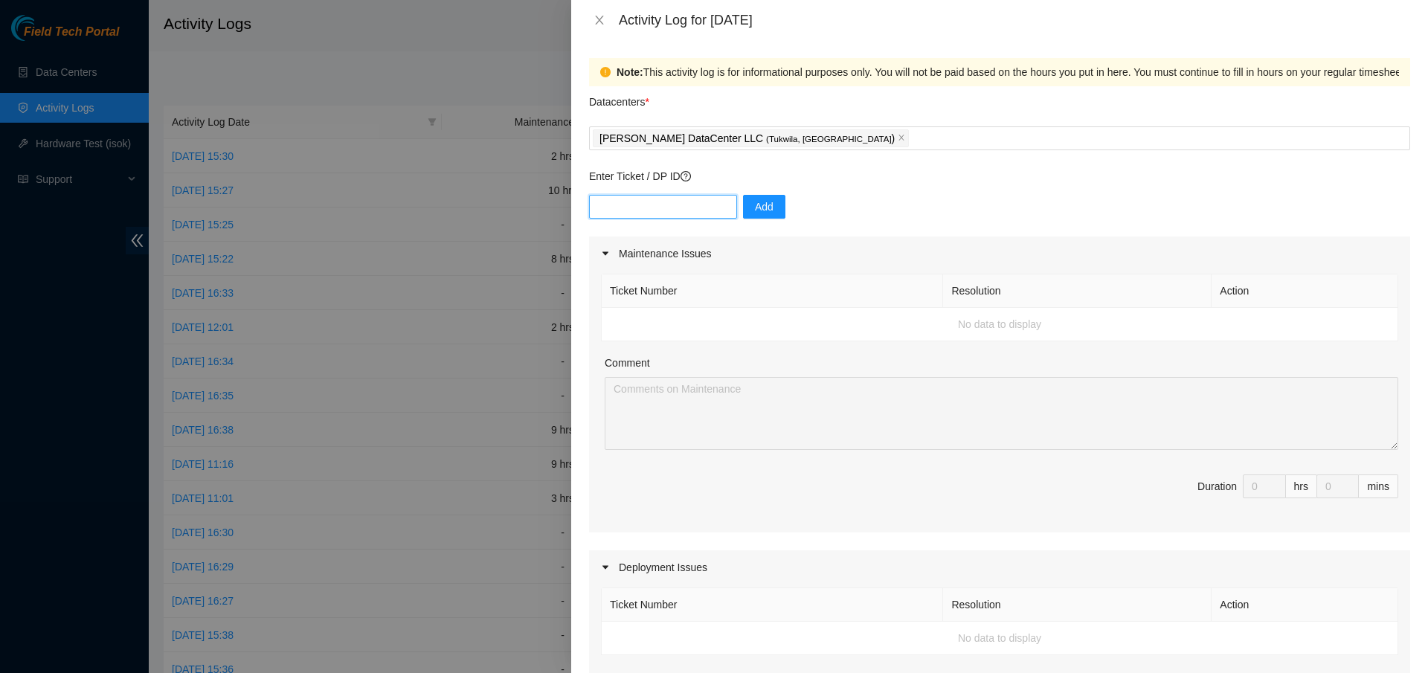
click at [677, 213] on input "text" at bounding box center [663, 207] width 148 height 24
paste input "B-W-13W4O14"
type input "B-W-13W4O14"
click at [769, 202] on span "Add" at bounding box center [764, 207] width 19 height 16
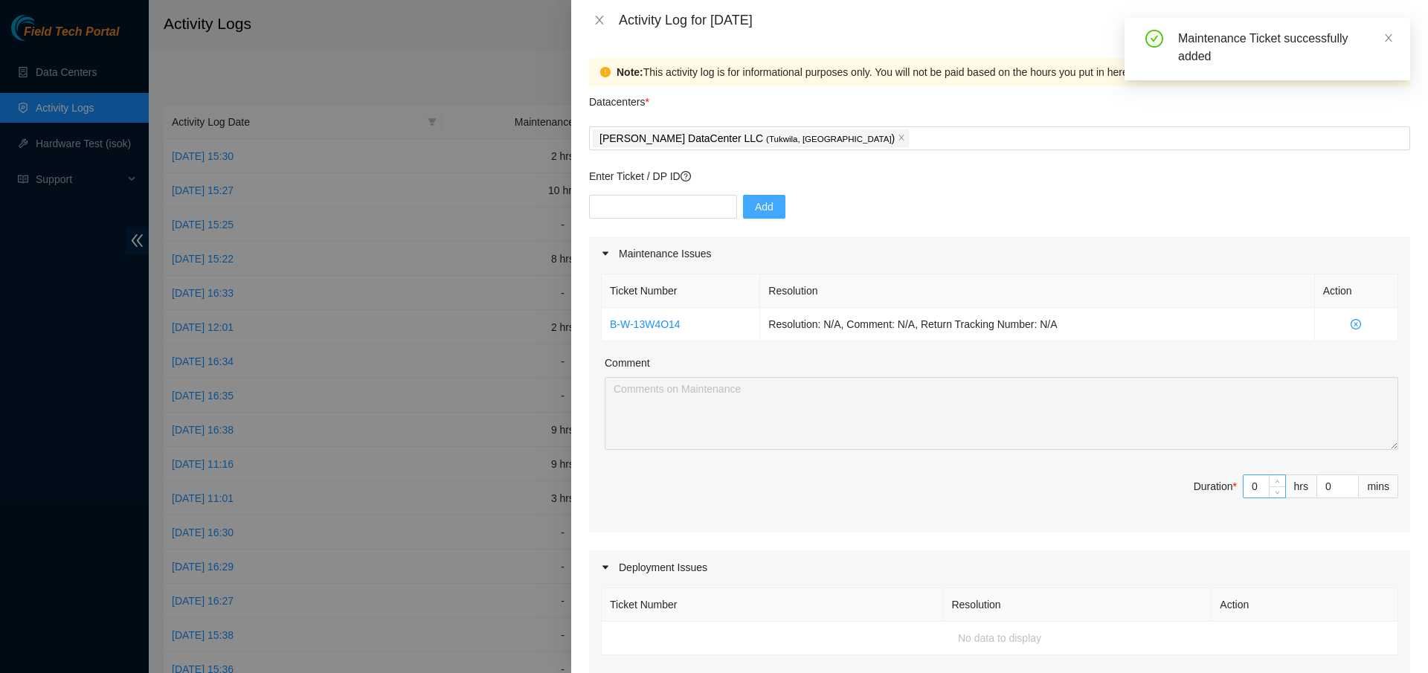
drag, startPoint x: 1244, startPoint y: 478, endPoint x: 1249, endPoint y: 484, distance: 8.4
click at [1244, 479] on input "0" at bounding box center [1265, 486] width 42 height 22
drag, startPoint x: 1250, startPoint y: 484, endPoint x: 1180, endPoint y: 476, distance: 70.4
click at [1180, 477] on span "Duration * 0 hrs 0 mins" at bounding box center [999, 496] width 797 height 42
type input "8"
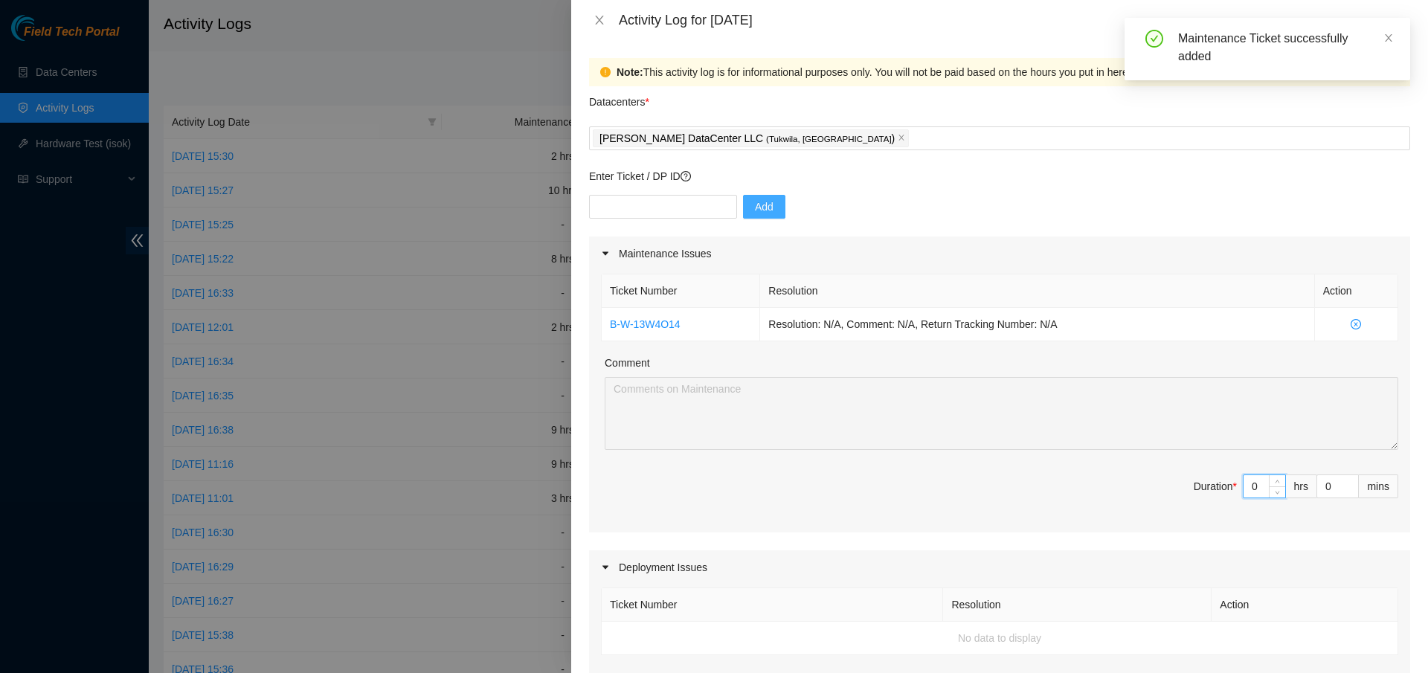
type input "8"
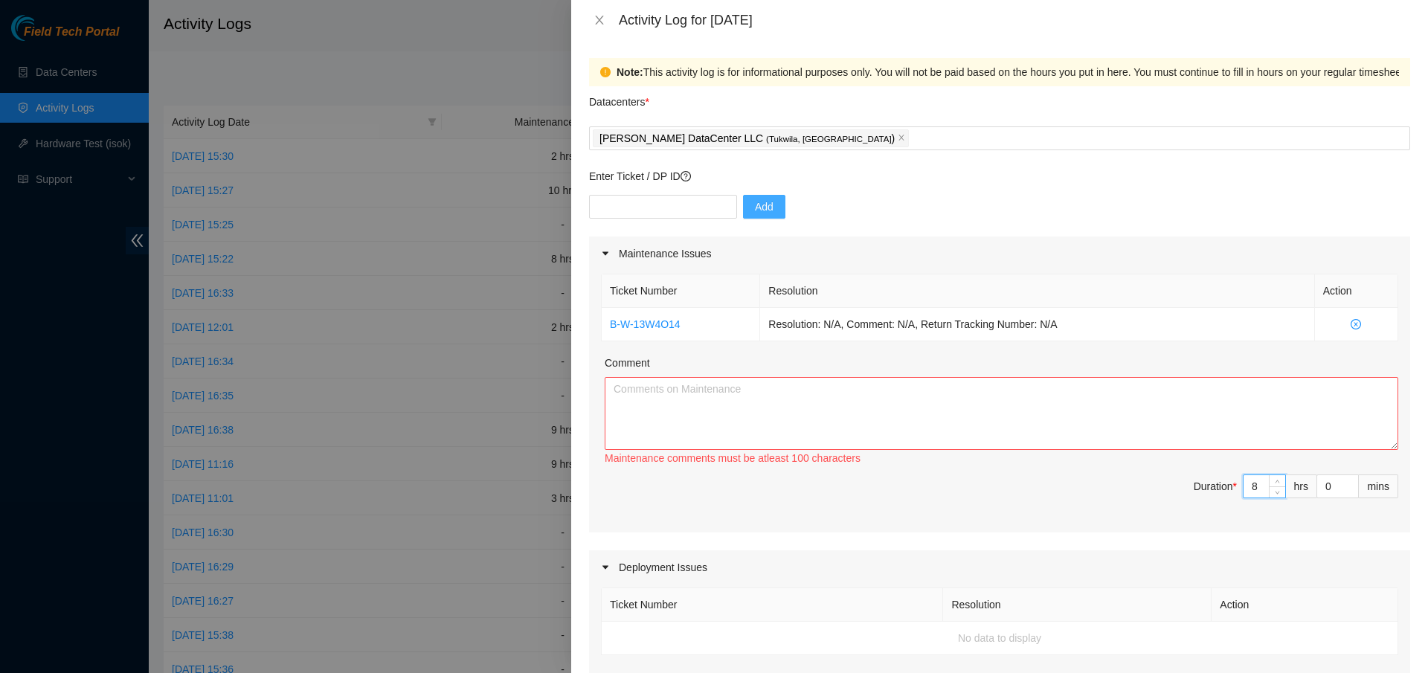
type input "8"
click at [679, 396] on textarea "Comment" at bounding box center [1002, 413] width 794 height 73
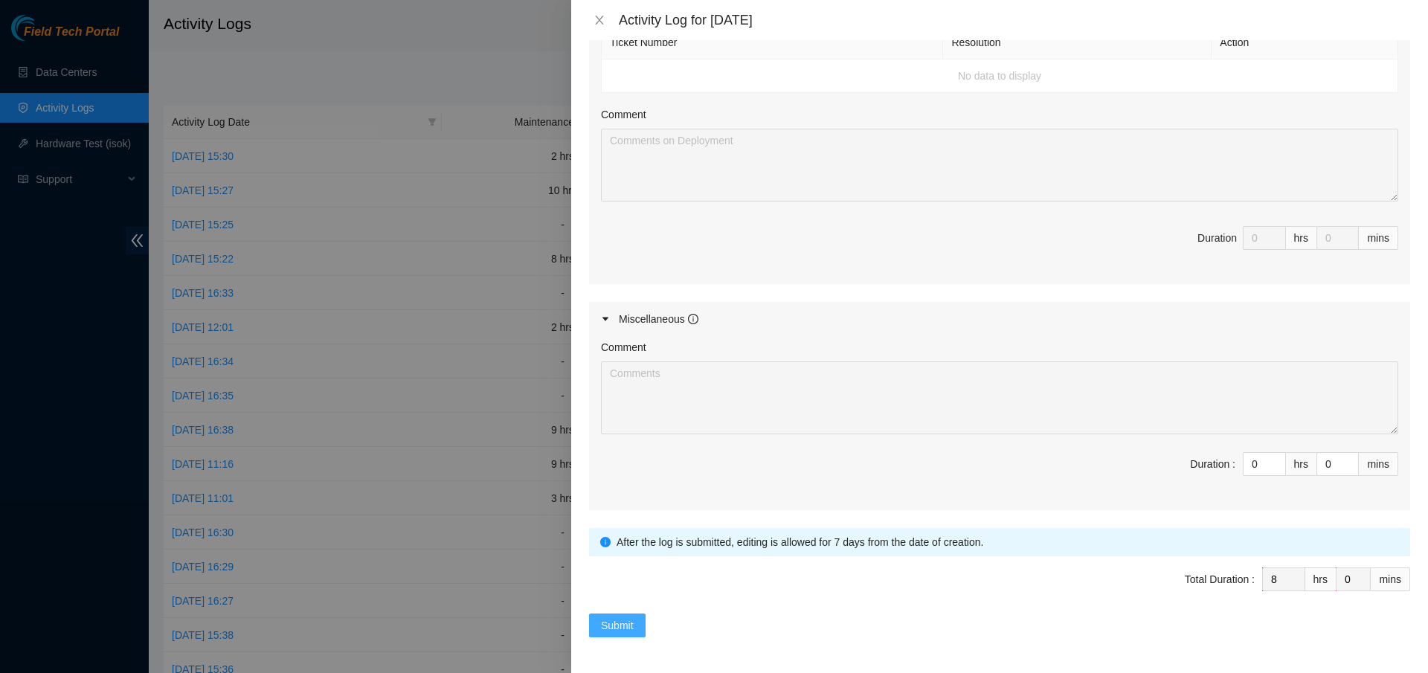
type textarea "cooridinated with [PERSON_NAME] finding an RMA server and scheduling a pickup, …"
click at [615, 622] on span "Submit" at bounding box center [617, 625] width 33 height 16
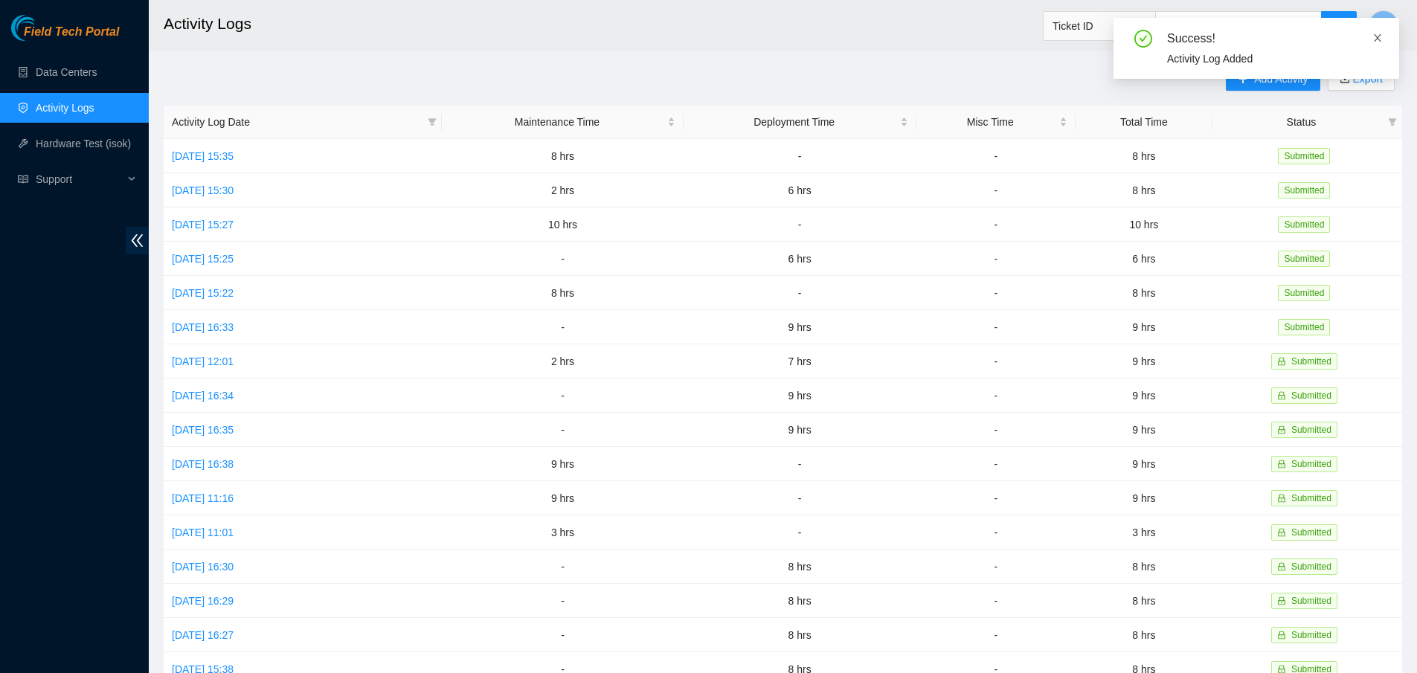
click at [1377, 35] on icon "close" at bounding box center [1377, 38] width 10 height 10
click at [68, 78] on link "Data Centers" at bounding box center [66, 72] width 61 height 12
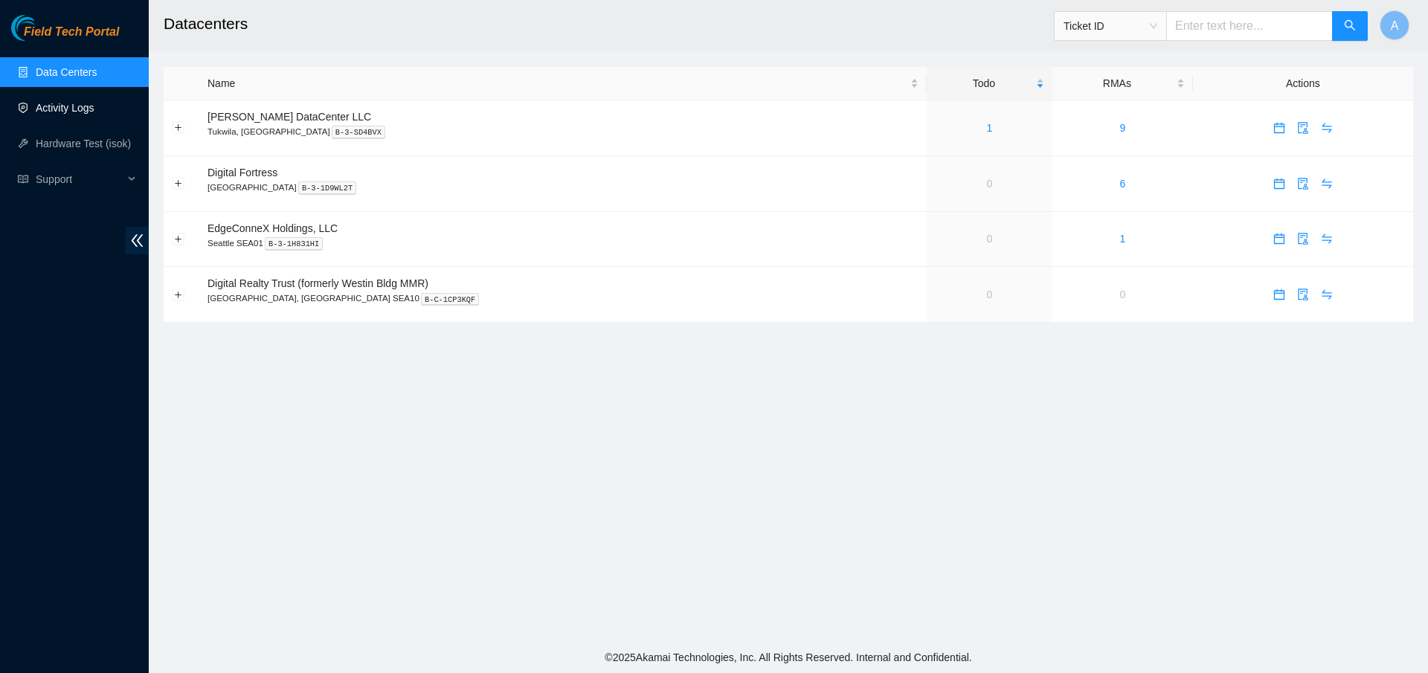
click at [66, 106] on link "Activity Logs" at bounding box center [65, 108] width 59 height 12
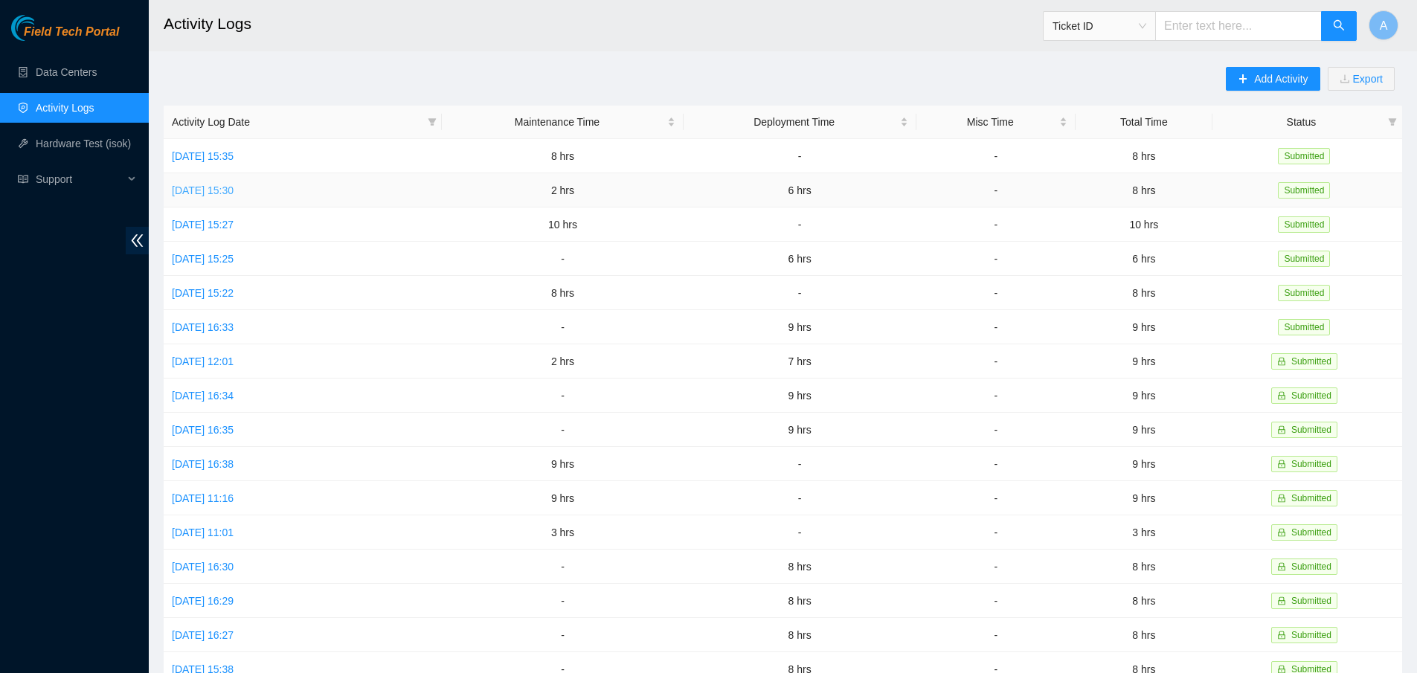
click at [219, 185] on link "[DATE] 15:30" at bounding box center [203, 190] width 62 height 12
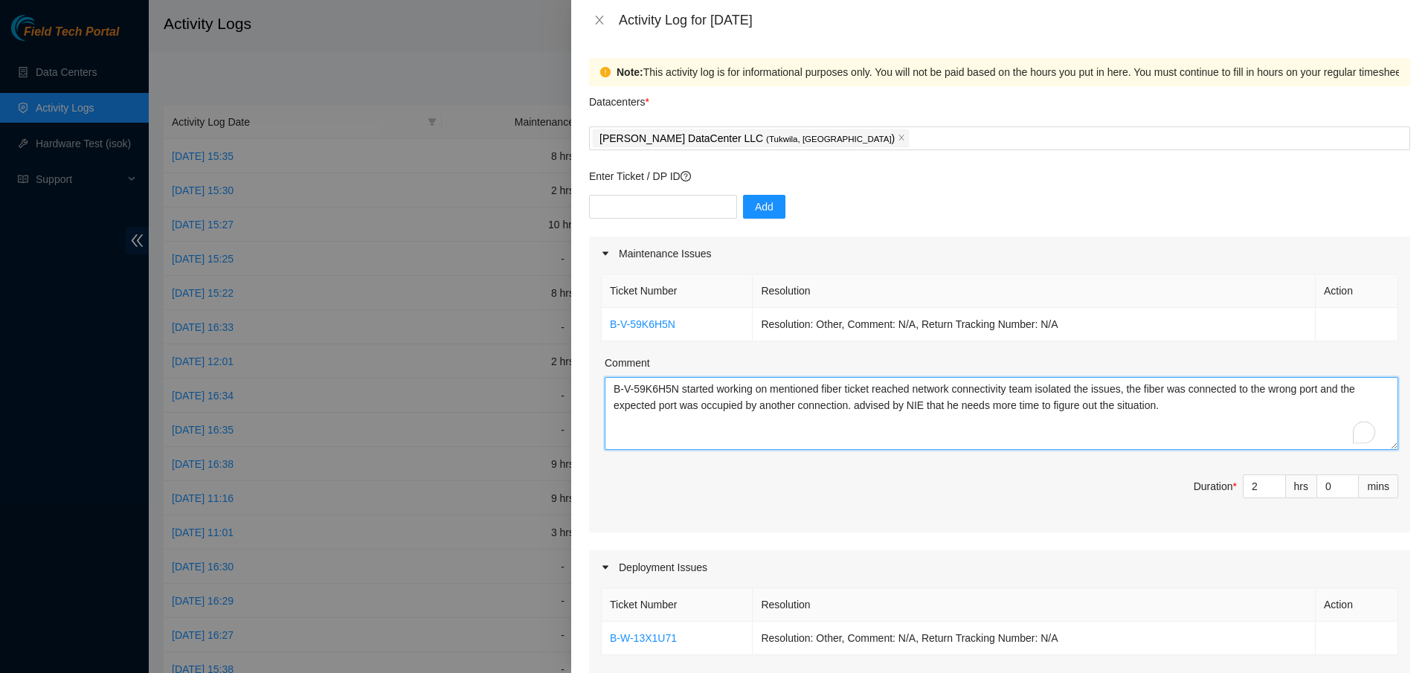
drag, startPoint x: 678, startPoint y: 403, endPoint x: 603, endPoint y: 400, distance: 74.4
click at [603, 400] on div "Ticket Number Resolution Action B-V-59K6H5N Resolution: Other, Comment: N/A, Re…" at bounding box center [999, 402] width 821 height 262
click at [596, 18] on icon "close" at bounding box center [600, 20] width 12 height 12
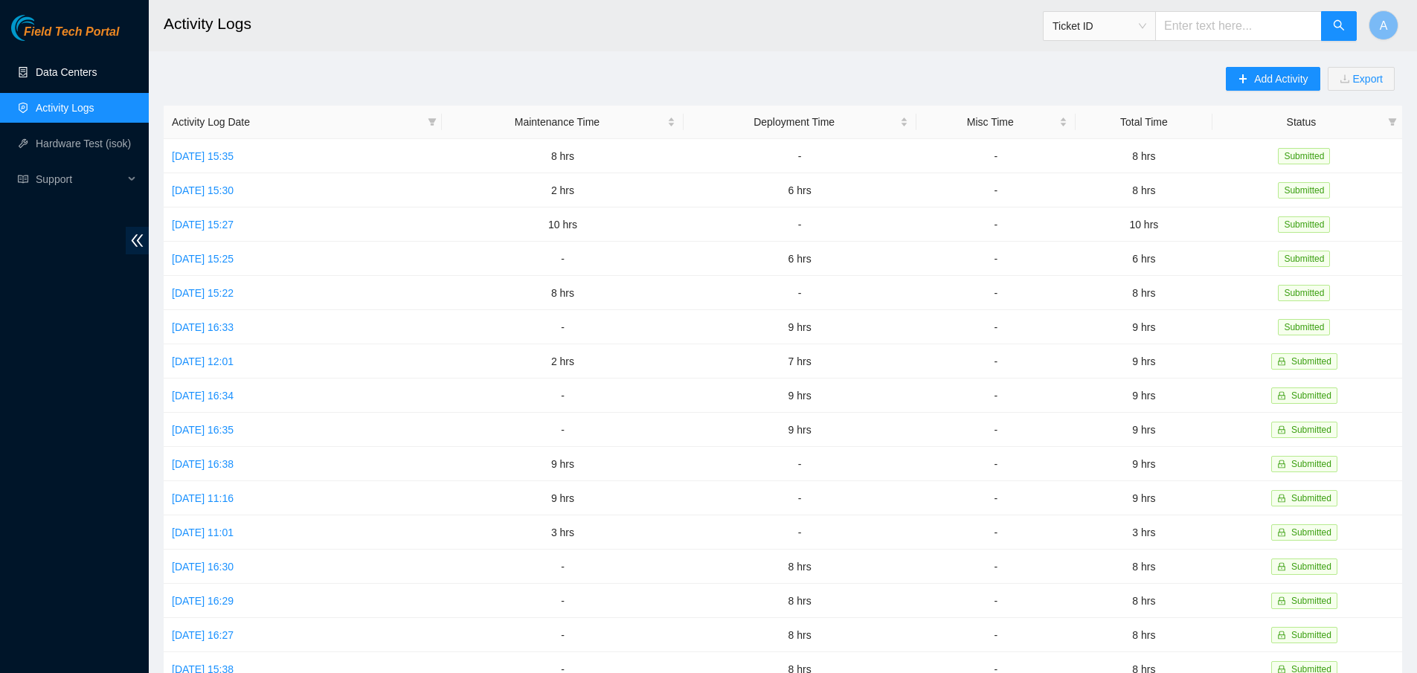
click at [50, 74] on link "Data Centers" at bounding box center [66, 72] width 61 height 12
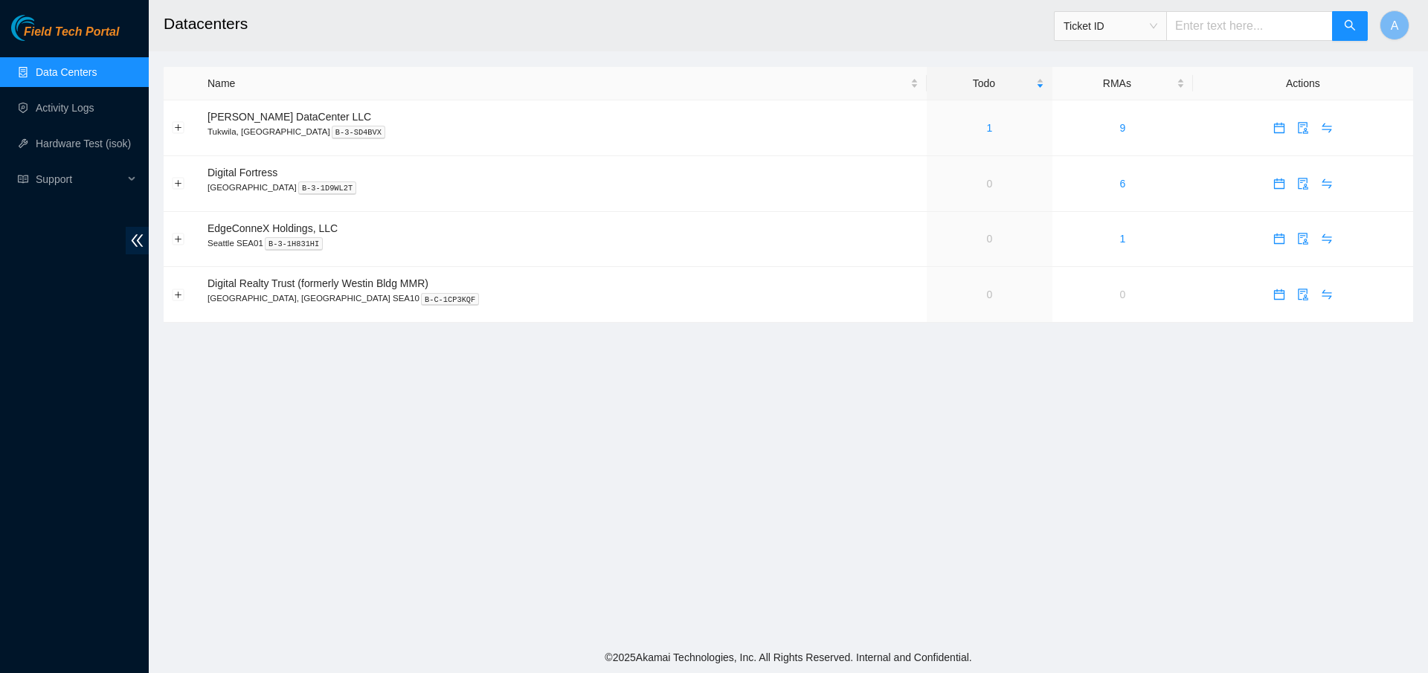
click at [1233, 39] on input "text" at bounding box center [1249, 26] width 167 height 30
paste input "B-V-59K6H5N"
type input "B-V-59K6H5N"
click at [1345, 30] on icon "search" at bounding box center [1350, 25] width 12 height 12
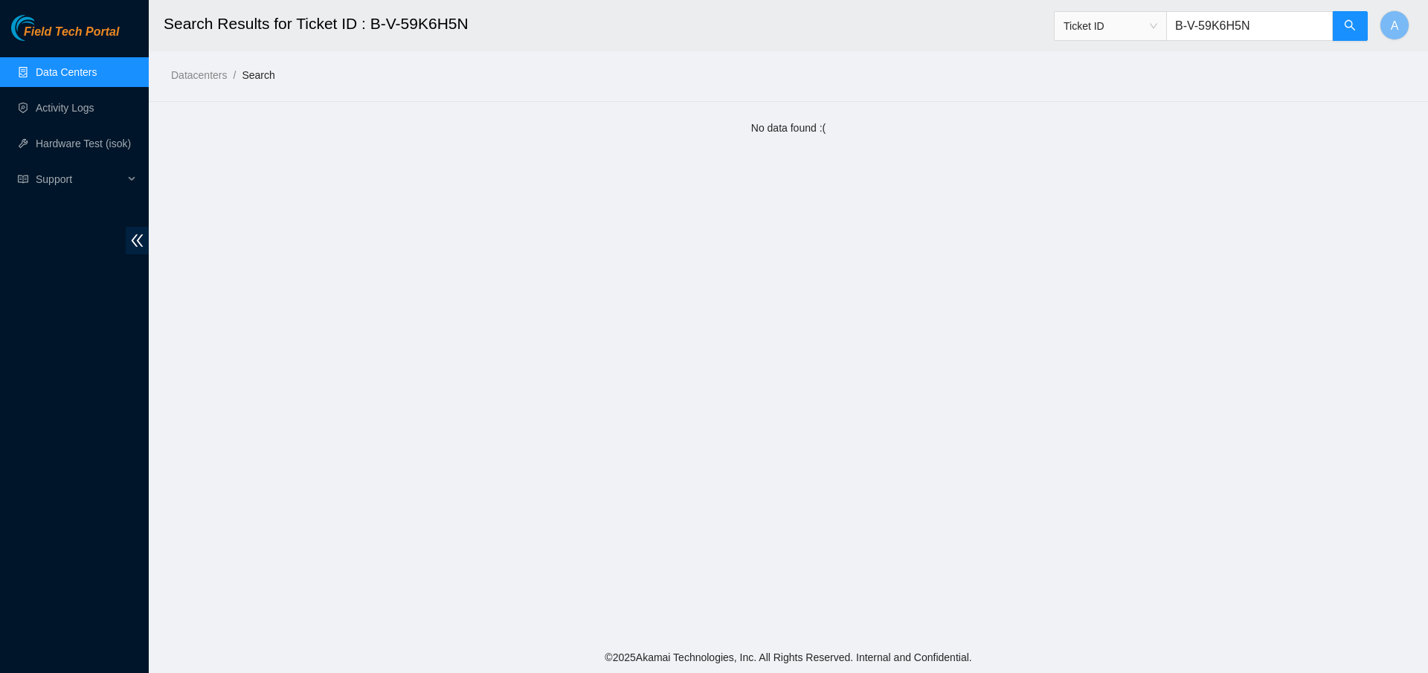
drag, startPoint x: 1244, startPoint y: 28, endPoint x: 1075, endPoint y: 12, distance: 169.6
click at [1075, 12] on span "Ticket ID B-V-59K6H5N" at bounding box center [1211, 26] width 315 height 30
click at [77, 108] on link "Activity Logs" at bounding box center [65, 108] width 59 height 12
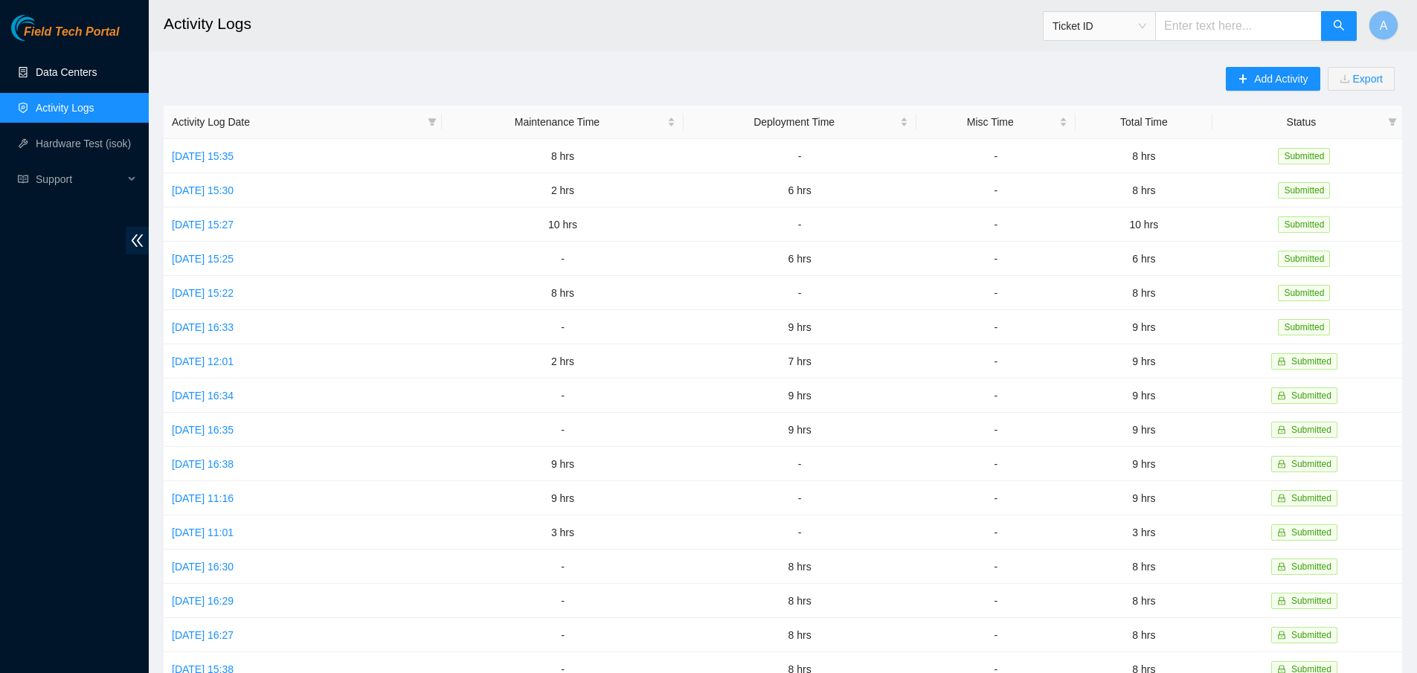
click at [83, 78] on link "Data Centers" at bounding box center [66, 72] width 61 height 12
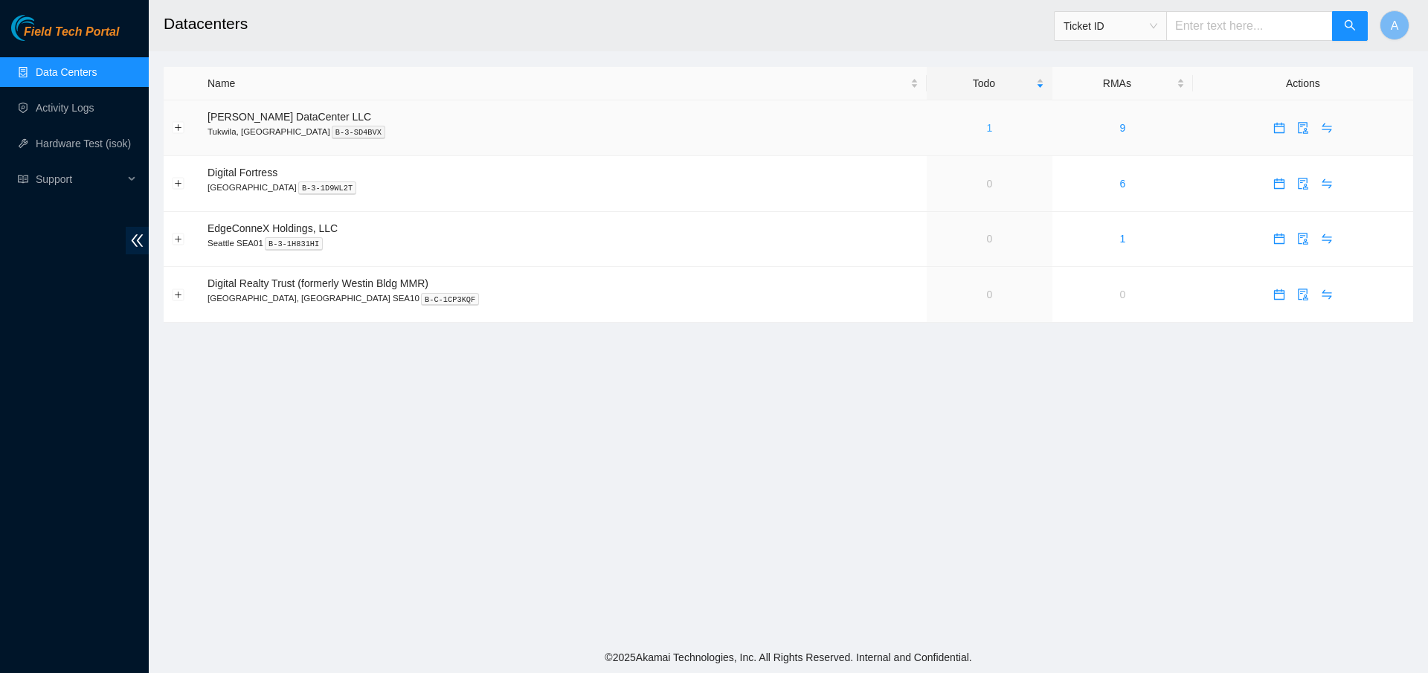
click at [987, 122] on link "1" at bounding box center [990, 128] width 6 height 12
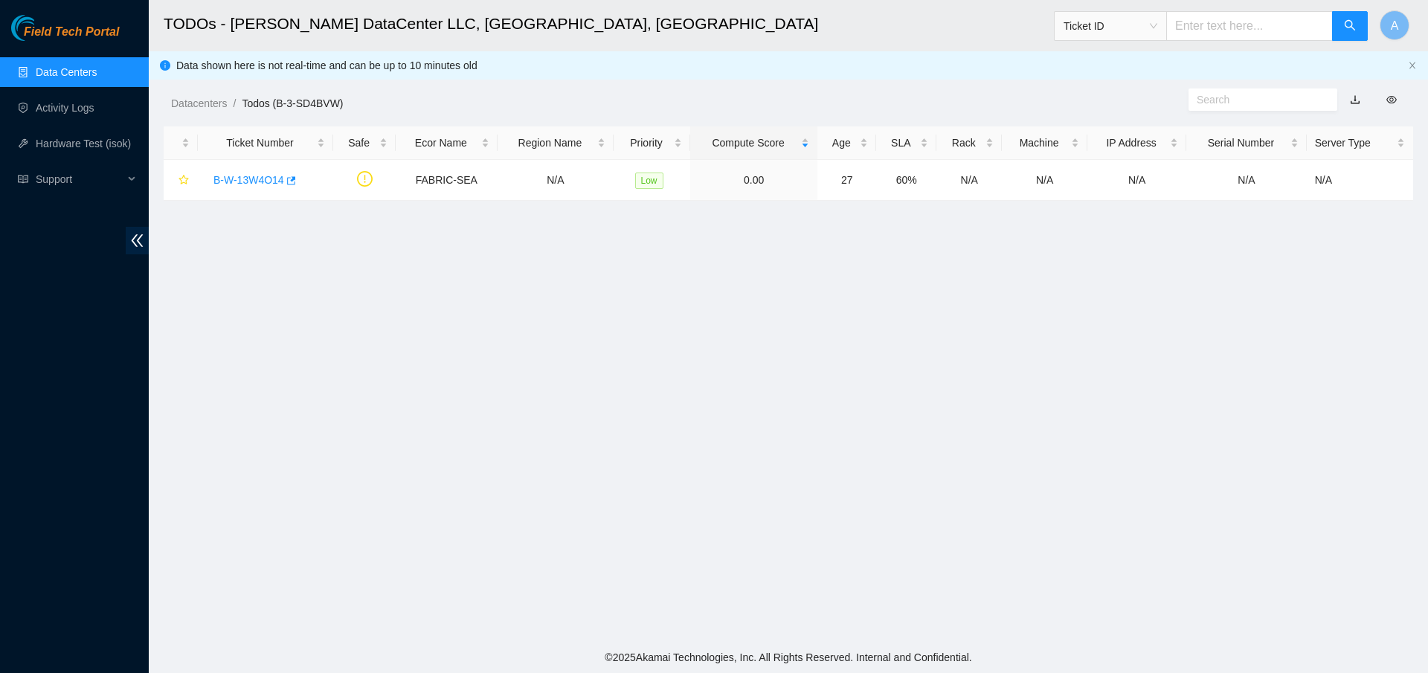
drag, startPoint x: 517, startPoint y: 260, endPoint x: 840, endPoint y: 332, distance: 330.6
click at [826, 334] on main "TODOs - [PERSON_NAME] DataCenter LLC, [GEOGRAPHIC_DATA], [GEOGRAPHIC_DATA] Tick…" at bounding box center [788, 321] width 1279 height 642
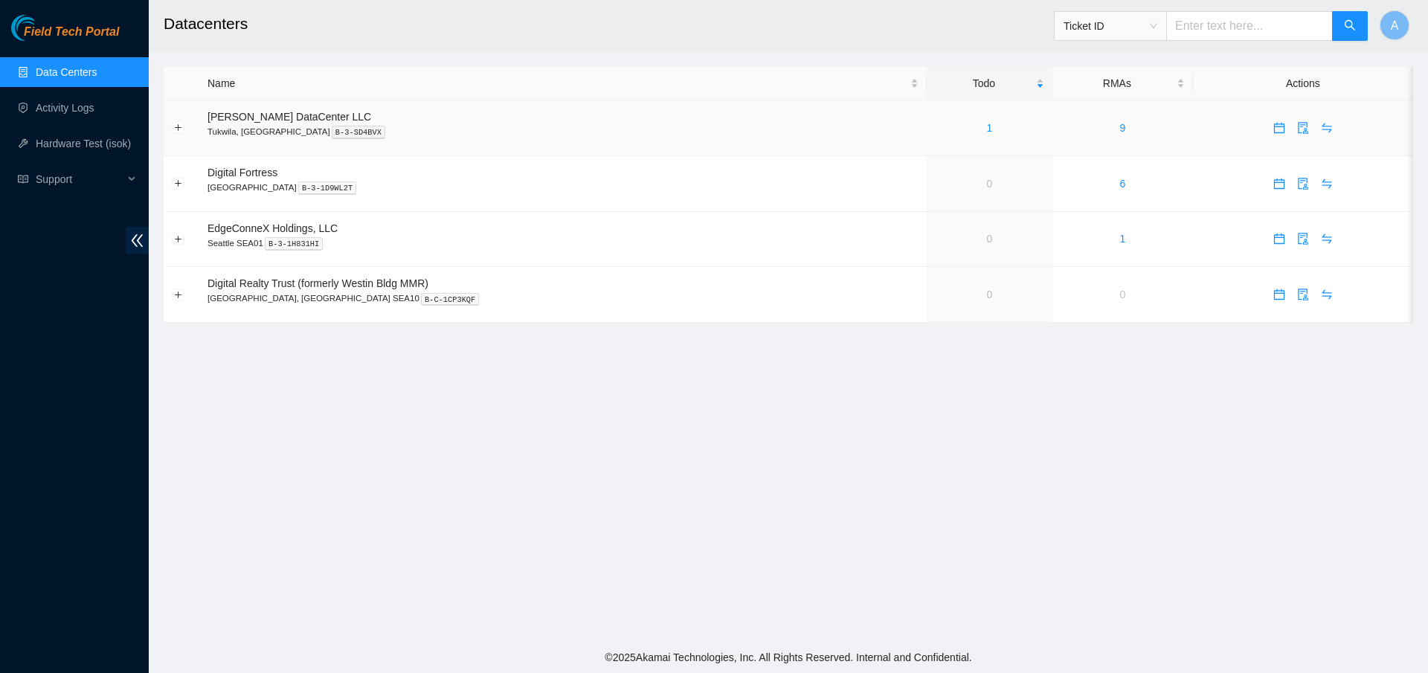
click at [942, 121] on div "1" at bounding box center [989, 128] width 109 height 16
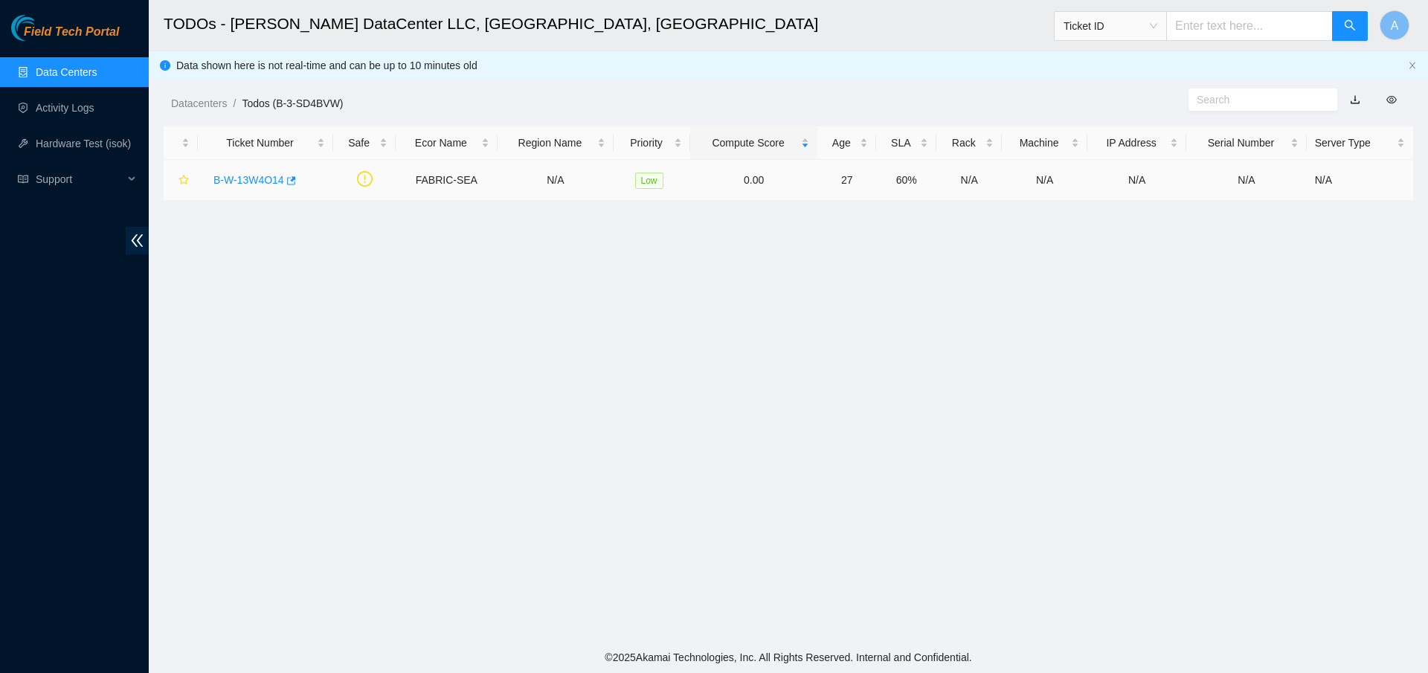
click at [255, 177] on link "B-W-13W4O14" at bounding box center [248, 180] width 71 height 12
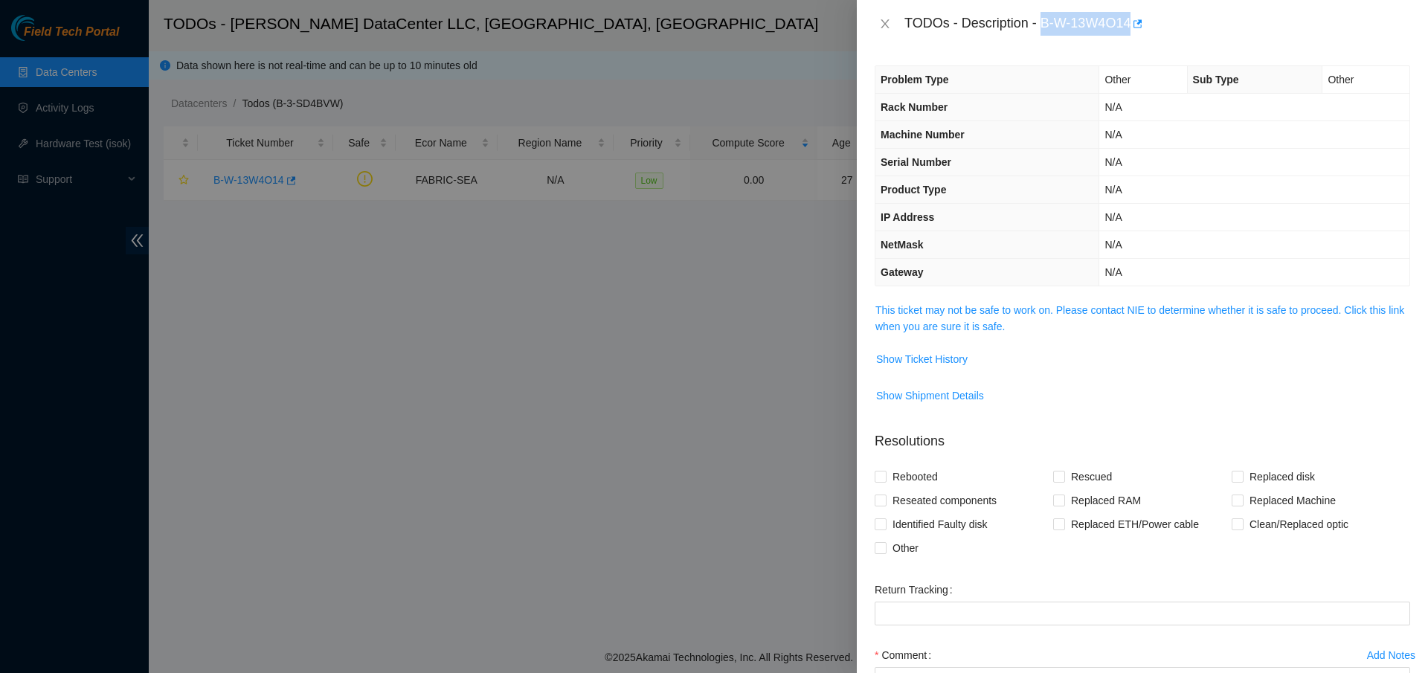
drag, startPoint x: 1041, startPoint y: 20, endPoint x: 1128, endPoint y: 18, distance: 87.8
click at [1128, 18] on div "TODOs - Description - B-W-13W4O14" at bounding box center [1157, 24] width 506 height 24
copy div "B-W-13W4O14"
